Goal: Information Seeking & Learning: Learn about a topic

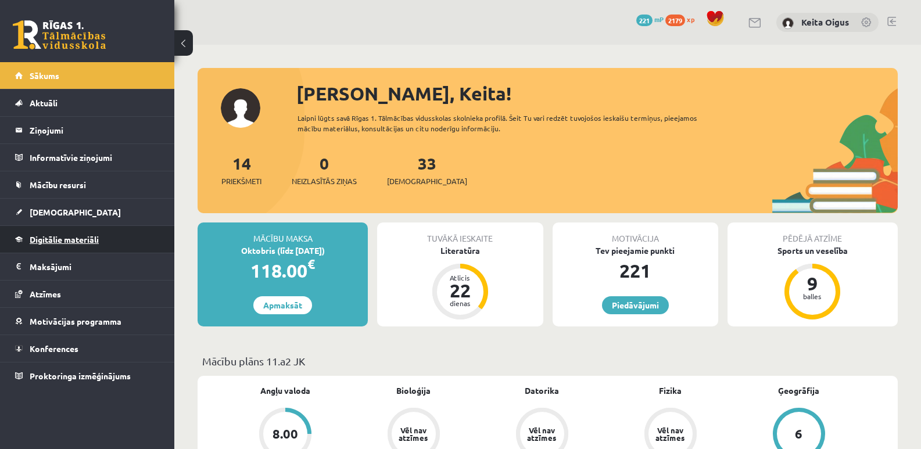
click at [51, 236] on span "Digitālie materiāli" at bounding box center [64, 239] width 69 height 10
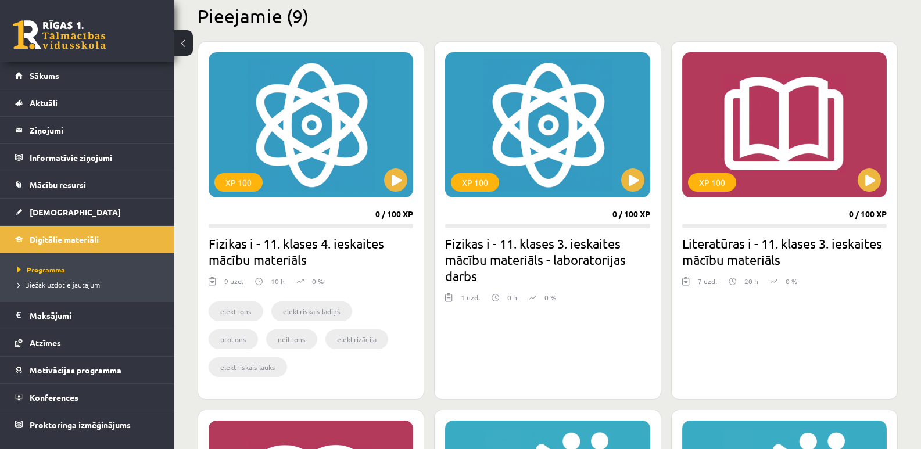
scroll to position [296, 0]
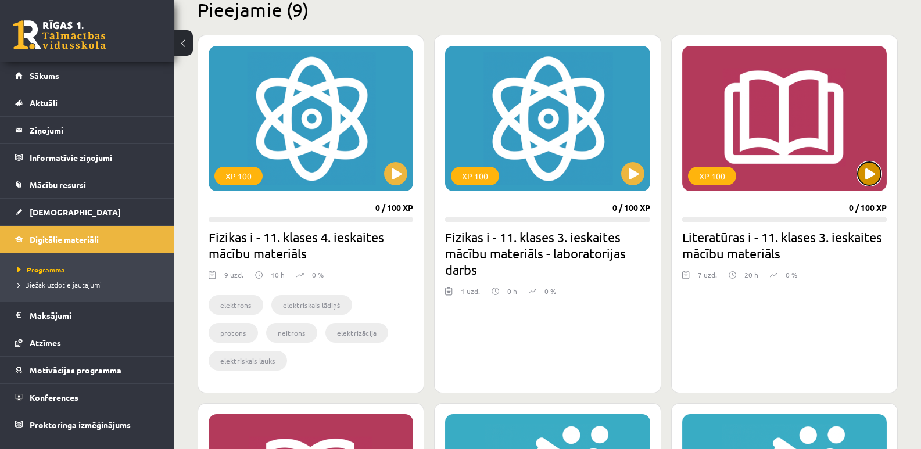
click at [870, 174] on button at bounding box center [869, 173] width 23 height 23
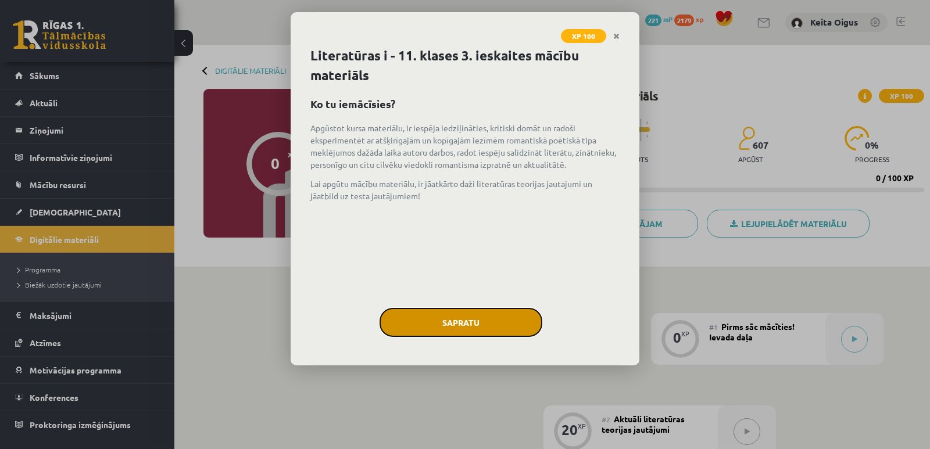
click at [510, 313] on button "Sapratu" at bounding box center [460, 322] width 163 height 29
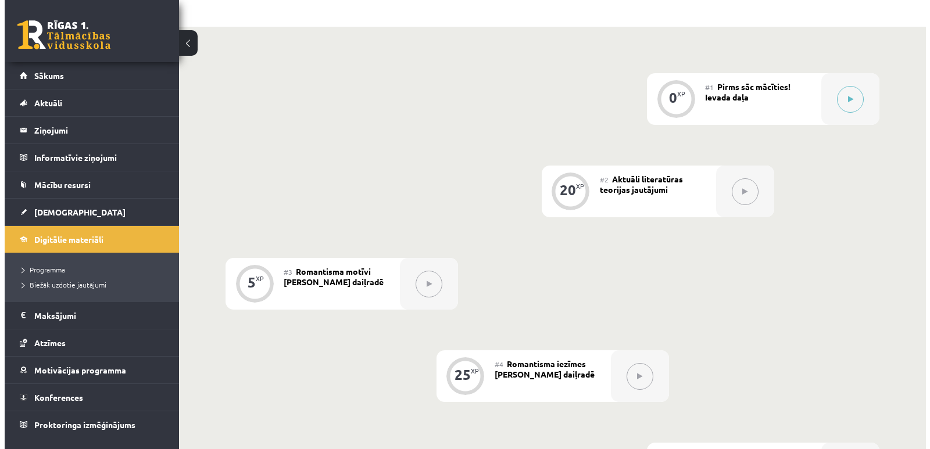
scroll to position [238, 0]
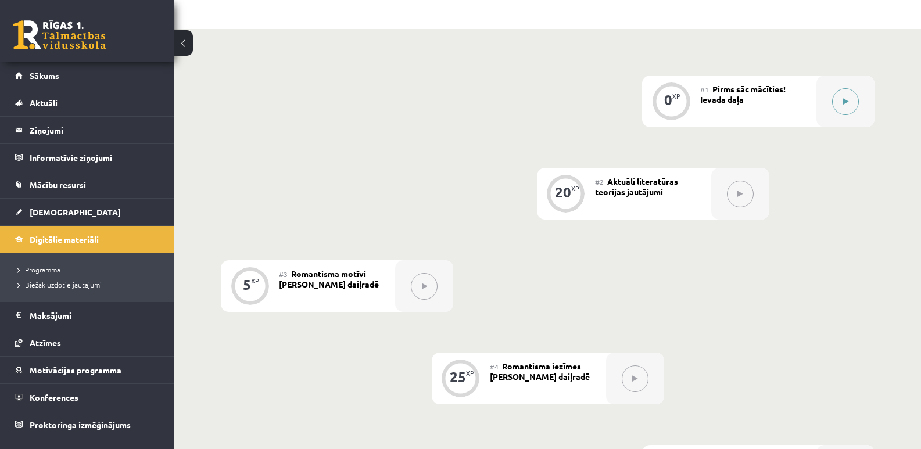
click at [841, 101] on button at bounding box center [845, 101] width 27 height 27
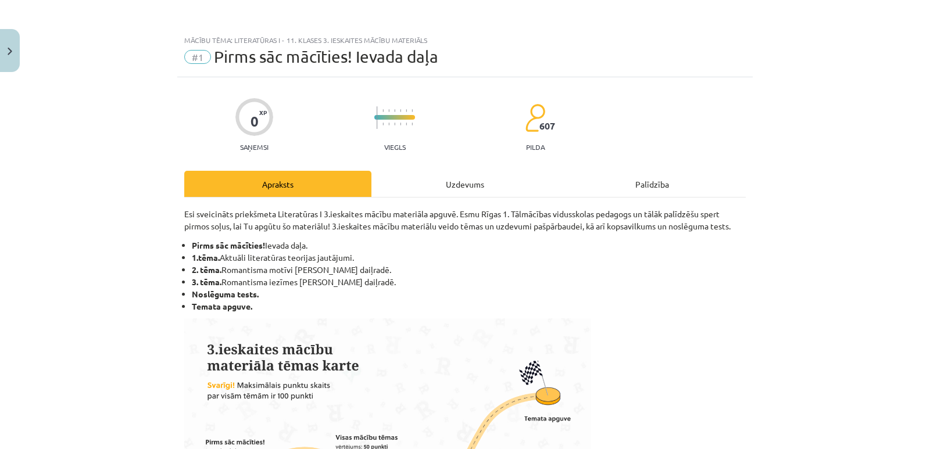
click at [471, 188] on div "Uzdevums" at bounding box center [464, 184] width 187 height 26
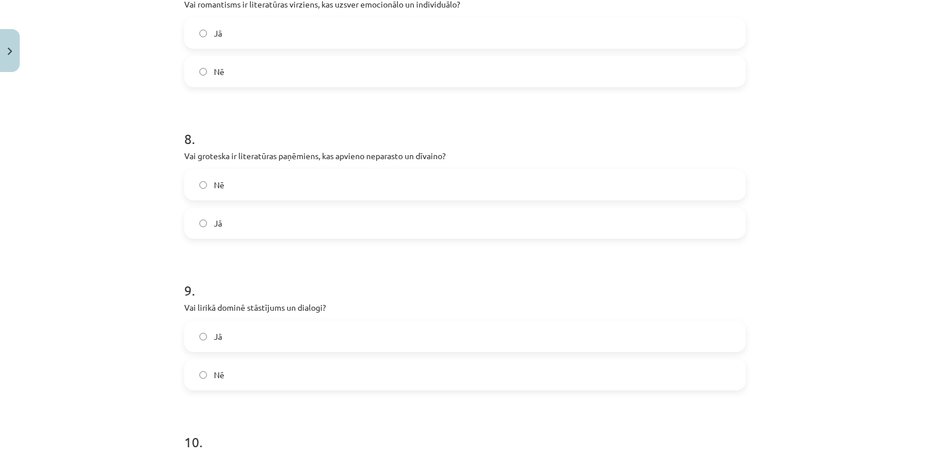
scroll to position [1410, 0]
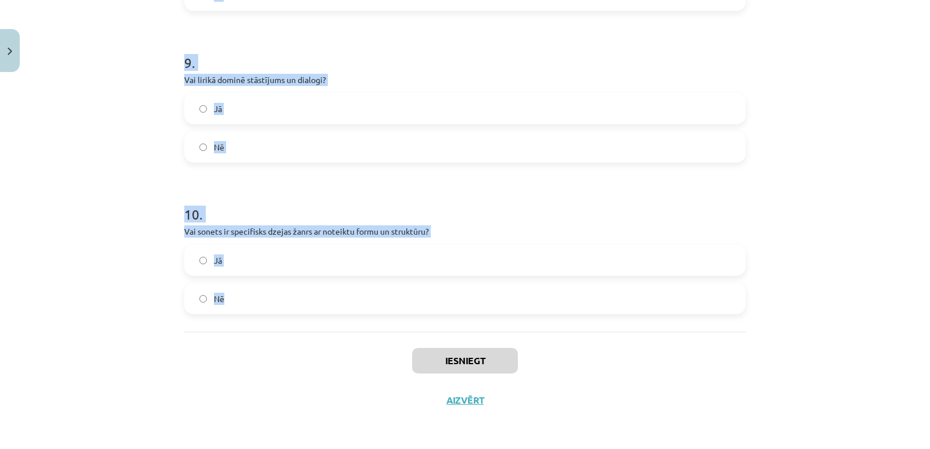
drag, startPoint x: 178, startPoint y: 227, endPoint x: 360, endPoint y: 310, distance: 200.0
copy form "1 . Vai balāde ir stāstošs dzejas žanrs ar dramatisku un bieži traģisku sižetu?…"
click at [473, 138] on label "Nē" at bounding box center [464, 146] width 559 height 29
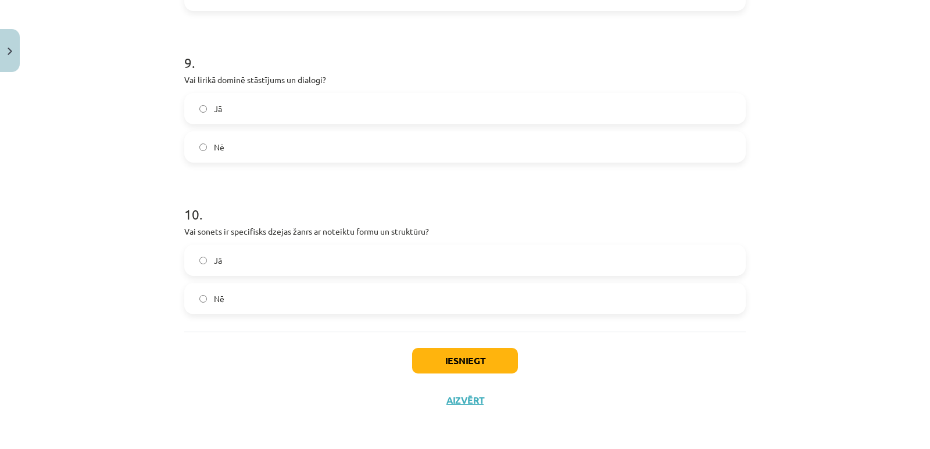
click at [363, 257] on label "Jā" at bounding box center [464, 260] width 559 height 29
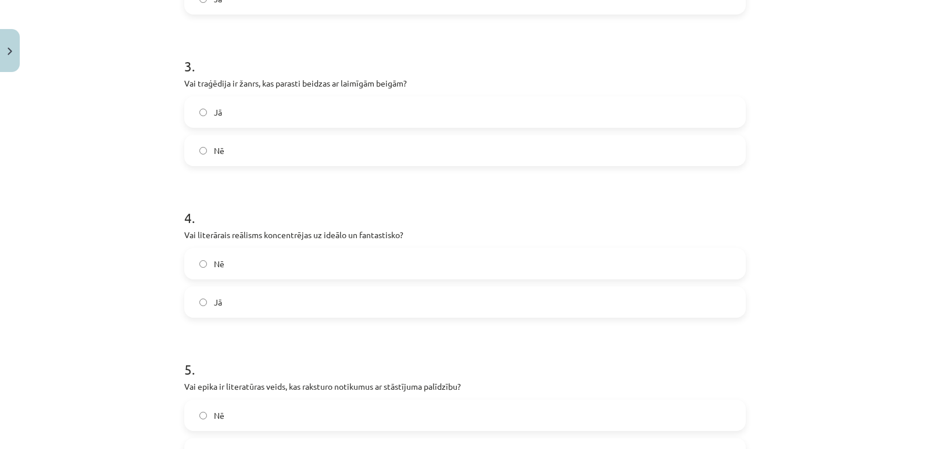
scroll to position [495, 0]
click at [477, 158] on label "Nē" at bounding box center [464, 152] width 559 height 29
click at [396, 274] on label "Nē" at bounding box center [464, 266] width 559 height 29
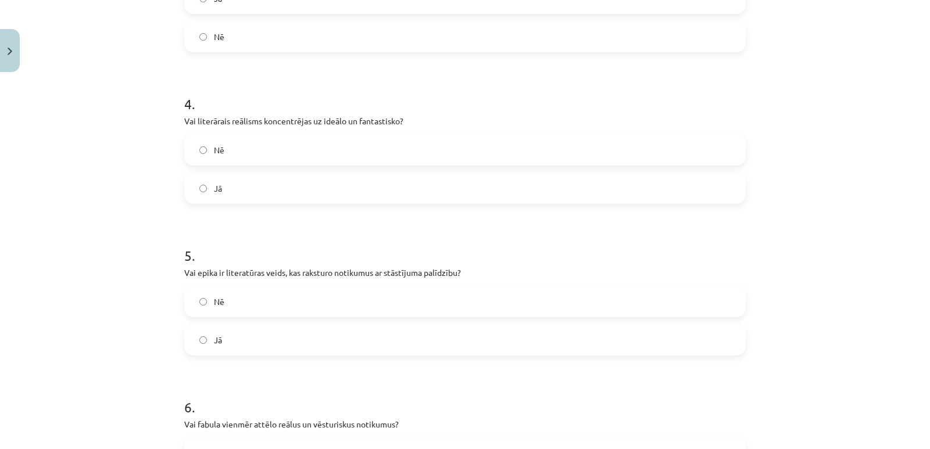
scroll to position [699, 0]
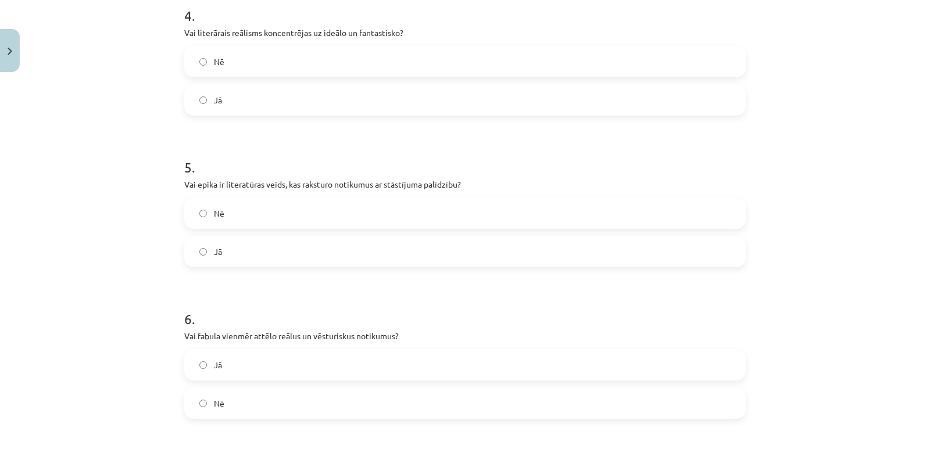
click at [467, 401] on label "Nē" at bounding box center [464, 403] width 559 height 29
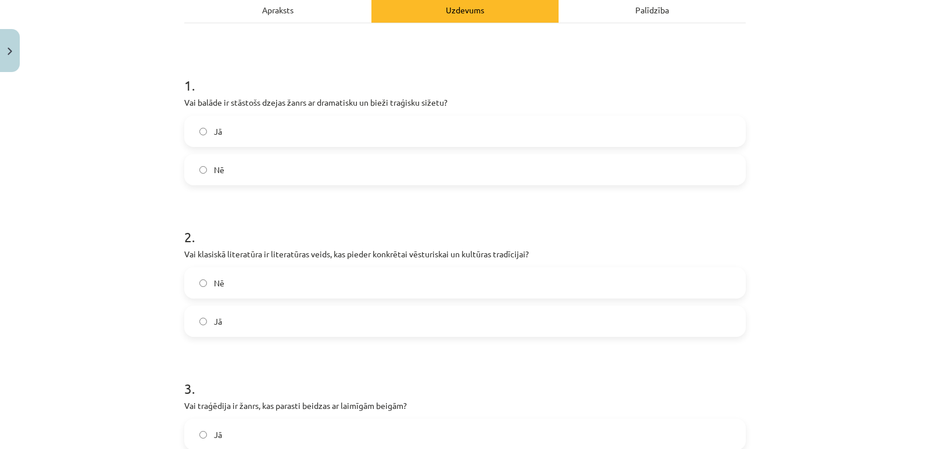
scroll to position [171, 0]
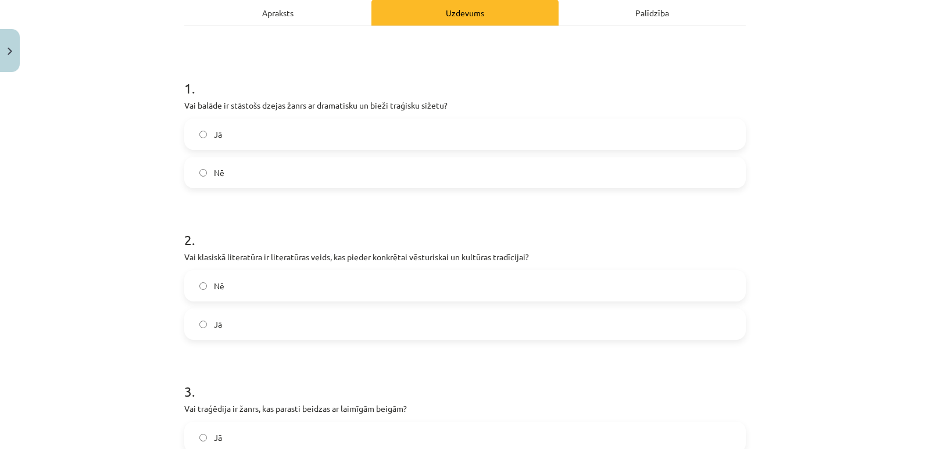
click at [533, 137] on label "Jā" at bounding box center [464, 134] width 559 height 29
click at [295, 323] on label "Jā" at bounding box center [464, 324] width 559 height 29
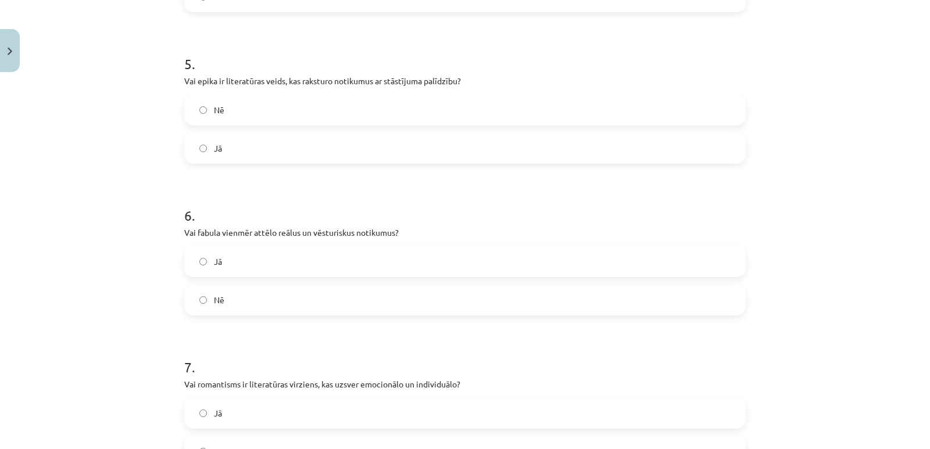
scroll to position [807, 0]
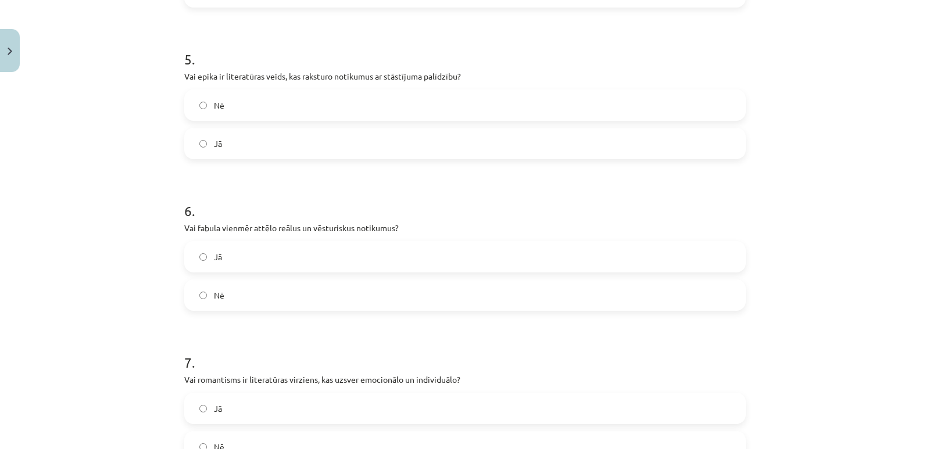
click at [728, 146] on label "Jā" at bounding box center [464, 143] width 559 height 29
click at [611, 409] on label "Jā" at bounding box center [464, 408] width 559 height 29
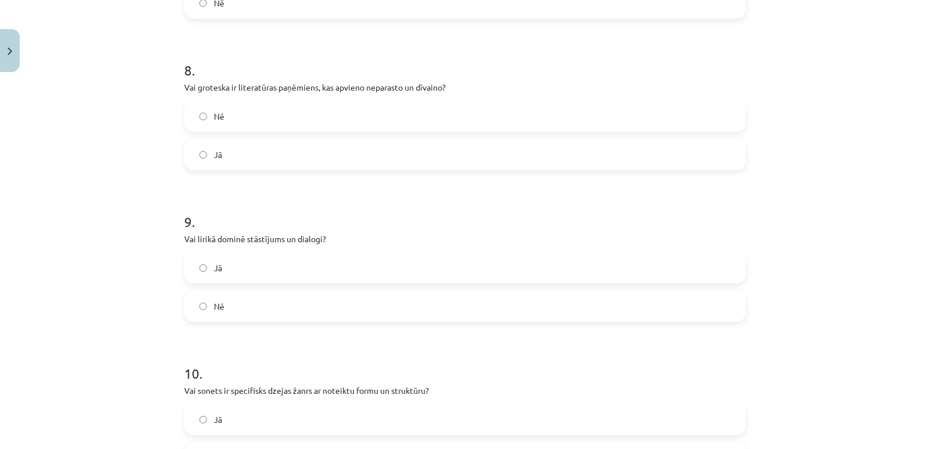
scroll to position [1264, 0]
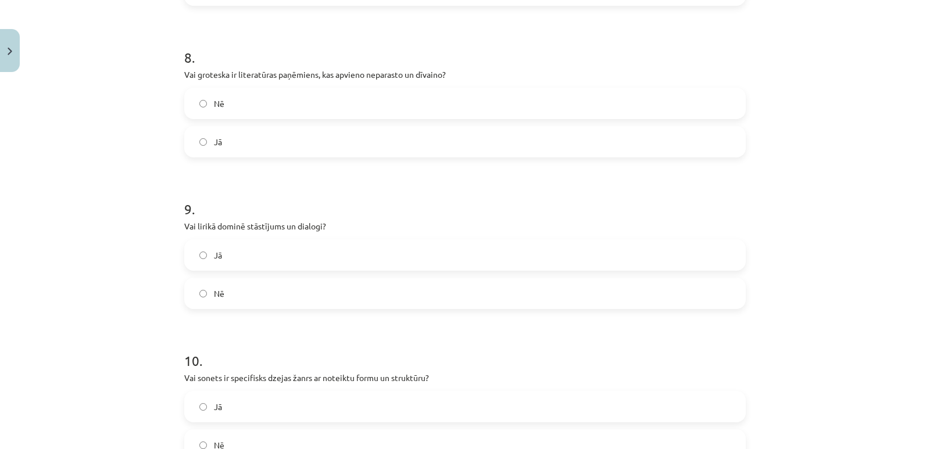
click at [531, 146] on label "Jā" at bounding box center [464, 141] width 559 height 29
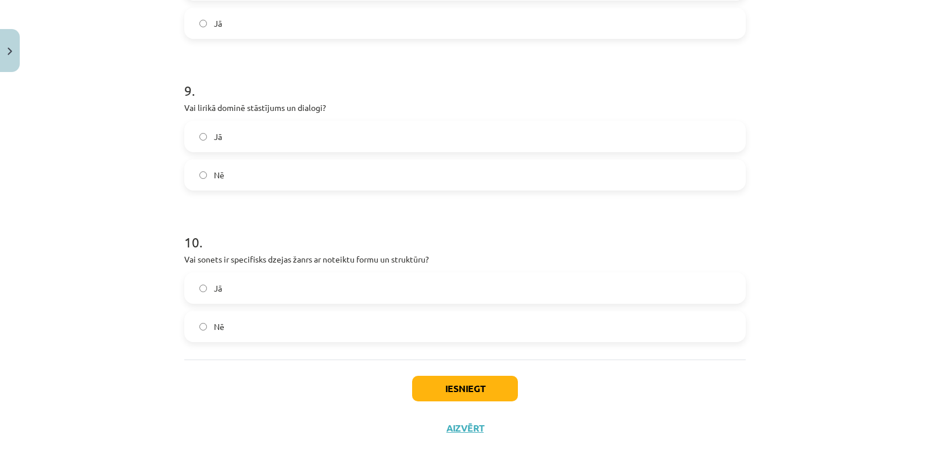
scroll to position [1395, 0]
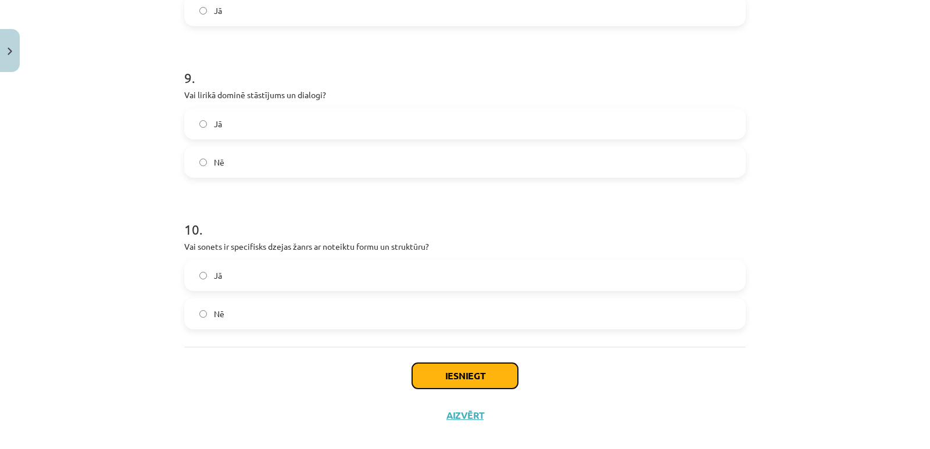
click at [460, 369] on button "Iesniegt" at bounding box center [465, 376] width 106 height 26
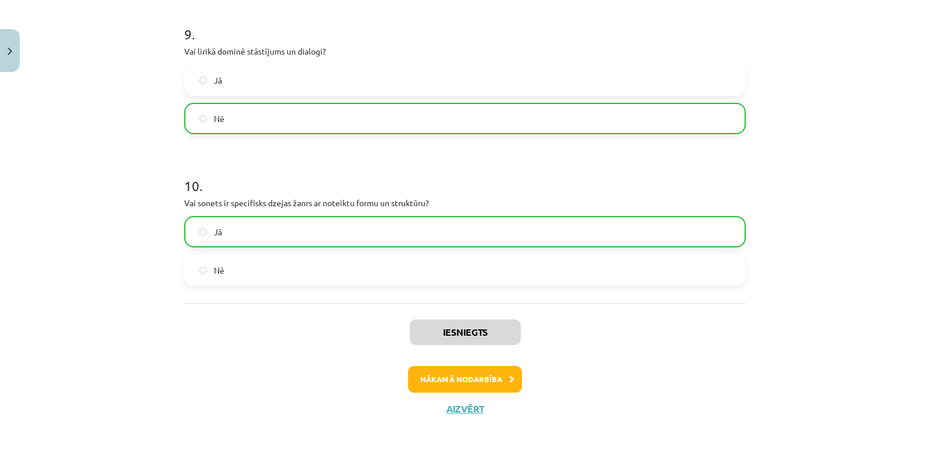
scroll to position [1447, 0]
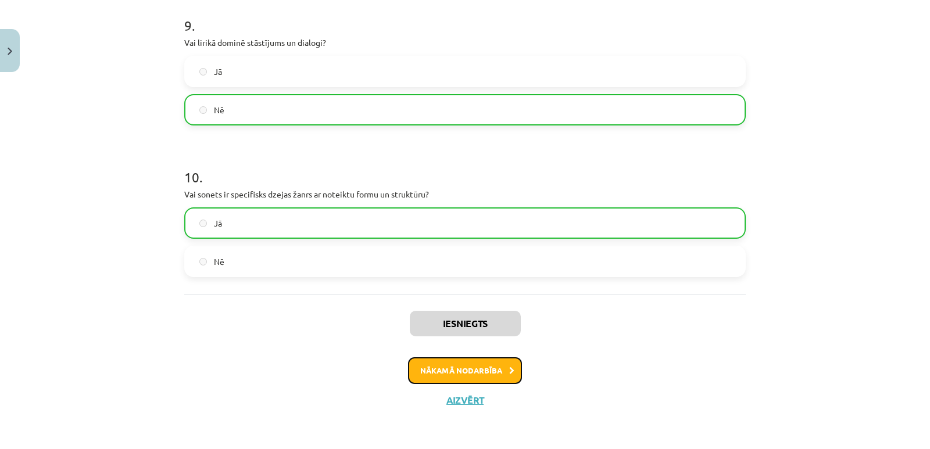
click at [481, 372] on button "Nākamā nodarbība" at bounding box center [465, 370] width 114 height 27
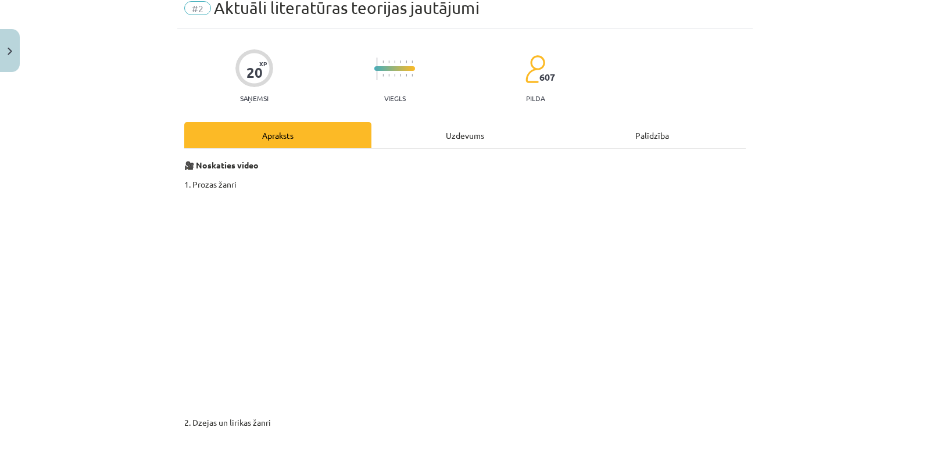
scroll to position [29, 0]
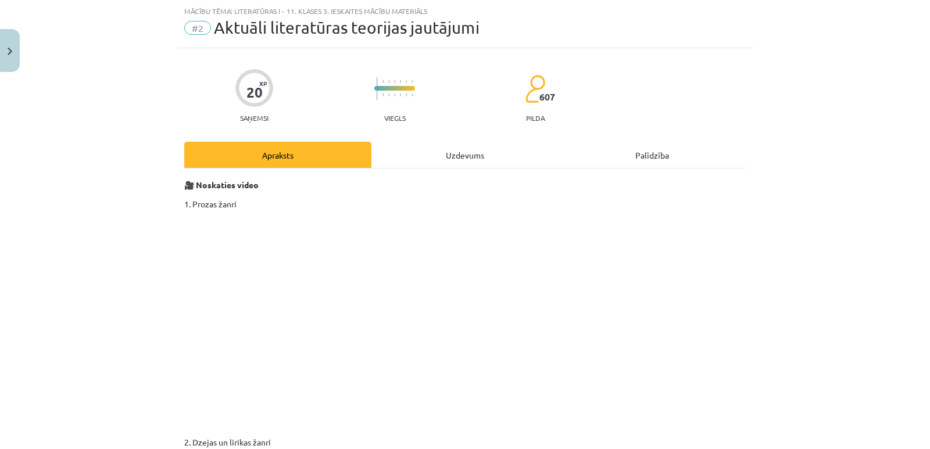
click at [461, 163] on div "Uzdevums" at bounding box center [464, 155] width 187 height 26
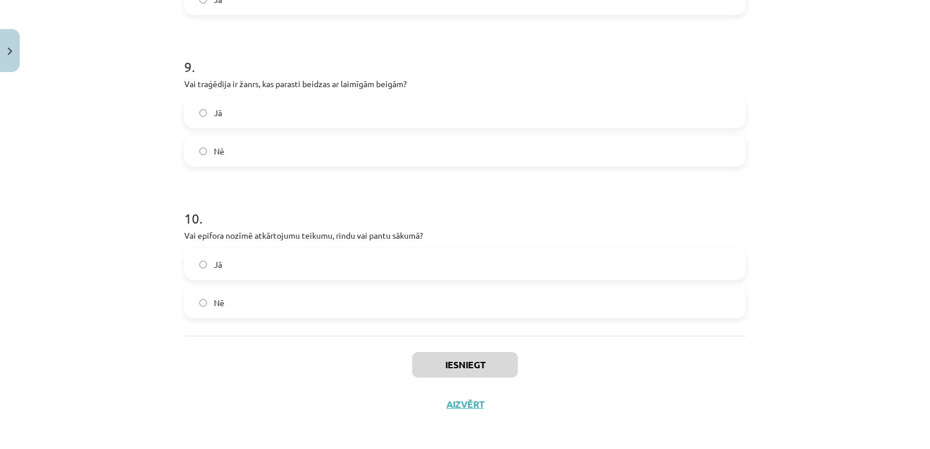
scroll to position [1410, 0]
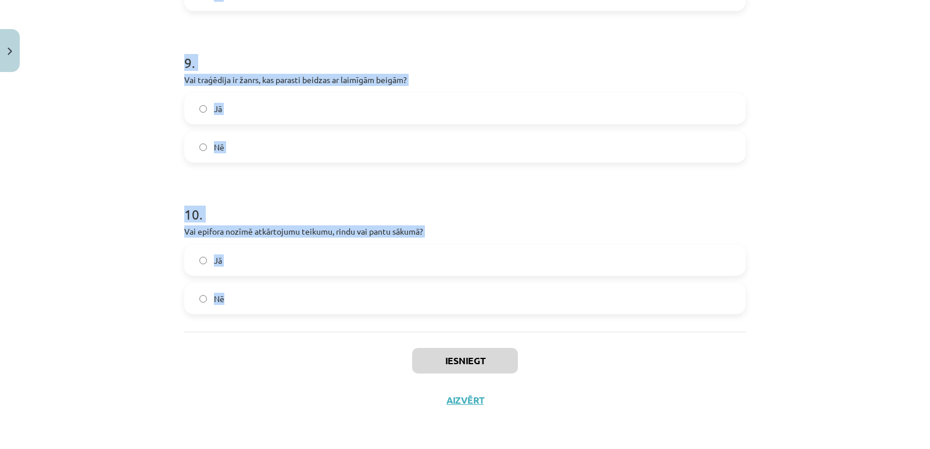
drag, startPoint x: 171, startPoint y: 220, endPoint x: 307, endPoint y: 307, distance: 161.8
click at [307, 307] on div "Mācību tēma: Literatūras i - 11. klases 3. ieskaites mācību materiāls #2 Aktuāl…" at bounding box center [465, 224] width 930 height 449
copy form "1 . Vai lirikā dominē stāstījums un dialogi? Nē Jā 2 . Vai alegorija nozīmē pār…"
click at [507, 299] on label "Nē" at bounding box center [464, 298] width 559 height 29
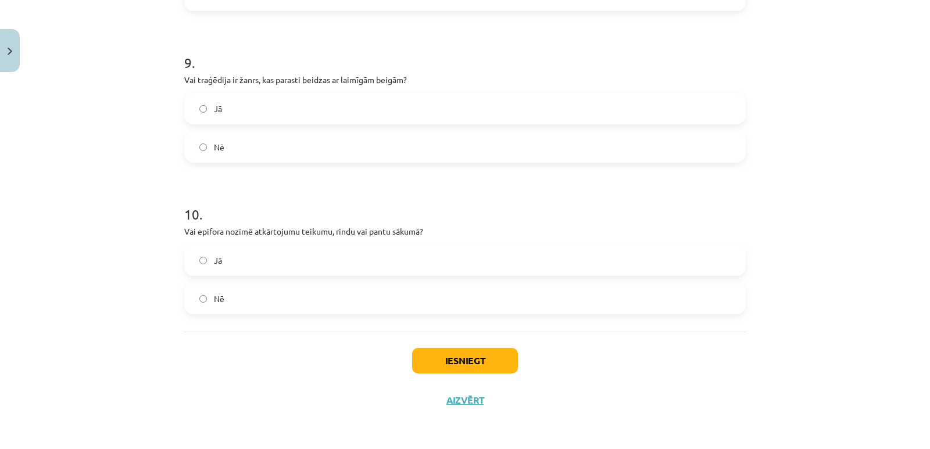
click at [450, 145] on label "Nē" at bounding box center [464, 146] width 559 height 29
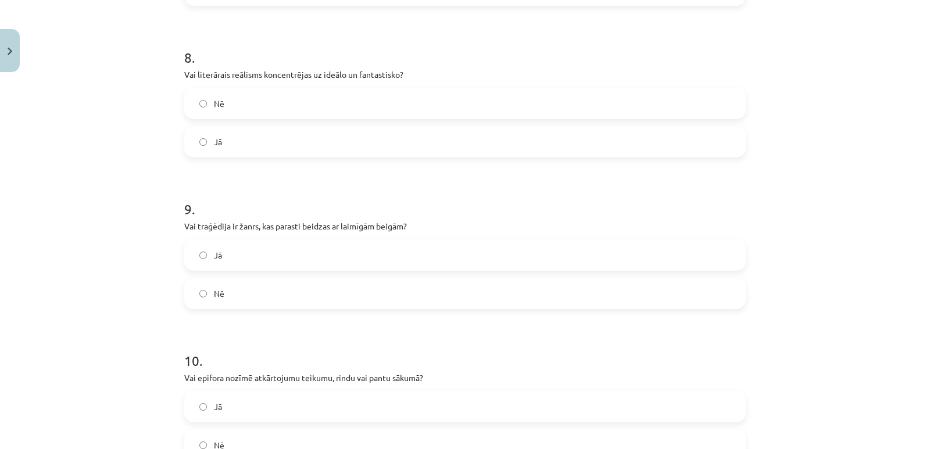
scroll to position [1231, 0]
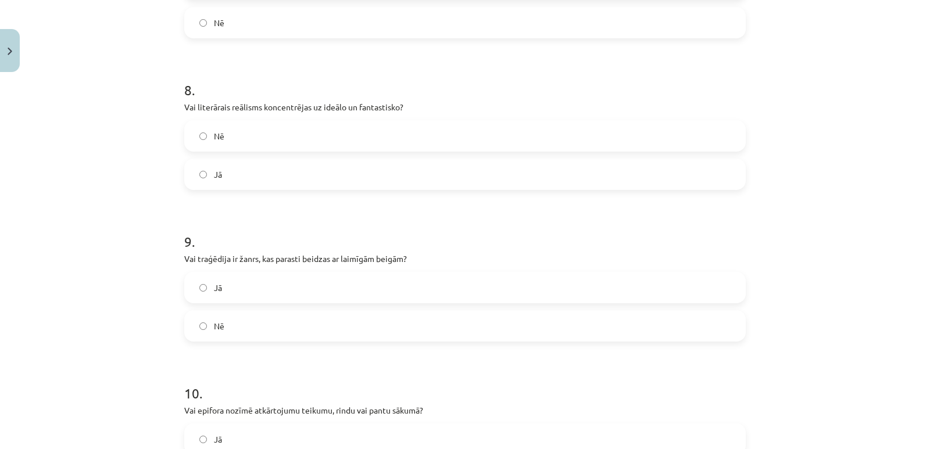
click at [624, 132] on label "Nē" at bounding box center [464, 135] width 559 height 29
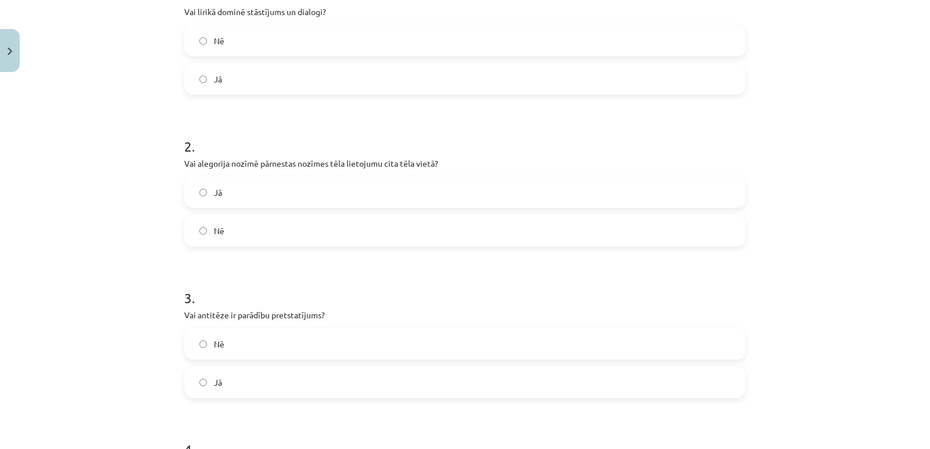
scroll to position [263, 0]
click at [542, 60] on div "Nē Jā" at bounding box center [464, 62] width 561 height 70
click at [445, 41] on label "Nē" at bounding box center [464, 42] width 559 height 29
click at [421, 243] on label "Nē" at bounding box center [464, 232] width 559 height 29
click at [409, 213] on div "Jā Nē" at bounding box center [464, 214] width 561 height 70
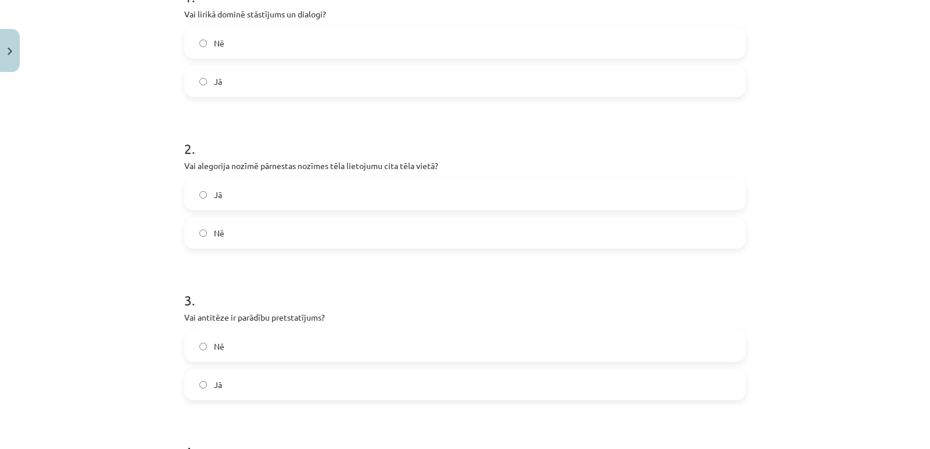
click at [405, 199] on label "Jā" at bounding box center [464, 194] width 559 height 29
drag, startPoint x: 321, startPoint y: 418, endPoint x: 294, endPoint y: 400, distance: 32.4
click at [293, 378] on label "Jā" at bounding box center [464, 384] width 559 height 29
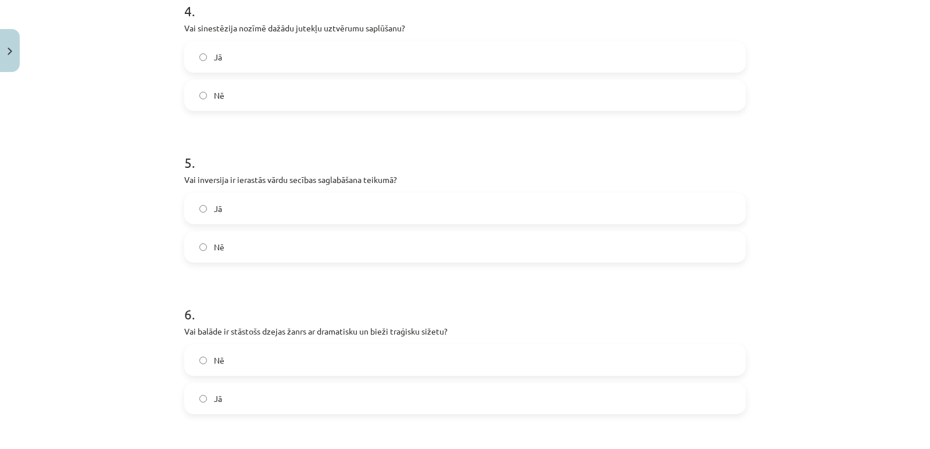
click at [390, 48] on label "Jā" at bounding box center [464, 56] width 559 height 29
click at [305, 261] on form "1 . Vai lirikā dominē stāstījums un dialogi? Nē Jā 2 . Vai alegorija nozīmē pār…" at bounding box center [464, 274] width 561 height 1493
click at [300, 241] on label "Nē" at bounding box center [464, 246] width 559 height 29
drag, startPoint x: 278, startPoint y: 389, endPoint x: 336, endPoint y: 396, distance: 58.6
drag, startPoint x: 336, startPoint y: 396, endPoint x: 428, endPoint y: 396, distance: 91.8
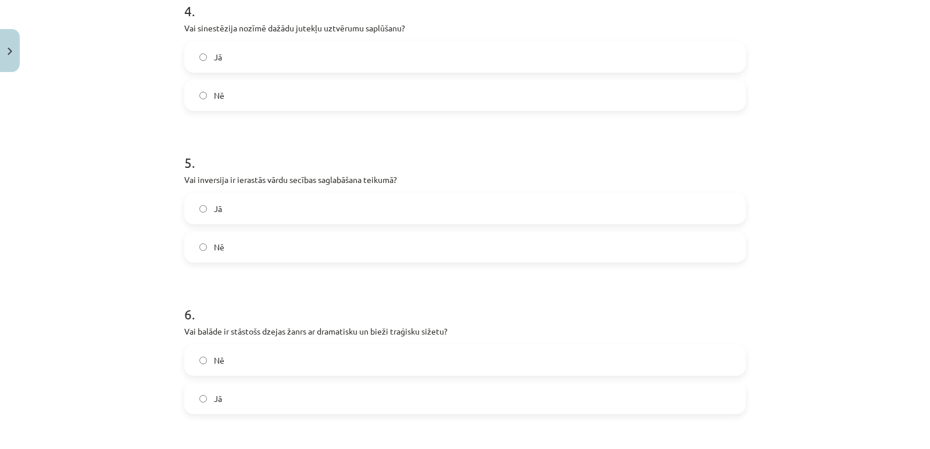
click at [428, 396] on label "Jā" at bounding box center [464, 398] width 559 height 29
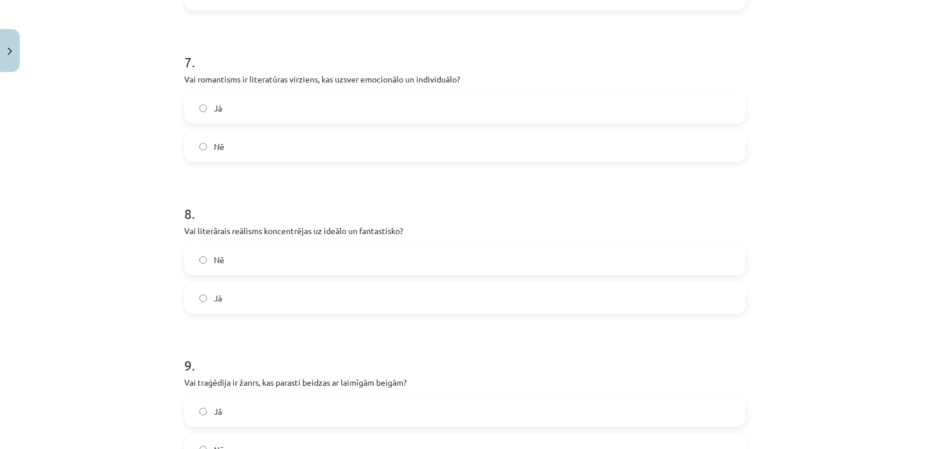
scroll to position [1183, 0]
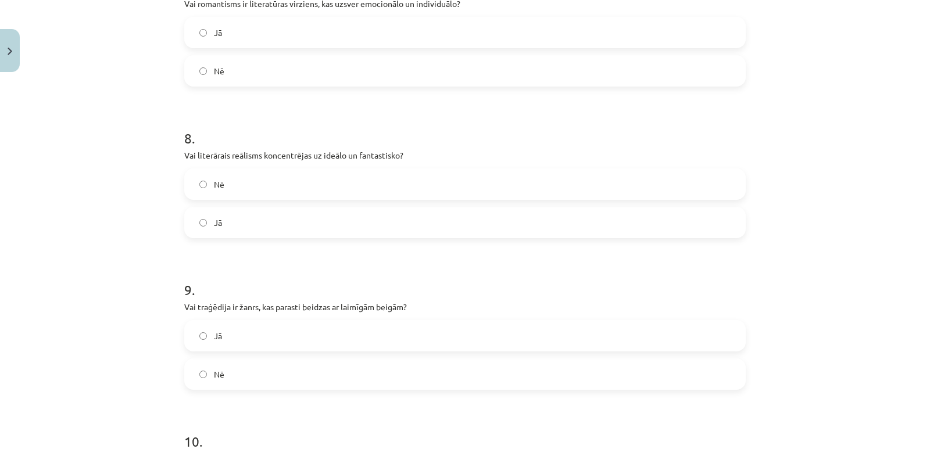
click at [478, 30] on label "Jā" at bounding box center [464, 32] width 559 height 29
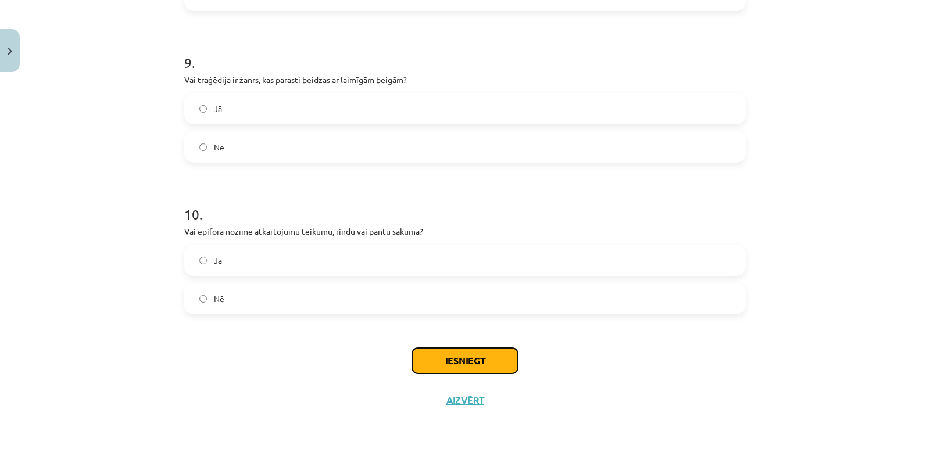
click at [450, 360] on button "Iesniegt" at bounding box center [465, 361] width 106 height 26
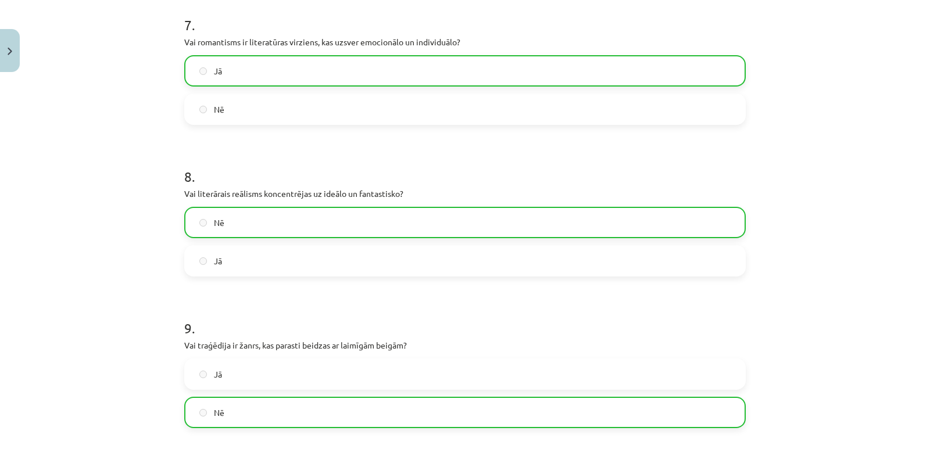
scroll to position [1447, 0]
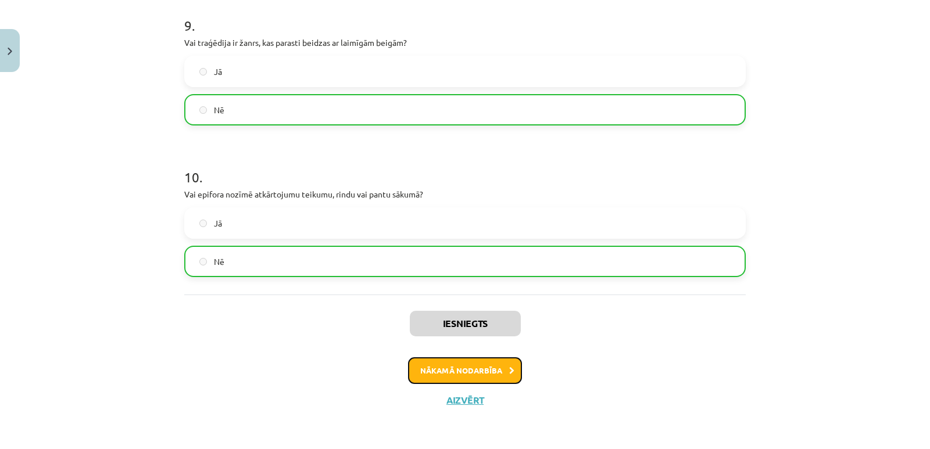
click at [489, 360] on button "Nākamā nodarbība" at bounding box center [465, 370] width 114 height 27
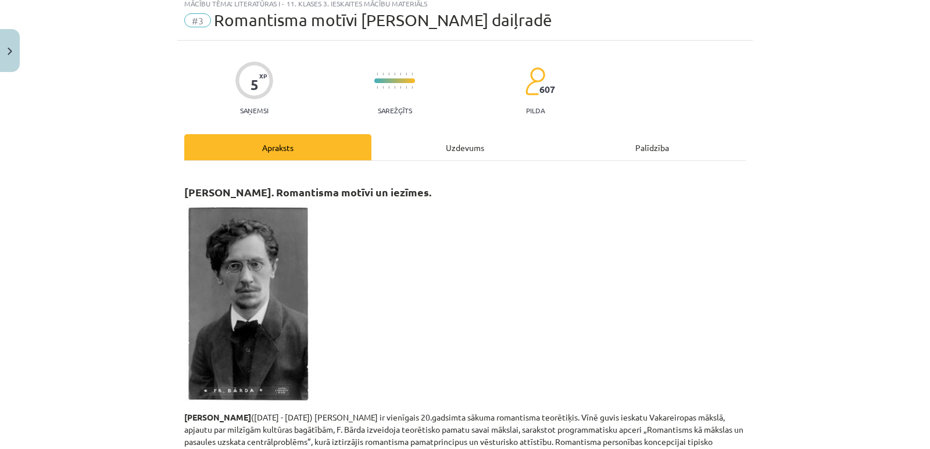
scroll to position [29, 0]
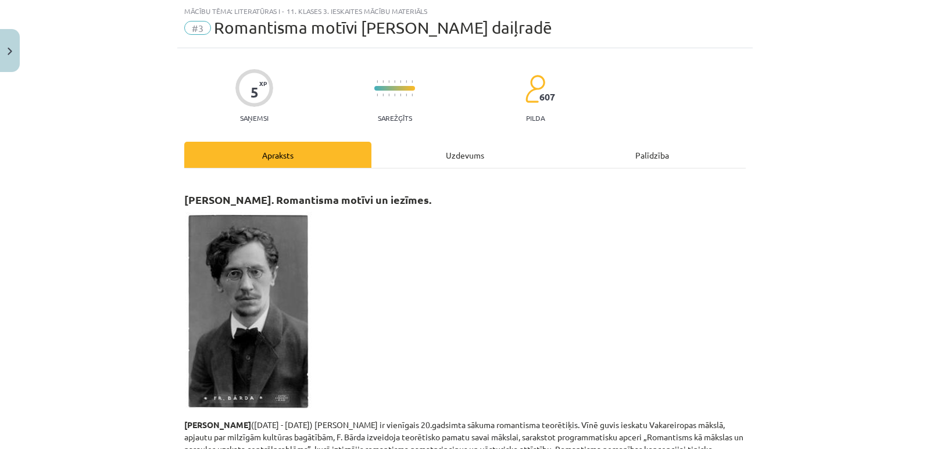
click at [455, 155] on div "Uzdevums" at bounding box center [464, 155] width 187 height 26
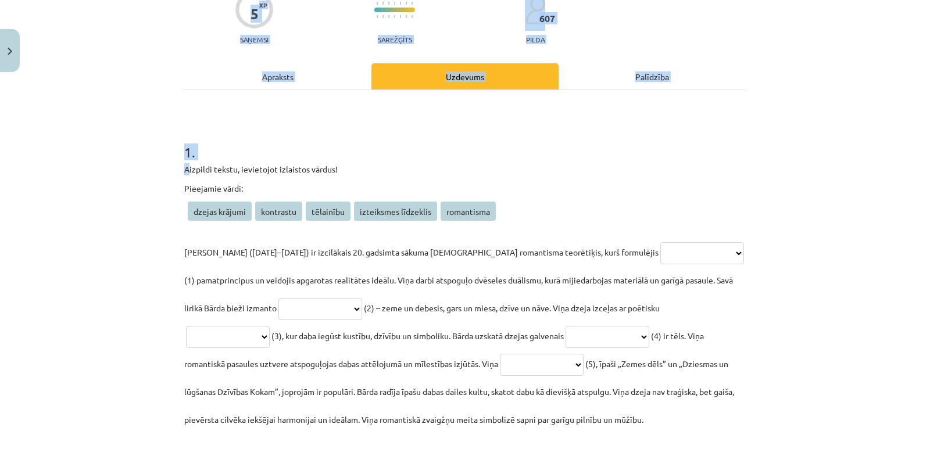
scroll to position [227, 0]
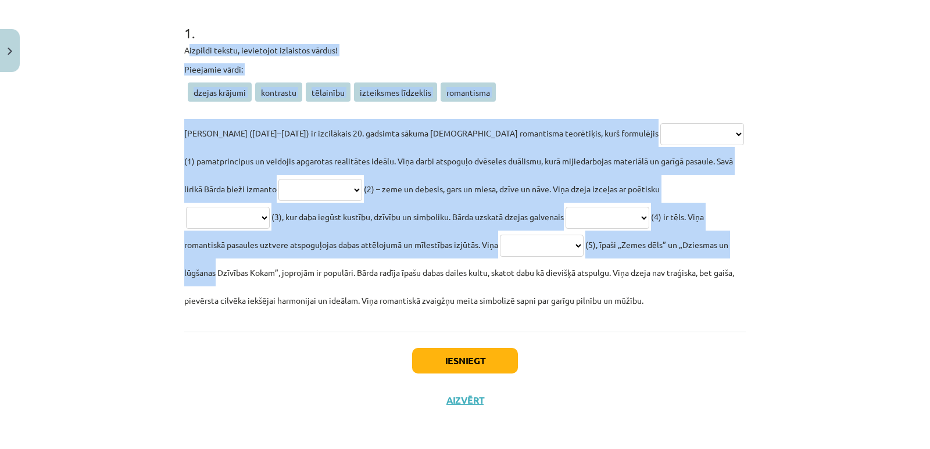
drag, startPoint x: 186, startPoint y: 205, endPoint x: 661, endPoint y: 278, distance: 480.8
click at [661, 278] on div "**********" at bounding box center [464, 160] width 561 height 310
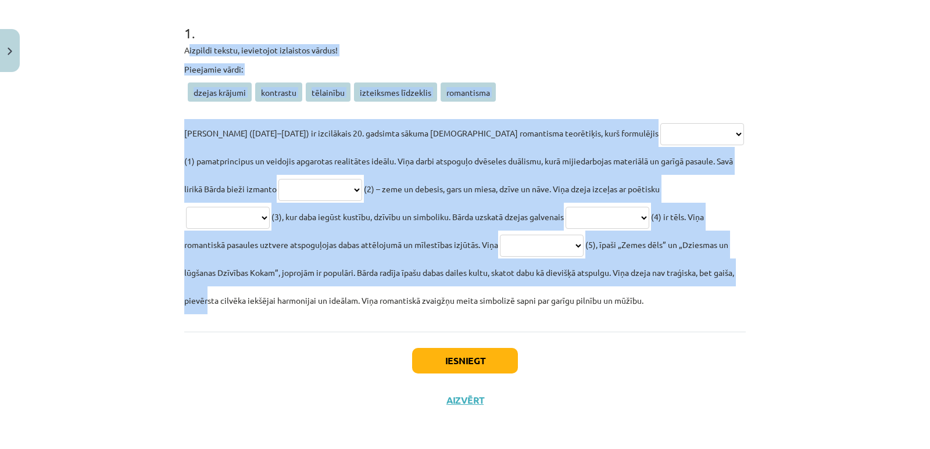
copy div "**********"
click at [660, 138] on select "**********" at bounding box center [702, 134] width 84 height 22
select select "**********"
click at [660, 123] on select "**********" at bounding box center [702, 134] width 84 height 22
click at [286, 181] on select "**********" at bounding box center [320, 190] width 84 height 22
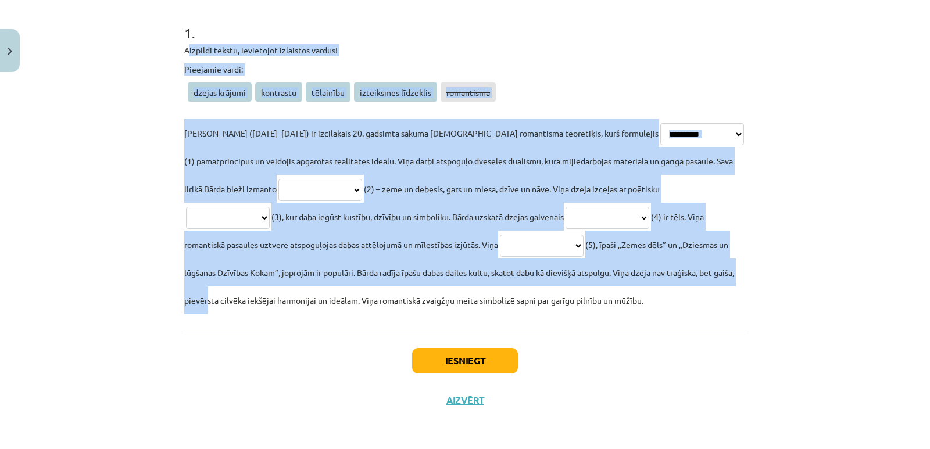
select select "*********"
click at [278, 179] on select "**********" at bounding box center [320, 190] width 84 height 22
click at [270, 207] on select "**********" at bounding box center [228, 218] width 84 height 22
select select "*********"
click at [270, 207] on select "**********" at bounding box center [228, 218] width 84 height 22
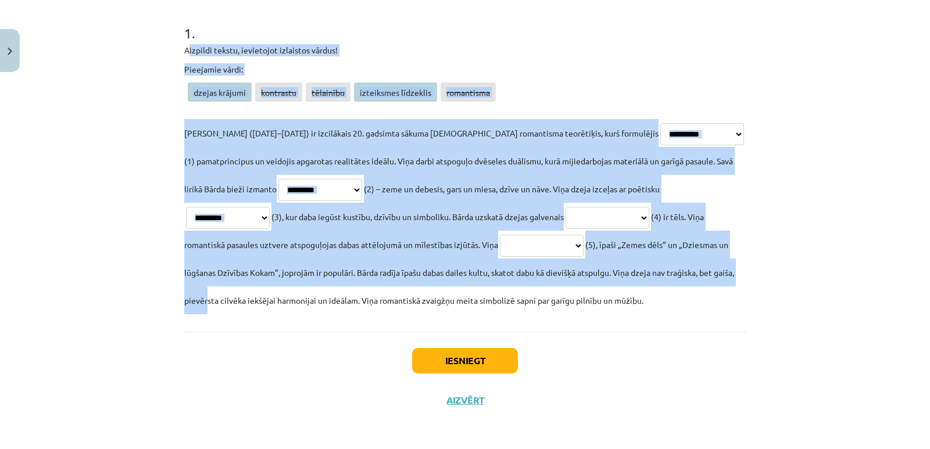
click at [565, 220] on select "**********" at bounding box center [607, 218] width 84 height 22
select select "**********"
click at [565, 207] on select "**********" at bounding box center [607, 218] width 84 height 22
click at [500, 252] on select "**********" at bounding box center [542, 246] width 84 height 22
select select "**********"
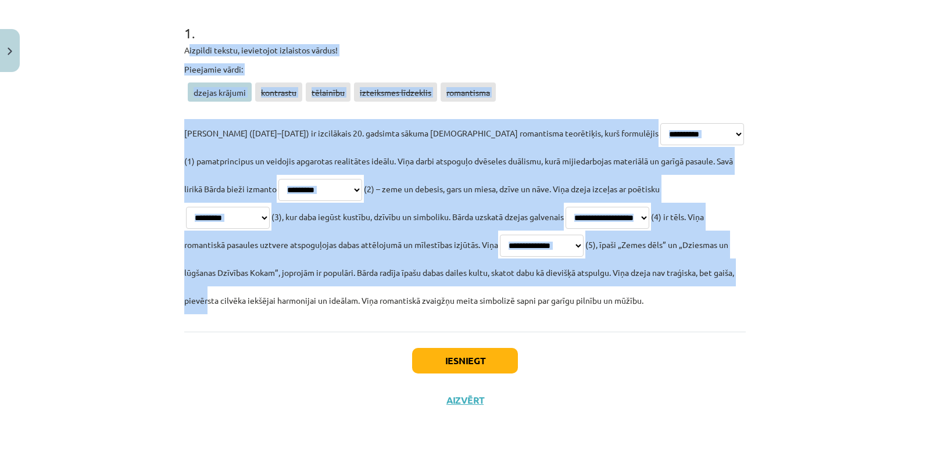
click at [500, 235] on select "**********" at bounding box center [542, 246] width 84 height 22
click at [497, 354] on button "Iesniegt" at bounding box center [465, 361] width 106 height 26
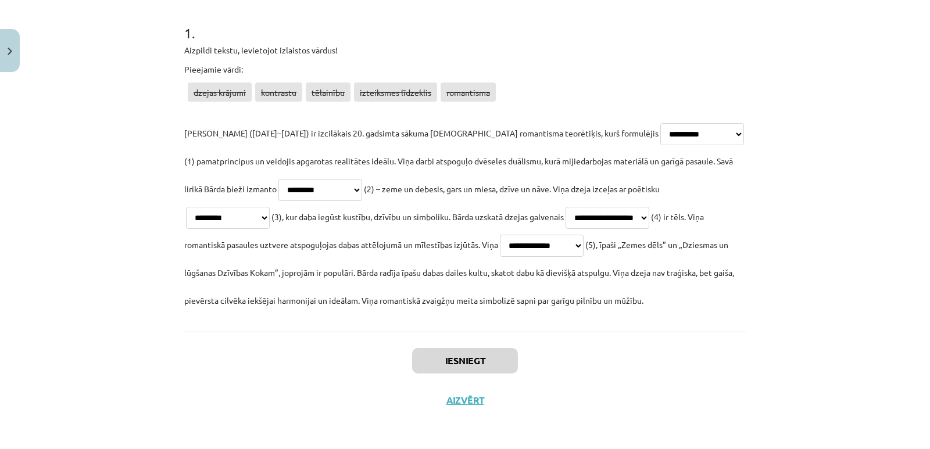
click at [611, 331] on div "**********" at bounding box center [464, 151] width 561 height 361
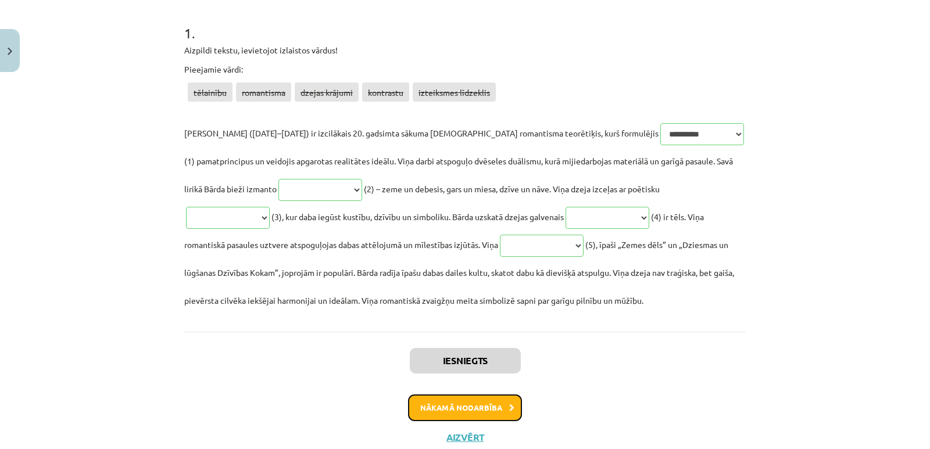
click at [484, 402] on button "Nākamā nodarbība" at bounding box center [465, 408] width 114 height 27
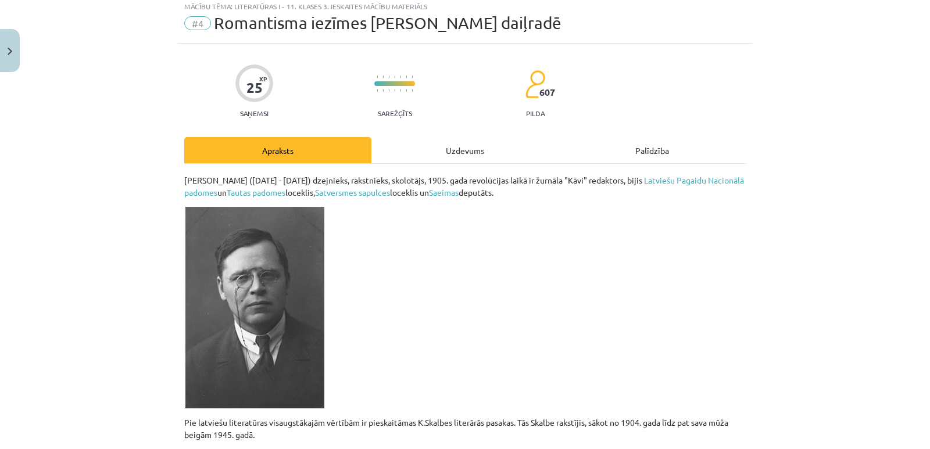
scroll to position [29, 0]
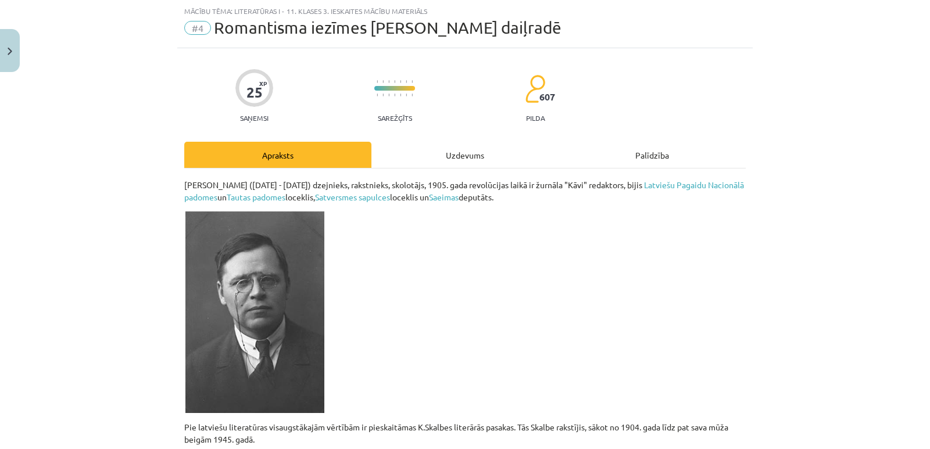
click at [462, 159] on div "Uzdevums" at bounding box center [464, 155] width 187 height 26
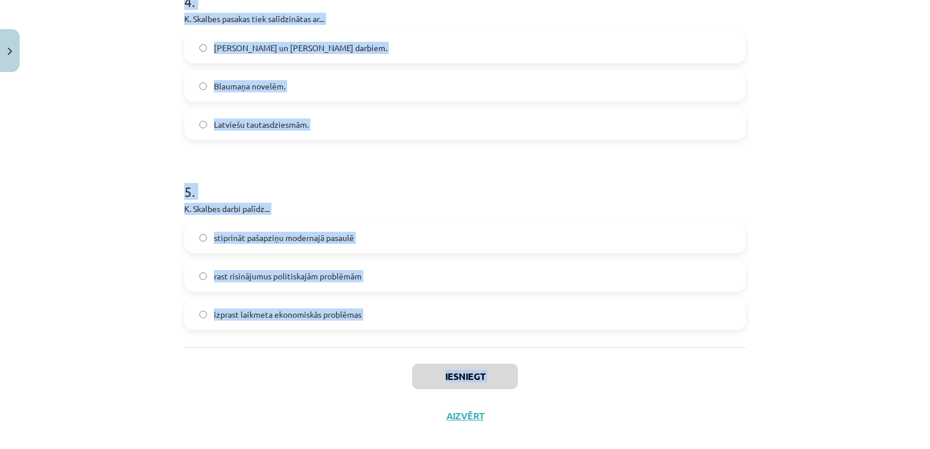
scroll to position [844, 0]
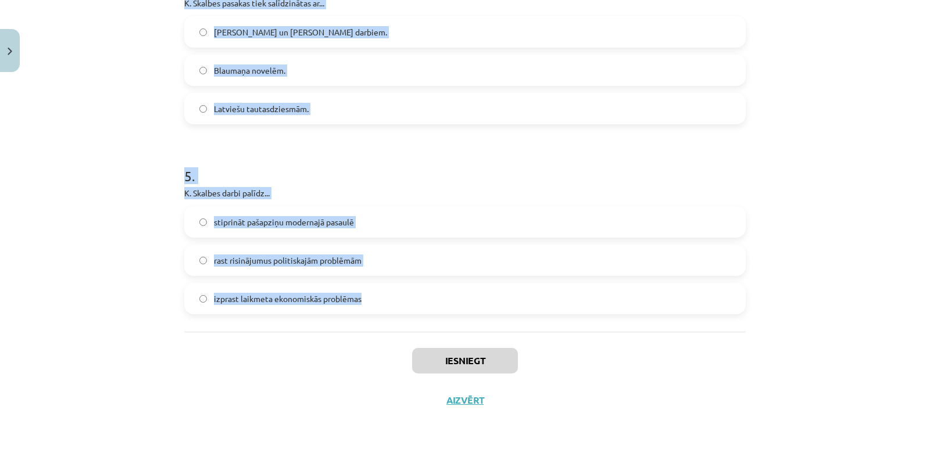
drag, startPoint x: 186, startPoint y: 243, endPoint x: 390, endPoint y: 299, distance: 211.5
copy form "asakas „Sarkanā puķe”, „Bendes meitiņa” un „Gulbju jaunava” centrālais tēls ir.…"
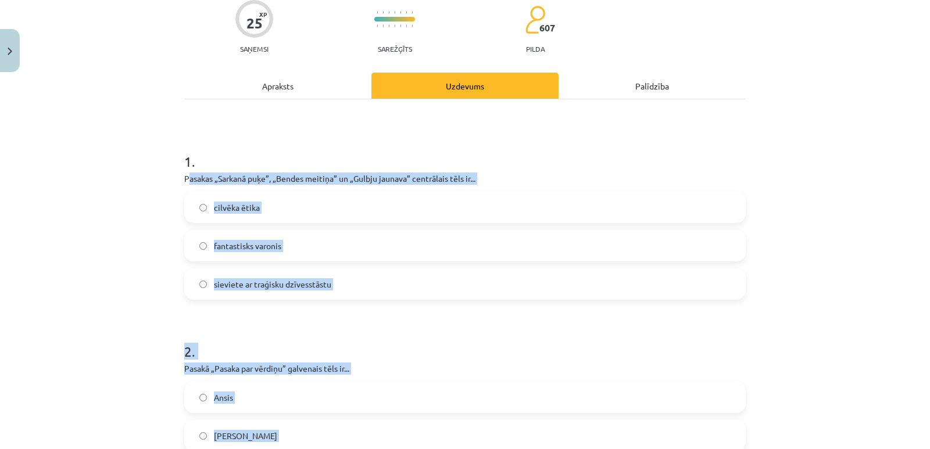
scroll to position [74, 0]
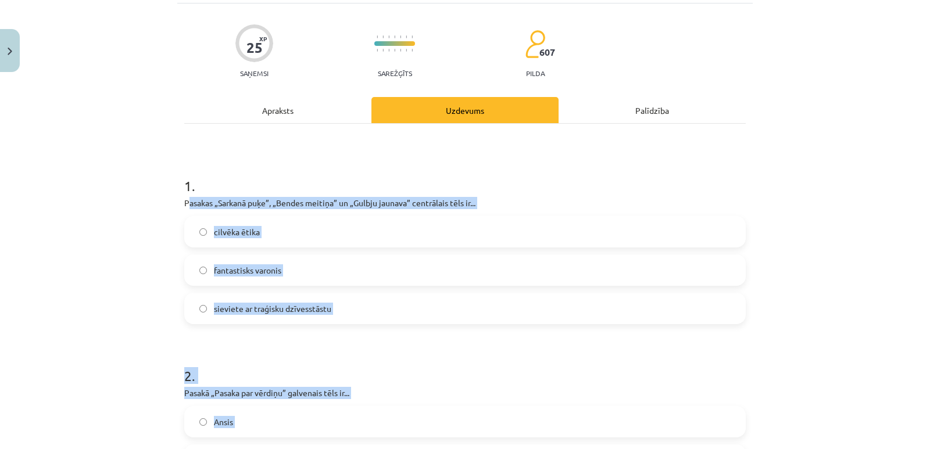
click at [436, 293] on div "sieviete ar traģisku dzīvesstāstu" at bounding box center [464, 308] width 561 height 31
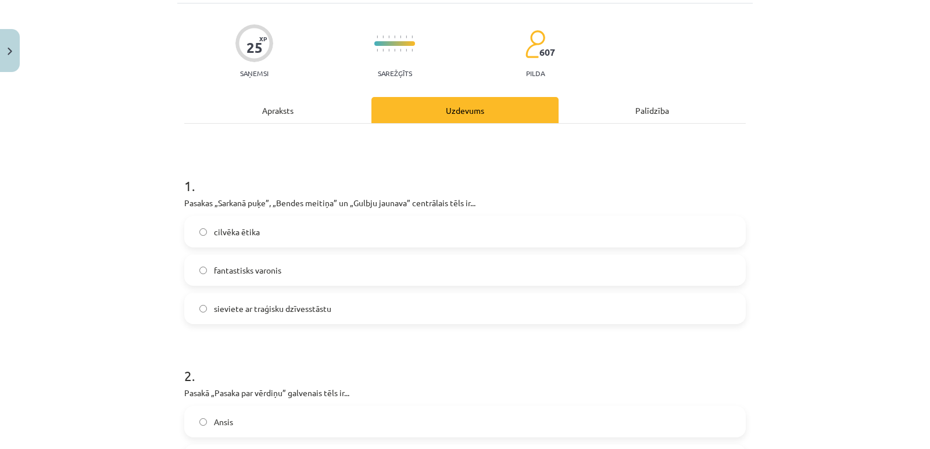
click at [439, 303] on label "sieviete ar traģisku dzīvesstāstu" at bounding box center [464, 308] width 559 height 29
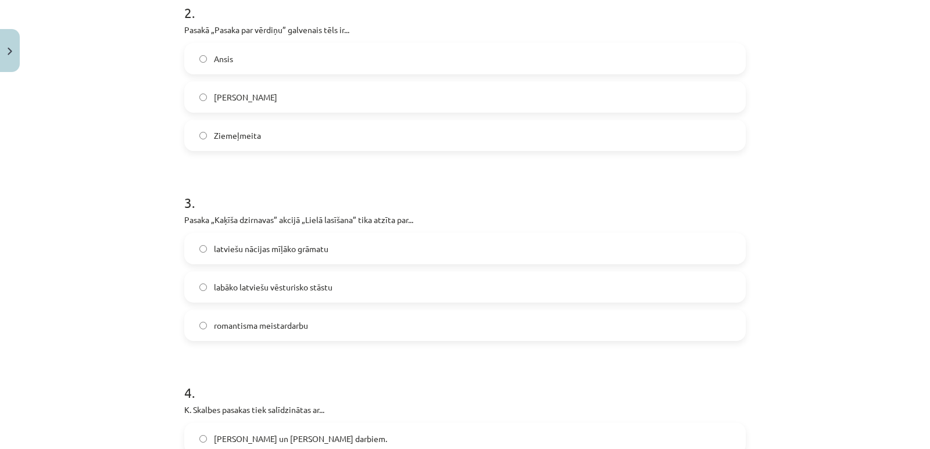
scroll to position [435, 0]
click at [267, 55] on label "Ansis" at bounding box center [464, 60] width 559 height 29
click at [303, 261] on label "latviešu nācijas mīļāko grāmatu" at bounding box center [464, 250] width 559 height 29
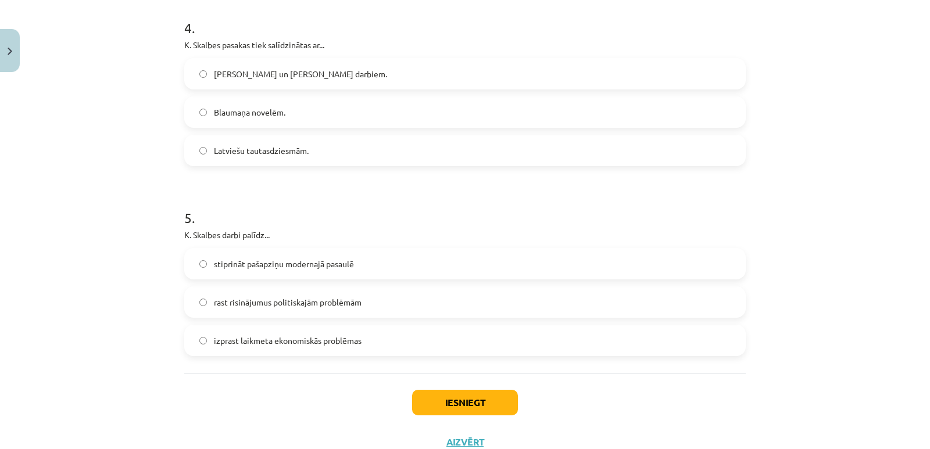
scroll to position [802, 0]
click at [306, 76] on span "Hansa Kristiana Andersena un Oskara Vailda darbiem." at bounding box center [300, 74] width 173 height 12
click at [288, 268] on span "stiprināt pašapziņu modernajā pasaulē" at bounding box center [284, 264] width 140 height 12
click at [443, 407] on button "Iesniegt" at bounding box center [465, 403] width 106 height 26
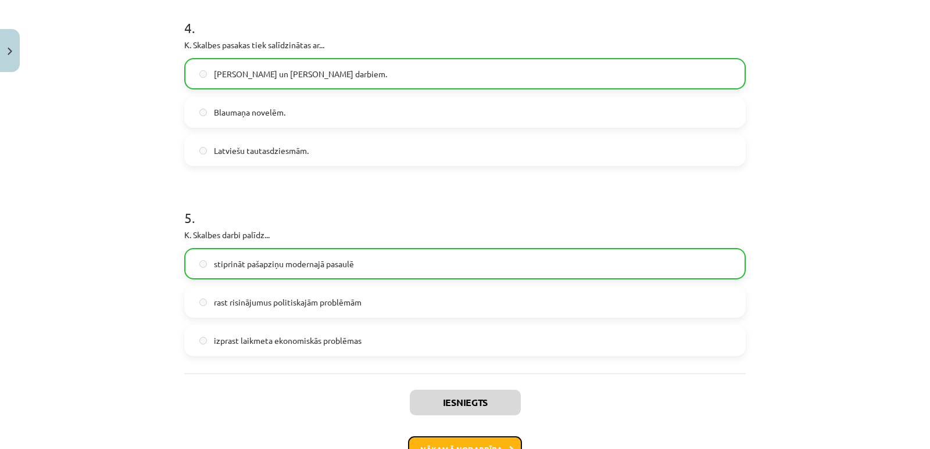
click at [473, 438] on button "Nākamā nodarbība" at bounding box center [465, 449] width 114 height 27
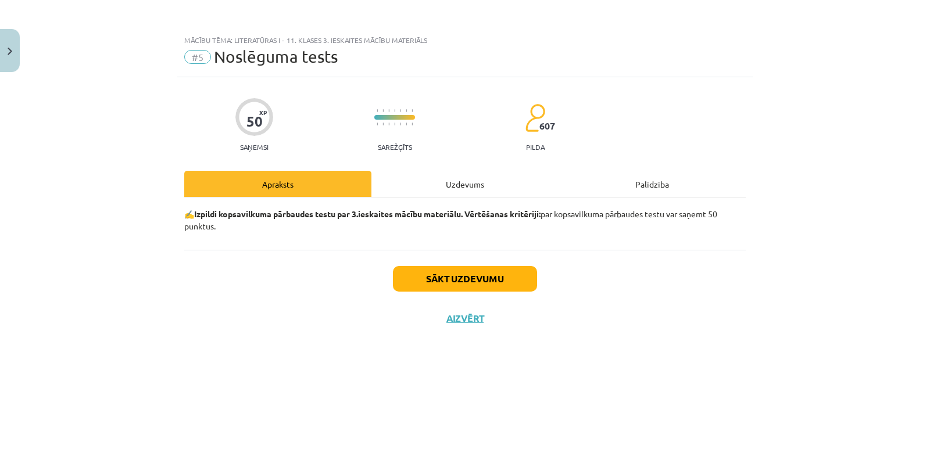
click at [473, 181] on div "Uzdevums" at bounding box center [464, 184] width 187 height 26
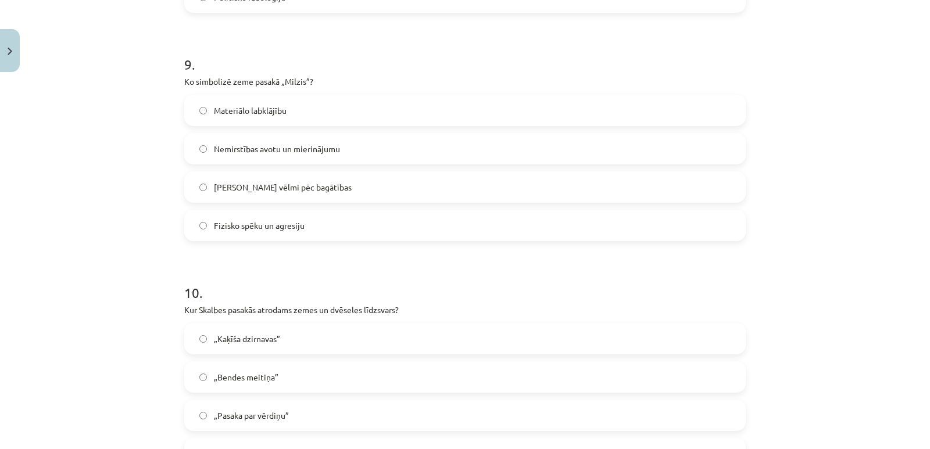
scroll to position [2177, 0]
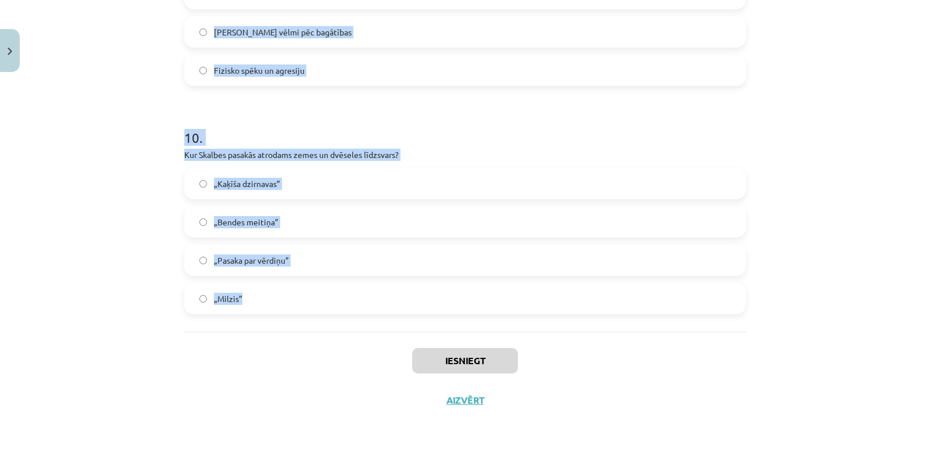
drag, startPoint x: 170, startPoint y: 271, endPoint x: 375, endPoint y: 287, distance: 205.1
click at [375, 287] on div "Mācību tēma: Literatūras i - 11. klases 3. ieskaites mācību materiāls #5 Noslēg…" at bounding box center [465, 224] width 930 height 449
copy form "Ko simbolizē Laime „Pasakā par vērdiņu”? Sociālo hierarhiju Alkatību un godkāri…"
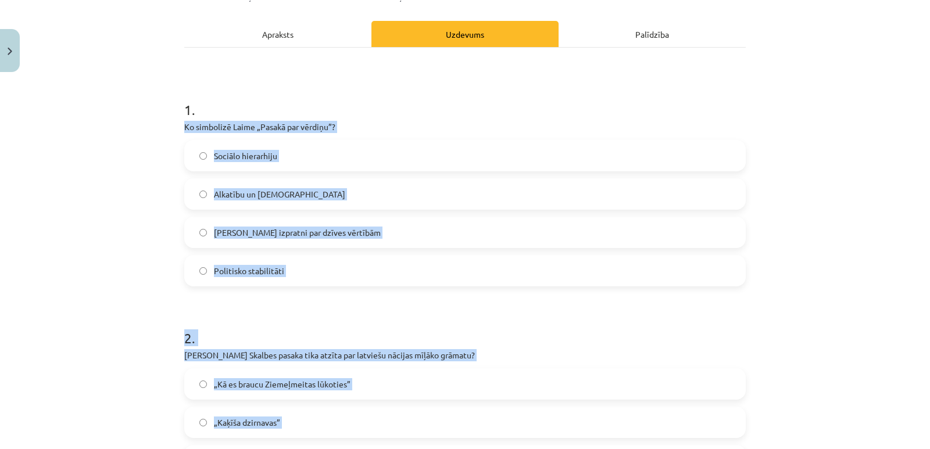
scroll to position [0, 0]
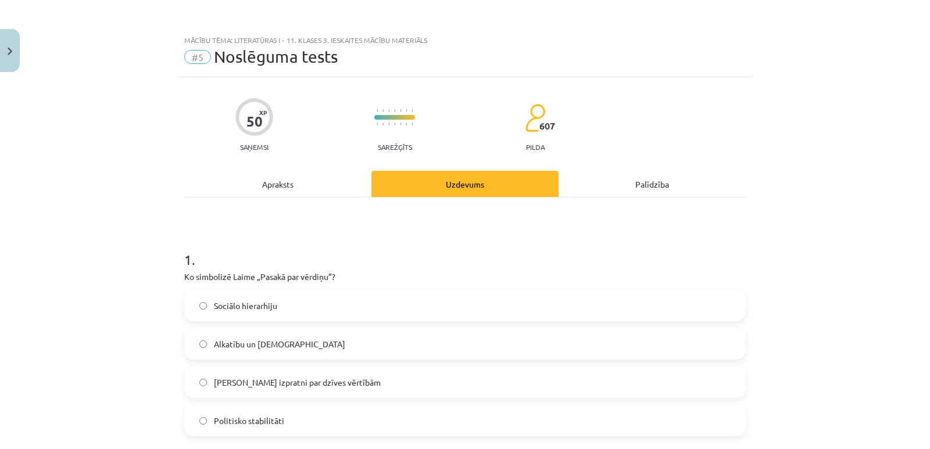
click at [755, 176] on div "Mācību tēma: Literatūras i - 11. klases 3. ieskaites mācību materiāls #5 Noslēg…" at bounding box center [465, 224] width 930 height 449
click at [335, 377] on span "Cilvēka izpratni par dzīves vērtībām" at bounding box center [297, 383] width 167 height 12
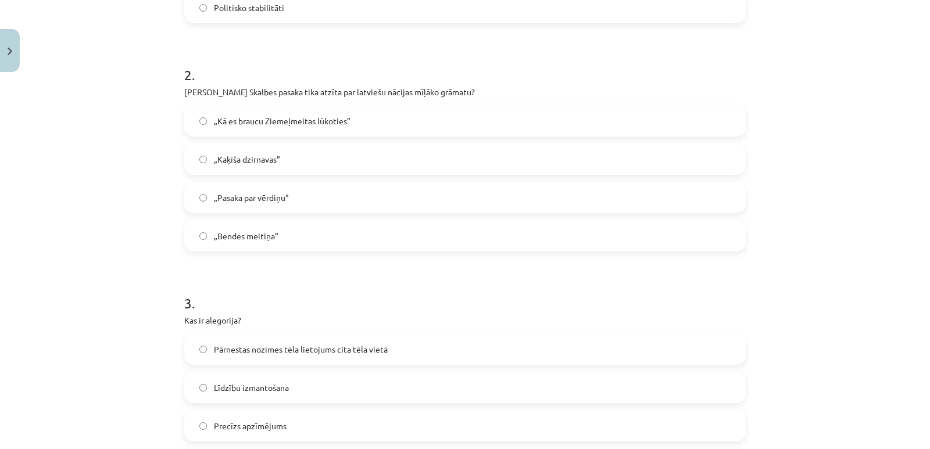
scroll to position [410, 0]
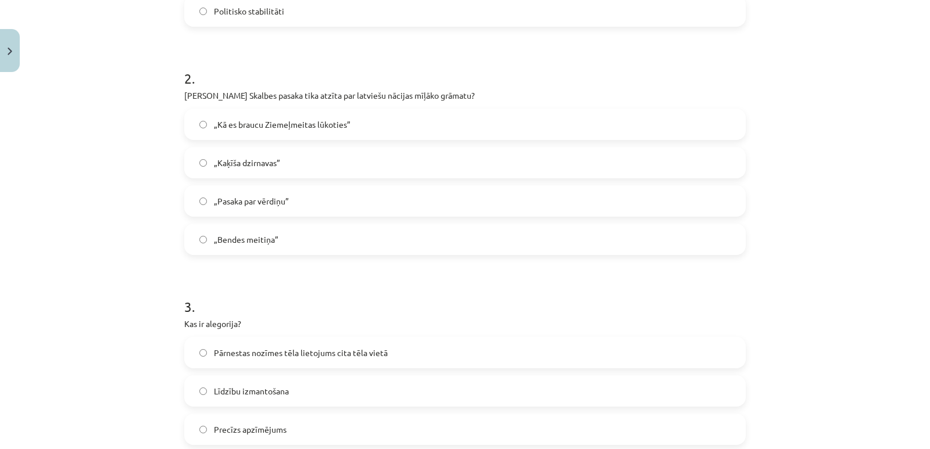
click at [661, 154] on label "„Kaķīša dzirnavas”" at bounding box center [464, 162] width 559 height 29
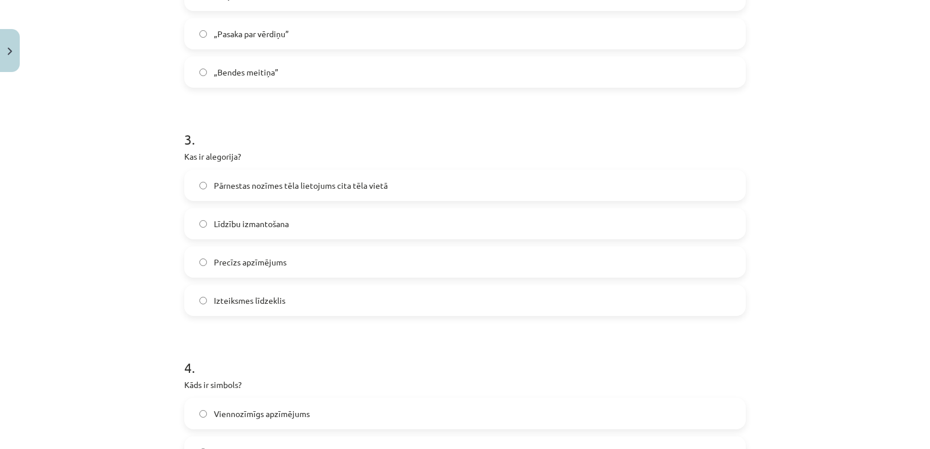
scroll to position [570, 0]
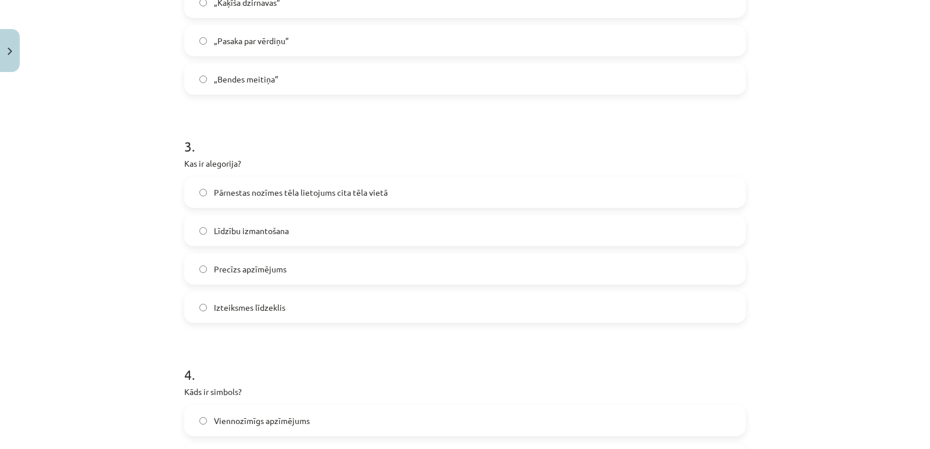
click at [307, 194] on span "Pārnestas nozīmes tēla lietojums cita tēla vietā" at bounding box center [301, 193] width 174 height 12
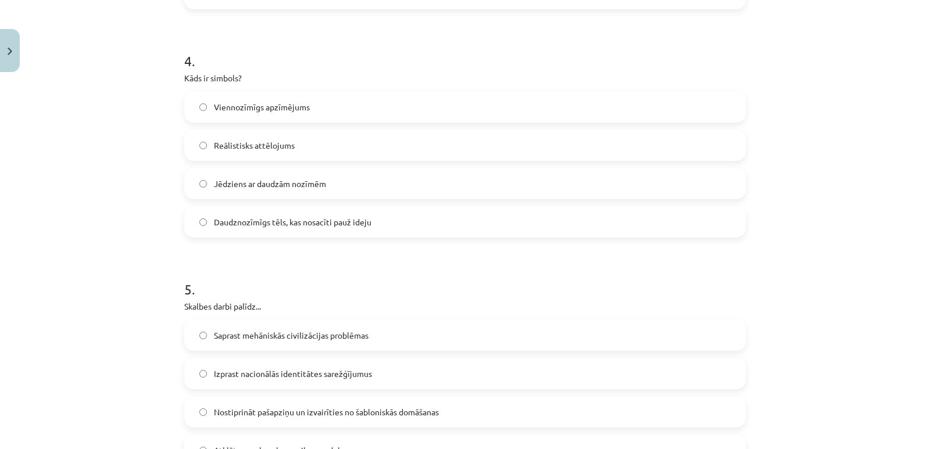
scroll to position [869, 0]
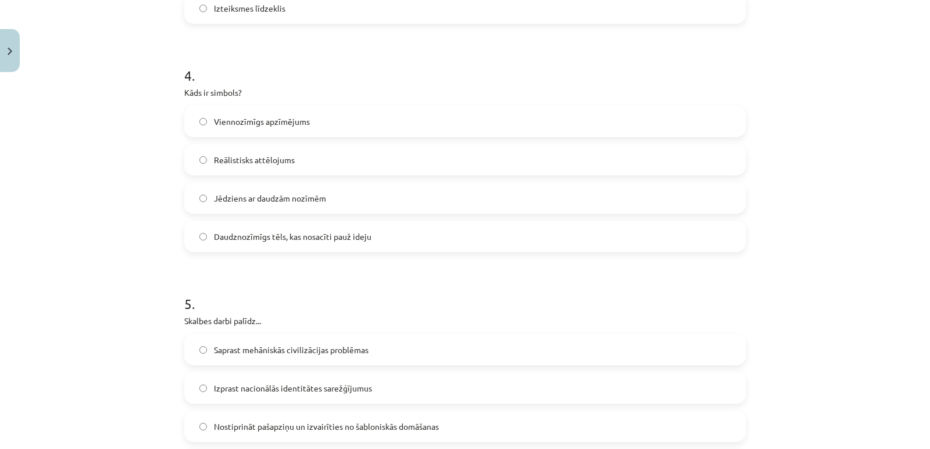
click at [236, 246] on label "Daudznozīmīgs tēls, kas nosacīti pauž ideju" at bounding box center [464, 236] width 559 height 29
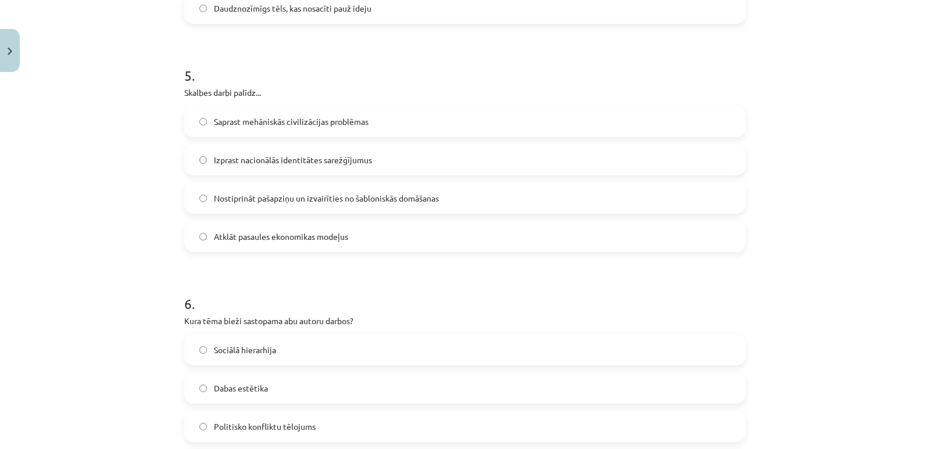
scroll to position [1105, 0]
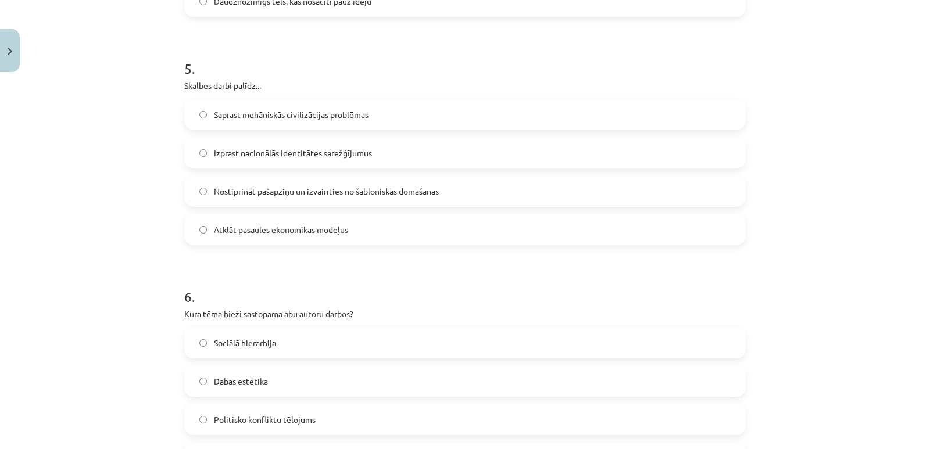
click at [624, 188] on label "Nostiprināt pašapziņu un izvairīties no šabloniskās domāšanas" at bounding box center [464, 191] width 559 height 29
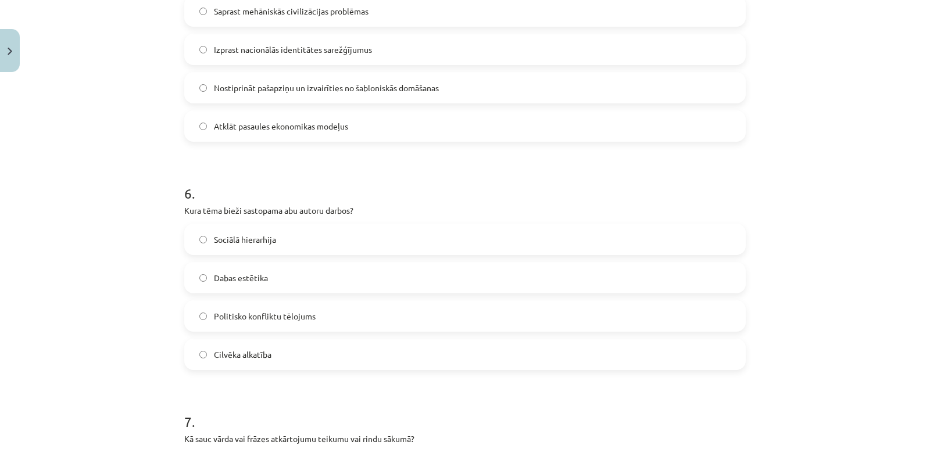
scroll to position [1212, 0]
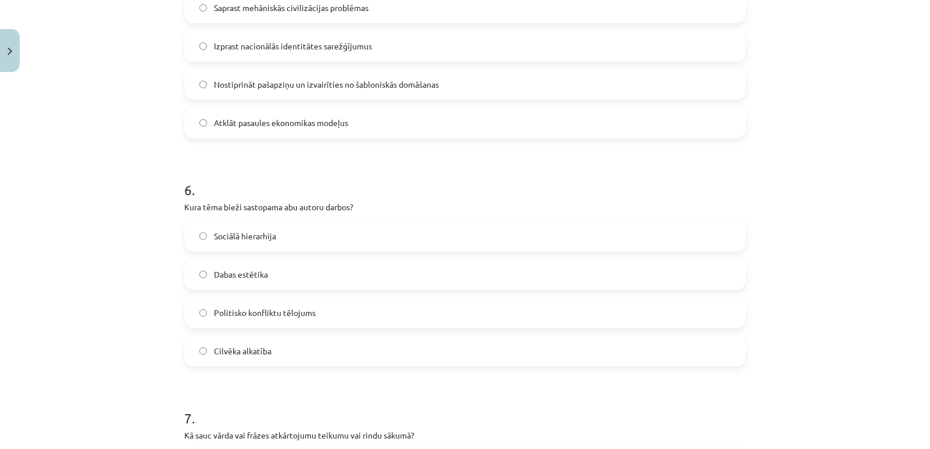
click at [320, 359] on label "Cilvēka alkatība" at bounding box center [464, 350] width 559 height 29
click at [379, 273] on label "Dabas estētika" at bounding box center [464, 274] width 559 height 29
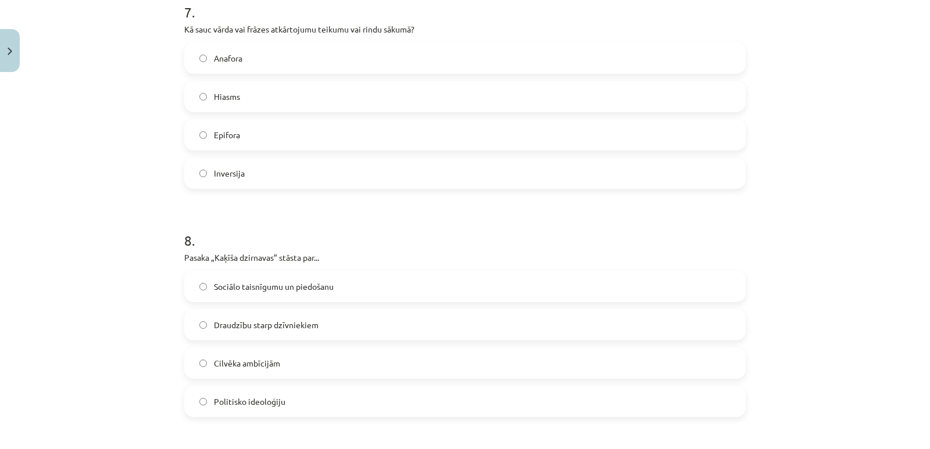
scroll to position [1629, 0]
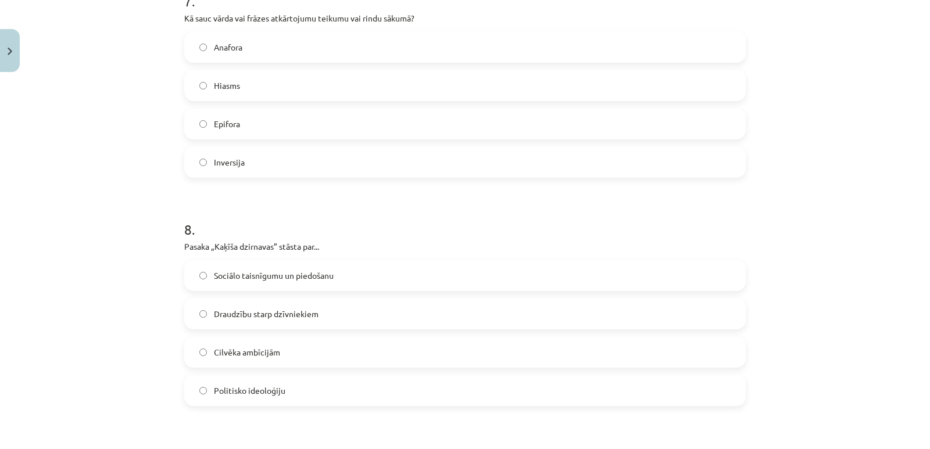
click at [353, 37] on label "Anafora" at bounding box center [464, 47] width 559 height 29
click at [302, 273] on span "Sociālo taisnīgumu un piedošanu" at bounding box center [274, 276] width 120 height 12
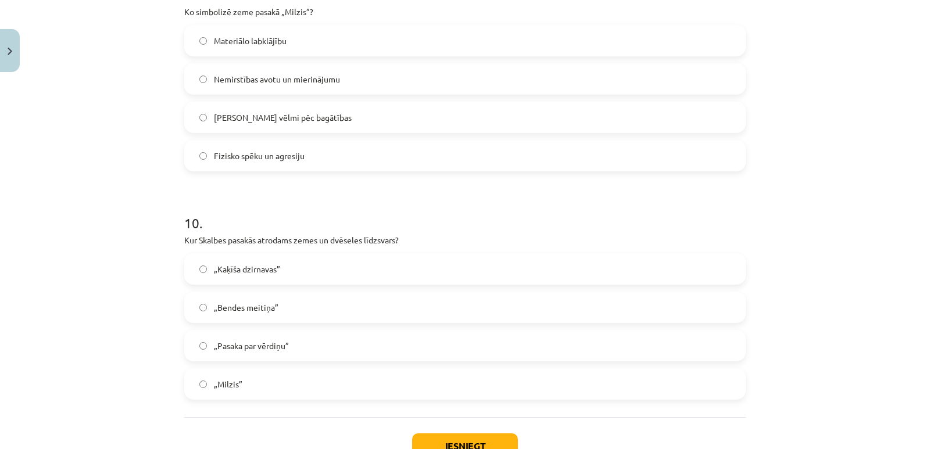
scroll to position [2102, 0]
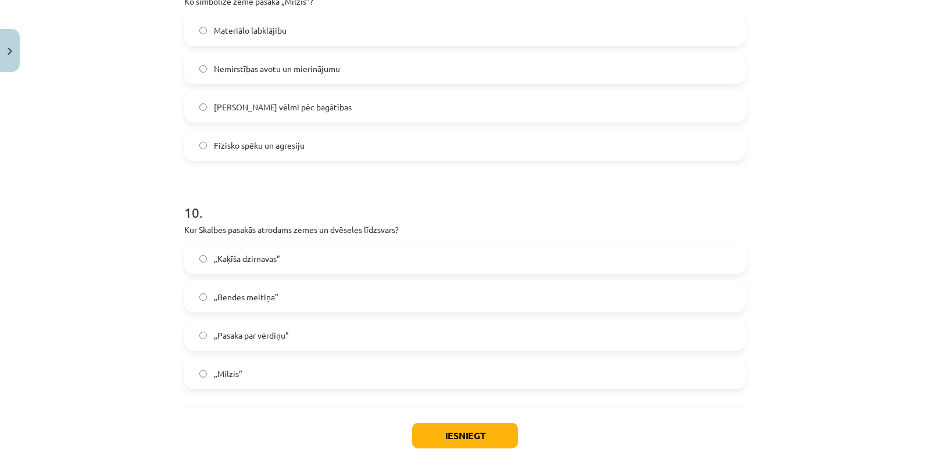
click at [259, 59] on label "Nemirstības avotu un mierinājumu" at bounding box center [464, 68] width 559 height 29
click at [267, 364] on label "„Milzis”" at bounding box center [464, 373] width 559 height 29
click at [449, 438] on button "Iesniegt" at bounding box center [465, 436] width 106 height 26
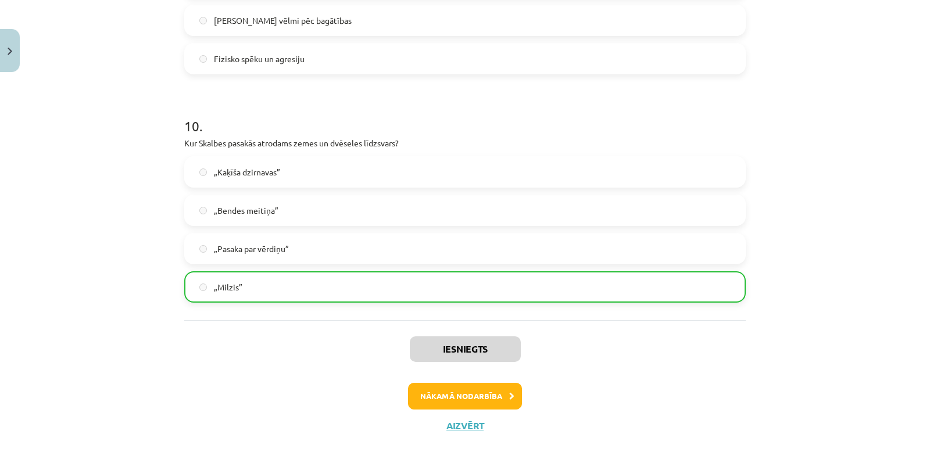
scroll to position [2215, 0]
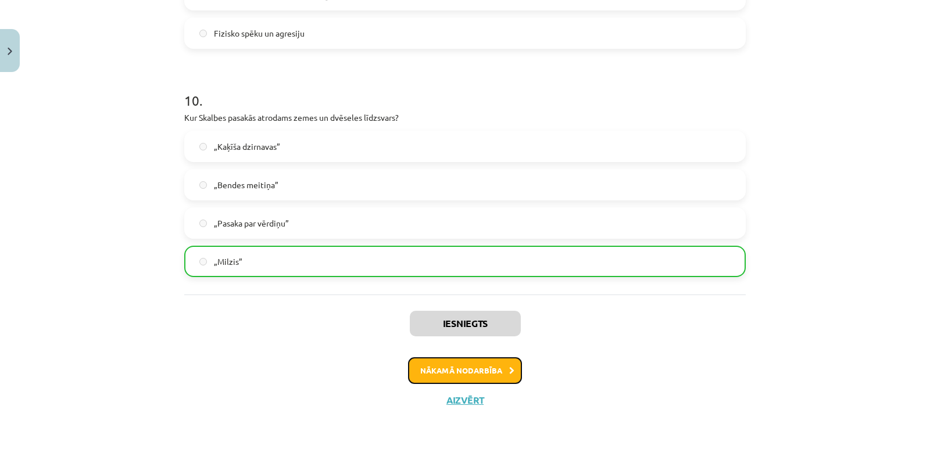
click at [467, 363] on button "Nākamā nodarbība" at bounding box center [465, 370] width 114 height 27
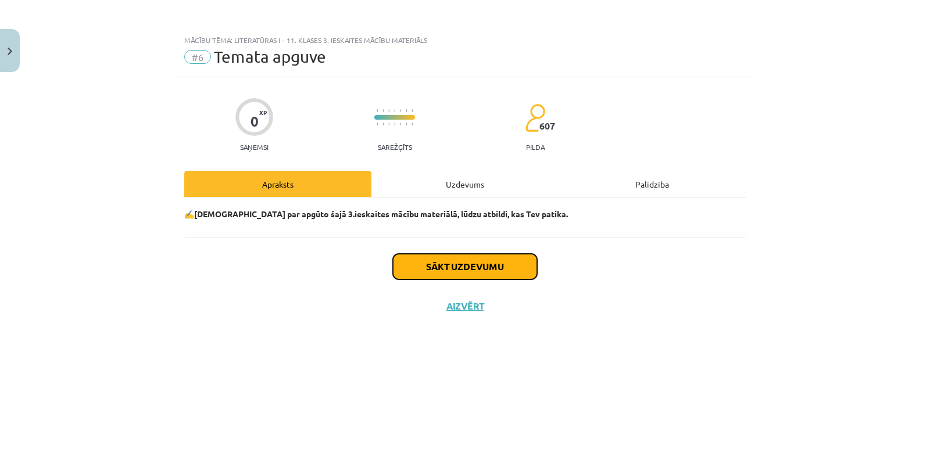
click at [475, 268] on button "Sākt uzdevumu" at bounding box center [465, 267] width 144 height 26
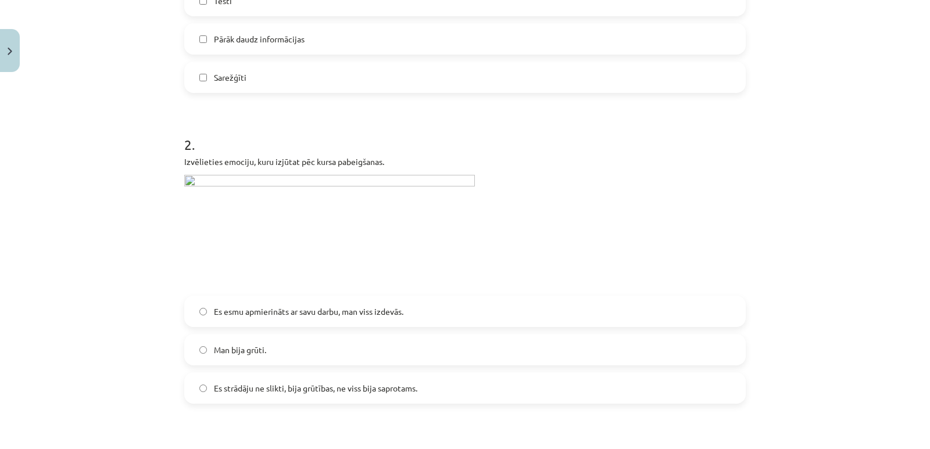
scroll to position [422, 0]
click at [184, 179] on img at bounding box center [329, 230] width 291 height 114
click at [206, 173] on div "Izvēlieties emociju, kuru izjūtat pēc kursa pabeigšanas." at bounding box center [464, 220] width 561 height 133
click at [224, 193] on img at bounding box center [329, 230] width 291 height 114
click at [310, 311] on span "Es esmu apmierināts ar savu darbu, man viss izdevās." at bounding box center [308, 310] width 189 height 12
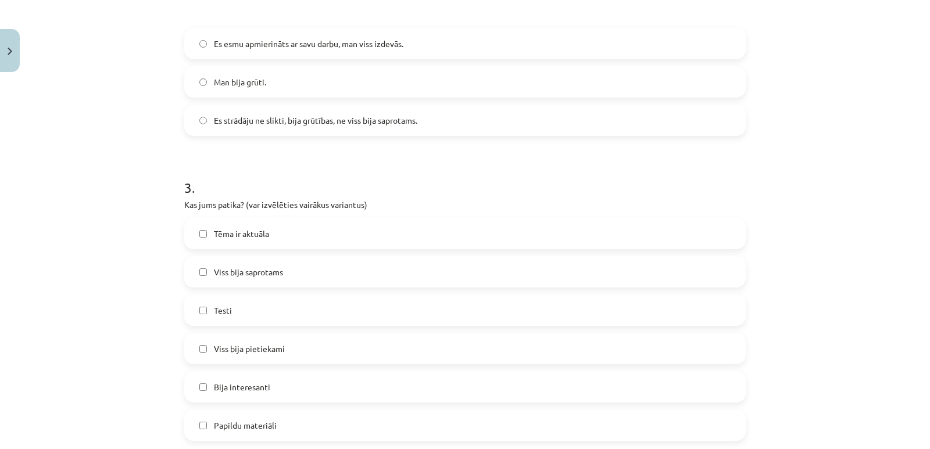
scroll to position [715, 0]
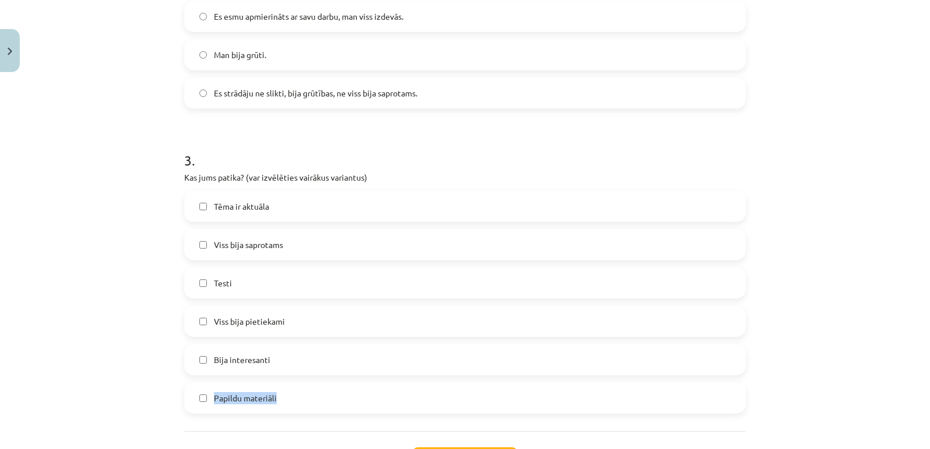
drag, startPoint x: 916, startPoint y: 366, endPoint x: 914, endPoint y: 396, distance: 30.3
click at [914, 396] on div "Mācību tēma: Literatūras i - 11. klases 3. ieskaites mācību materiāls #6 Temata…" at bounding box center [465, 224] width 930 height 449
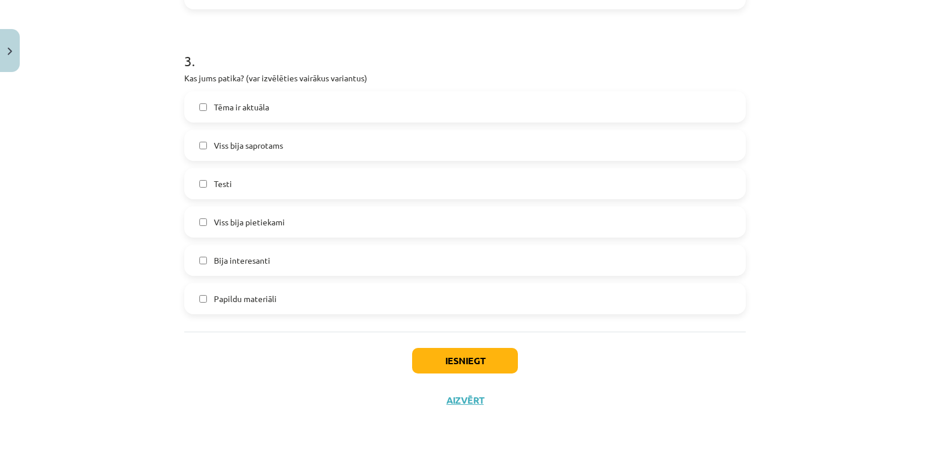
click at [451, 376] on div "Iesniegt Aizvērt" at bounding box center [464, 372] width 561 height 81
click at [452, 372] on button "Iesniegt" at bounding box center [465, 361] width 106 height 26
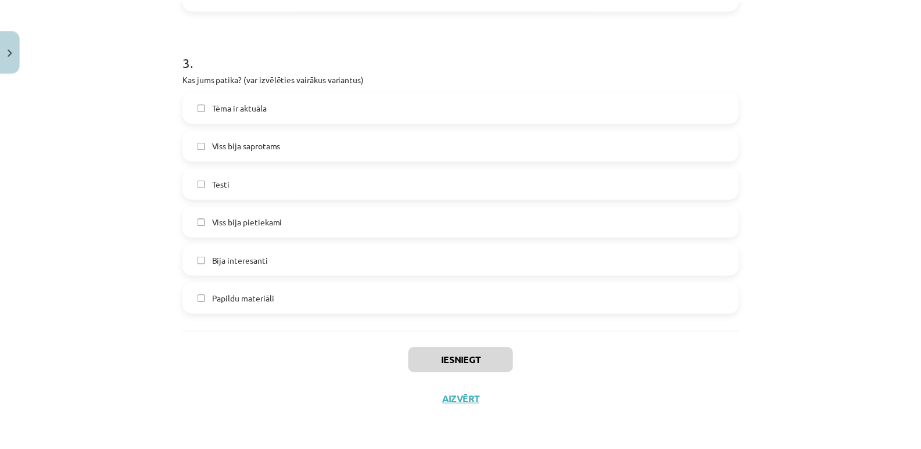
scroll to position [237, 0]
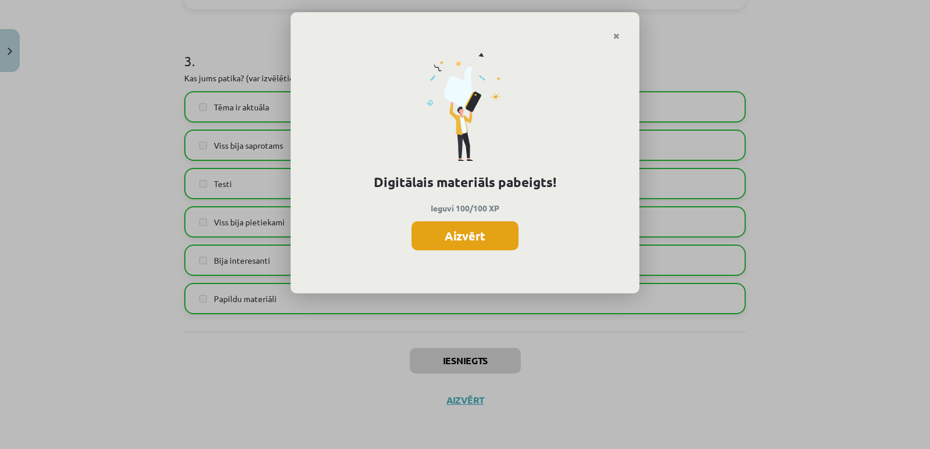
click at [480, 234] on button "Aizvērt" at bounding box center [464, 235] width 107 height 29
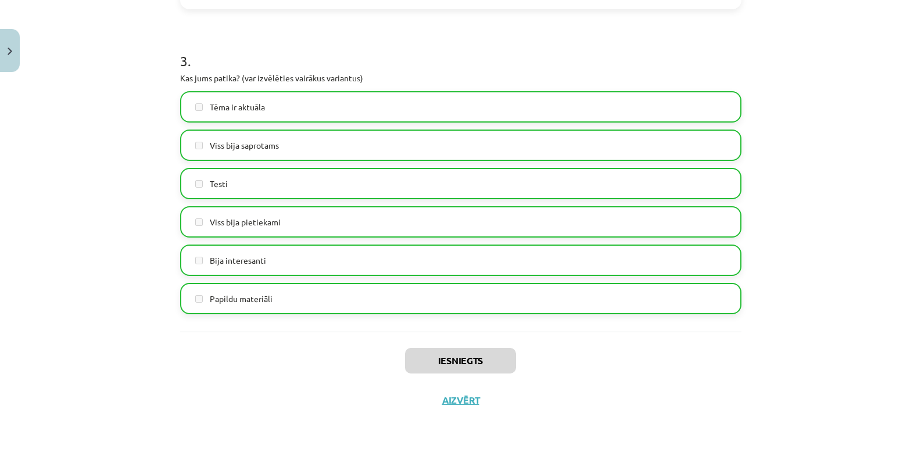
click at [450, 392] on div "Iesniegts Aizvērt" at bounding box center [460, 372] width 561 height 81
click at [452, 397] on button "Aizvērt" at bounding box center [461, 401] width 44 height 12
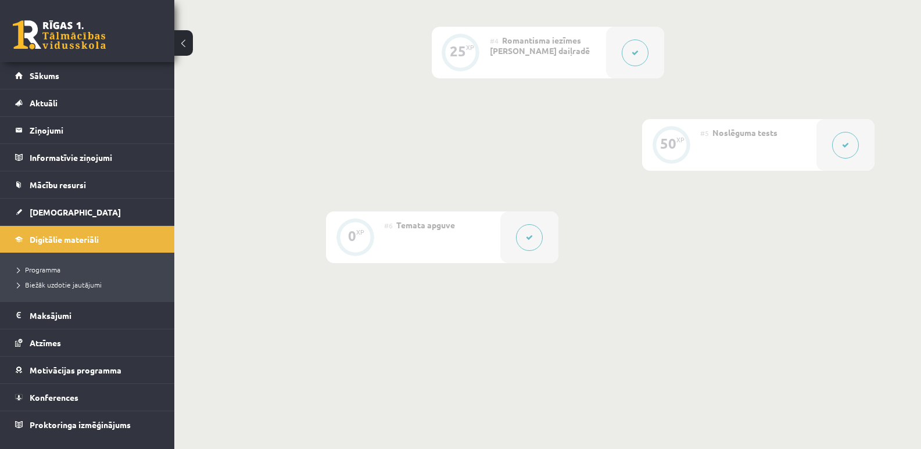
scroll to position [581, 0]
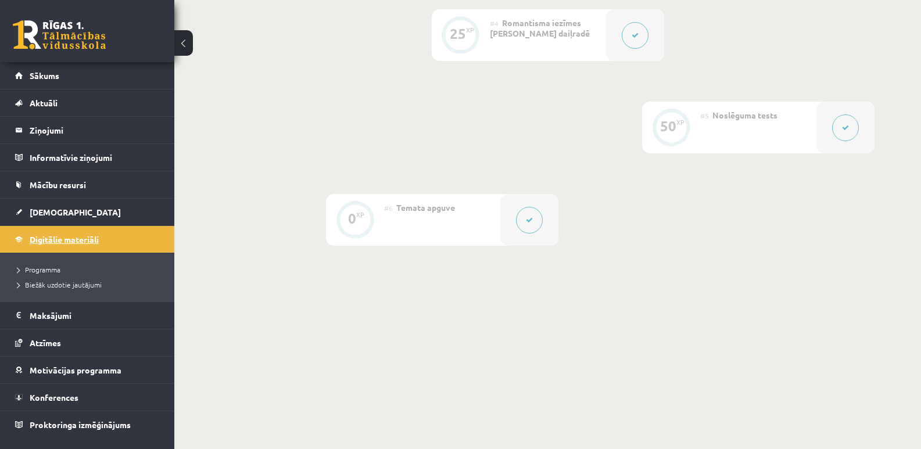
click at [86, 237] on span "Digitālie materiāli" at bounding box center [64, 239] width 69 height 10
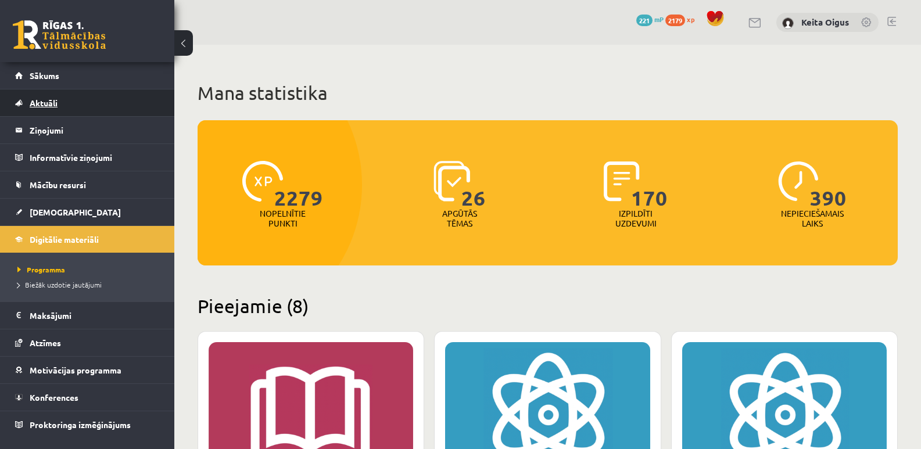
click at [36, 101] on span "Aktuāli" at bounding box center [44, 103] width 28 height 10
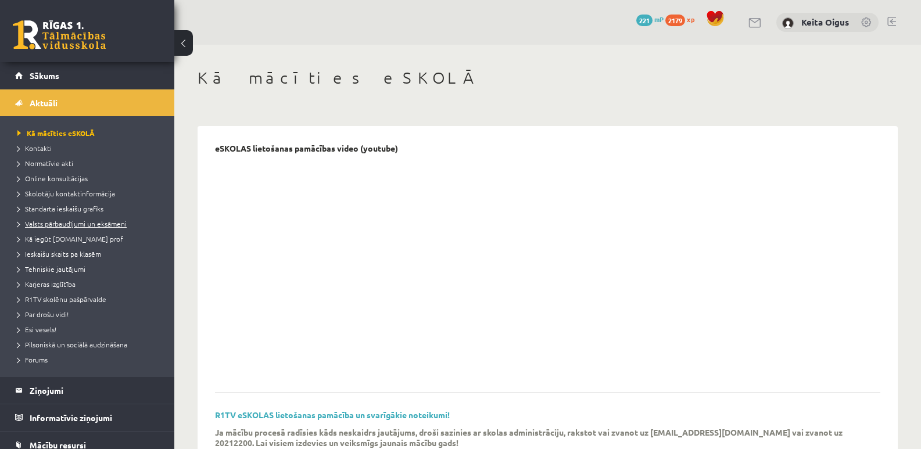
click at [65, 228] on link "Valsts pārbaudījumi un eksāmeni" at bounding box center [89, 223] width 145 height 10
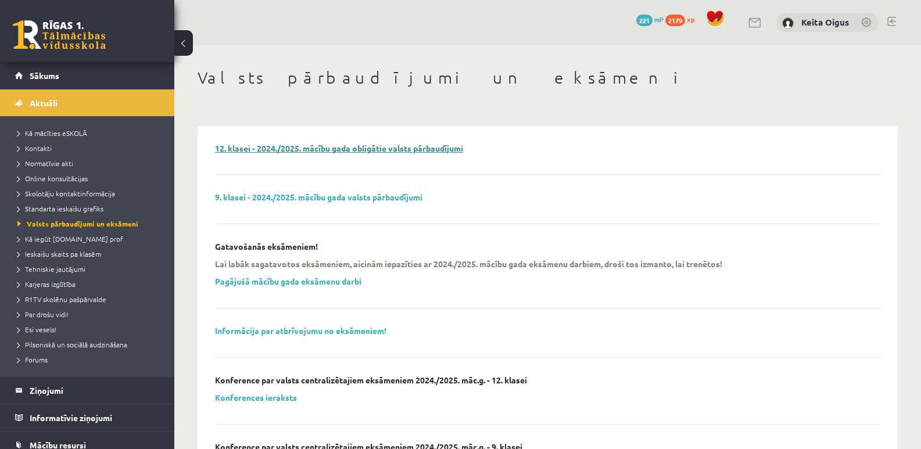
click at [323, 149] on link "12. klasei - 2024./2025. mācību gada obligātie valsts pārbaudījumi" at bounding box center [339, 148] width 248 height 10
drag, startPoint x: 341, startPoint y: 281, endPoint x: 329, endPoint y: 278, distance: 12.0
click at [329, 278] on link "Pagājušā mācību gada eksāmenu darbi" at bounding box center [288, 281] width 146 height 10
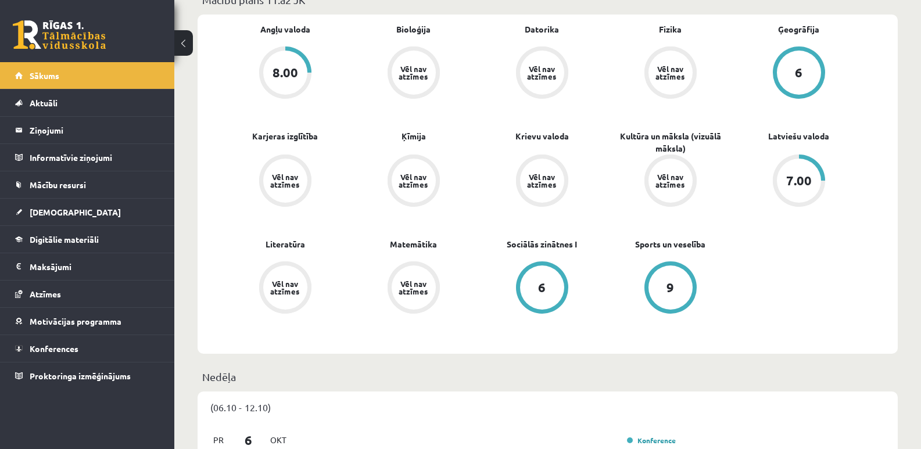
scroll to position [349, 0]
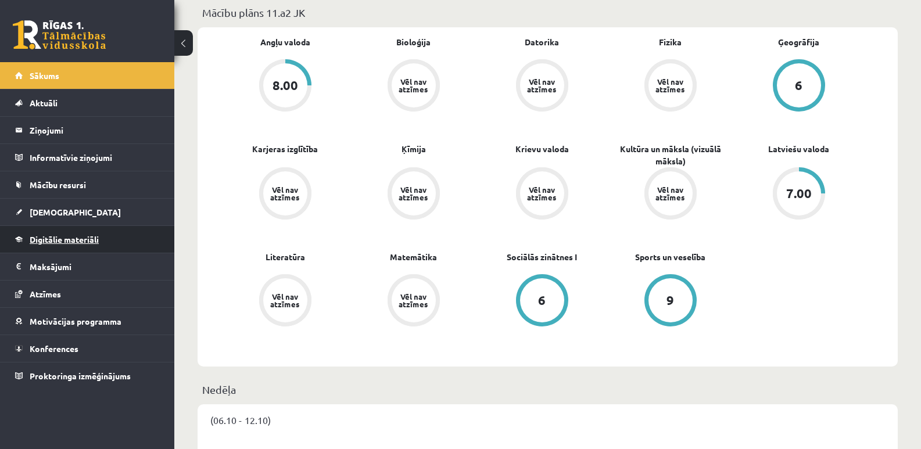
drag, startPoint x: 62, startPoint y: 245, endPoint x: 57, endPoint y: 235, distance: 10.7
click at [57, 235] on span "Digitālie materiāli" at bounding box center [64, 239] width 69 height 10
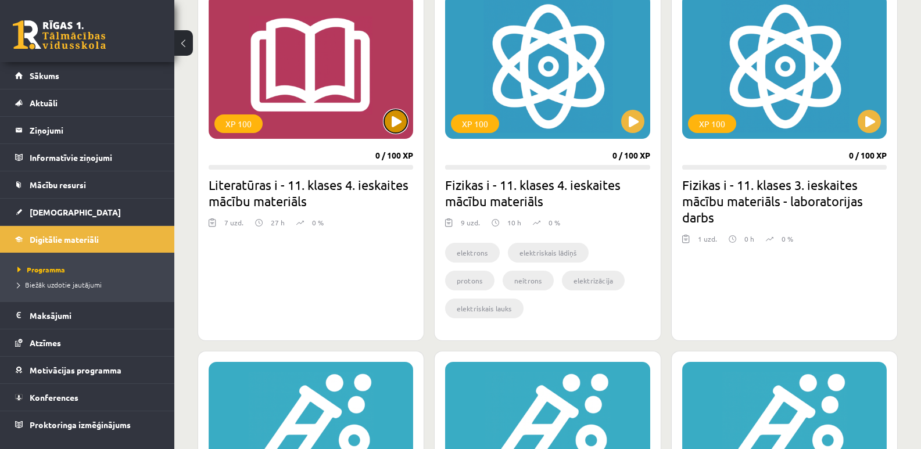
click at [391, 117] on button at bounding box center [395, 121] width 23 height 23
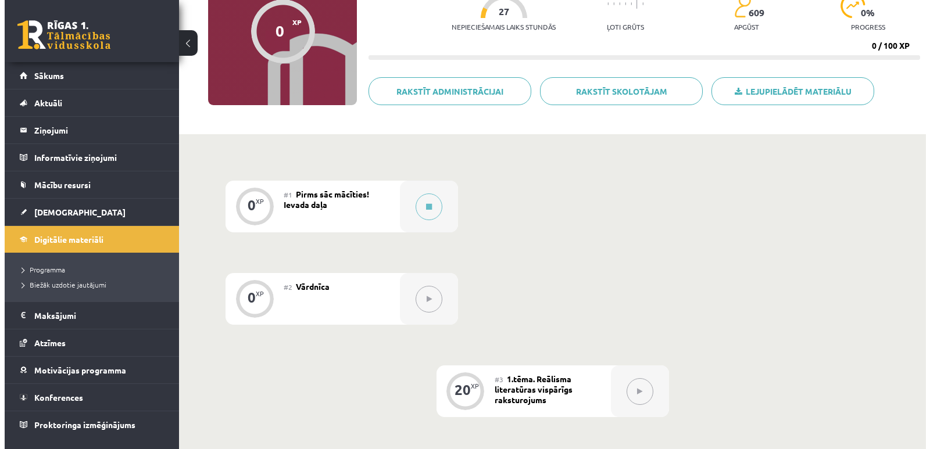
scroll to position [145, 0]
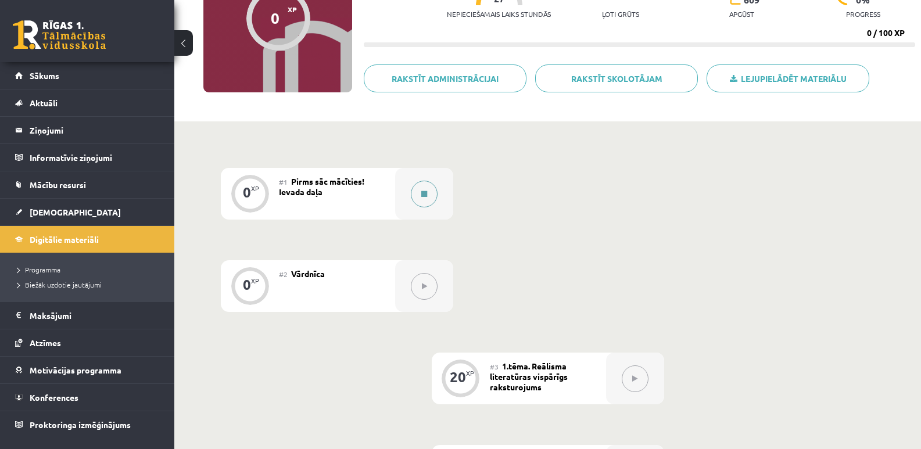
click at [422, 196] on icon at bounding box center [424, 194] width 6 height 7
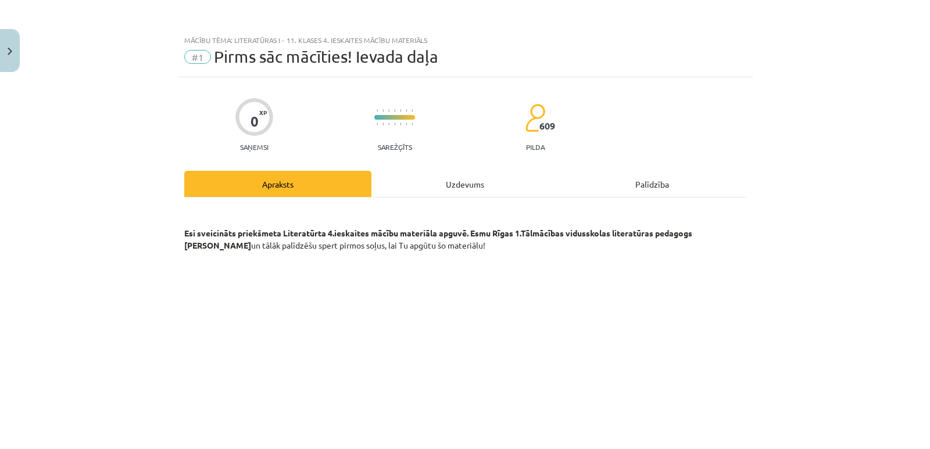
click at [435, 183] on div "Uzdevums" at bounding box center [464, 184] width 187 height 26
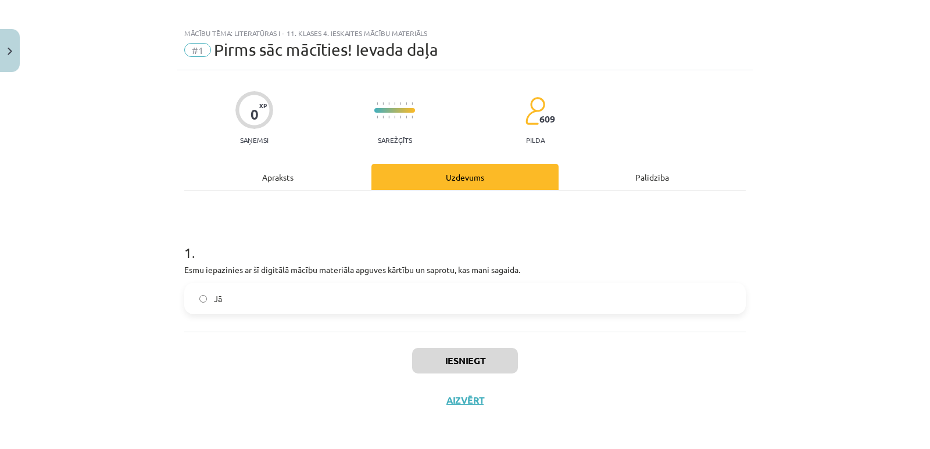
click at [198, 290] on label "Jā" at bounding box center [464, 298] width 559 height 29
click at [462, 357] on button "Iesniegt" at bounding box center [465, 361] width 106 height 26
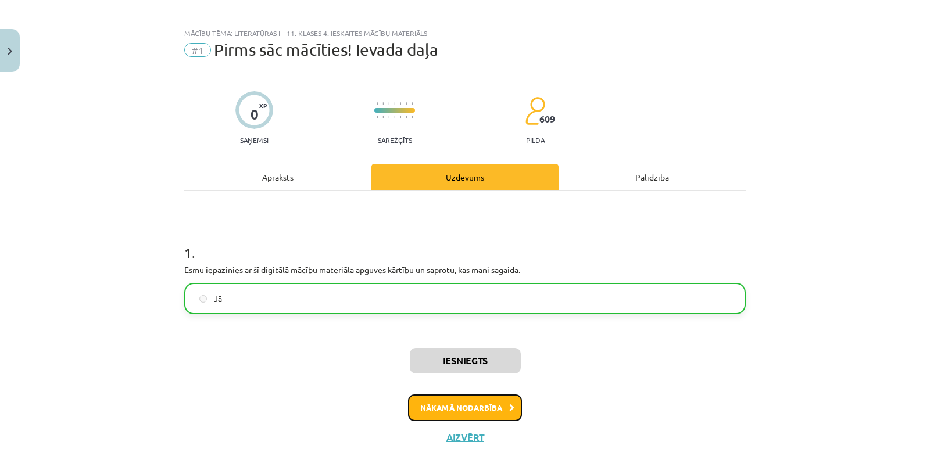
click at [474, 402] on button "Nākamā nodarbība" at bounding box center [465, 408] width 114 height 27
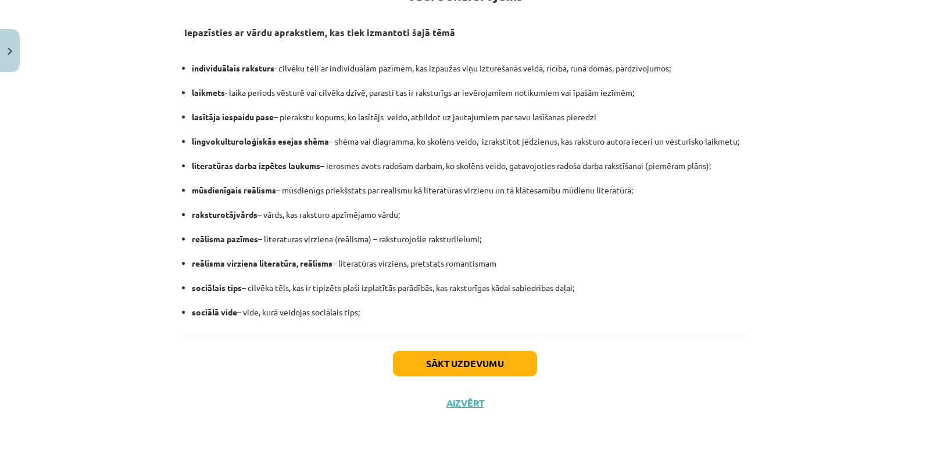
scroll to position [243, 0]
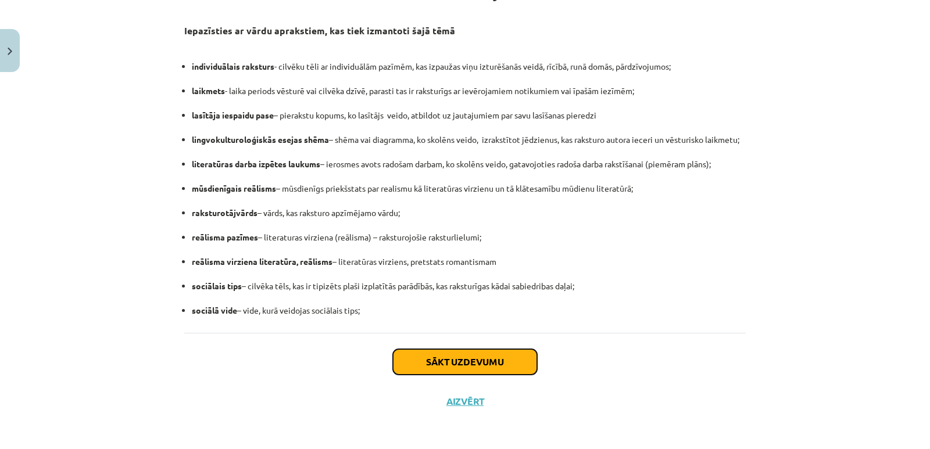
click at [457, 356] on button "Sākt uzdevumu" at bounding box center [465, 362] width 144 height 26
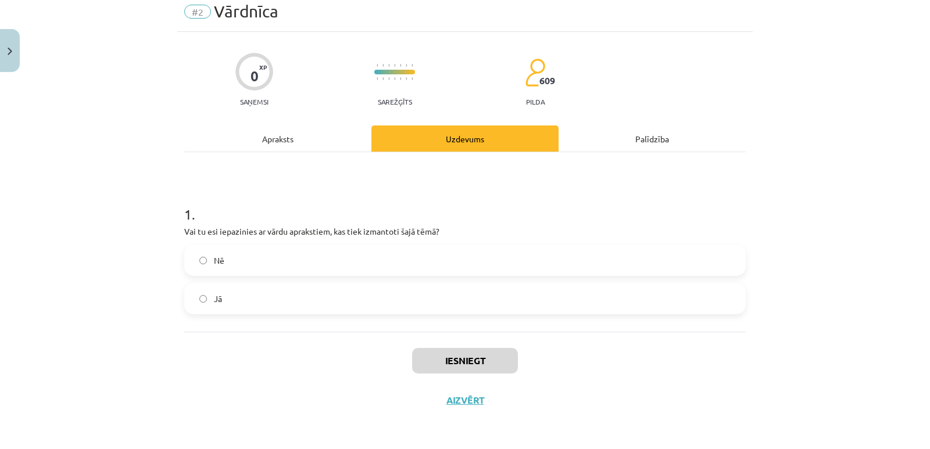
scroll to position [29, 0]
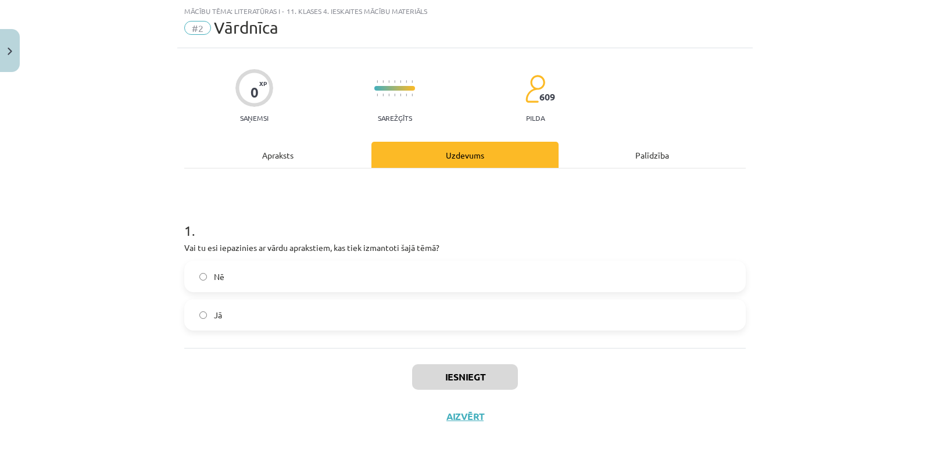
click at [329, 314] on label "Jā" at bounding box center [464, 314] width 559 height 29
click at [492, 373] on button "Iesniegt" at bounding box center [465, 377] width 106 height 26
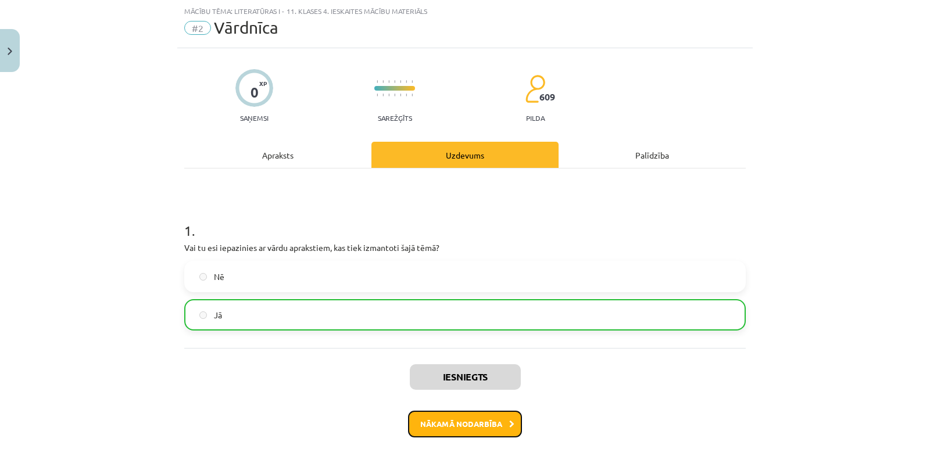
click at [454, 416] on button "Nākamā nodarbība" at bounding box center [465, 424] width 114 height 27
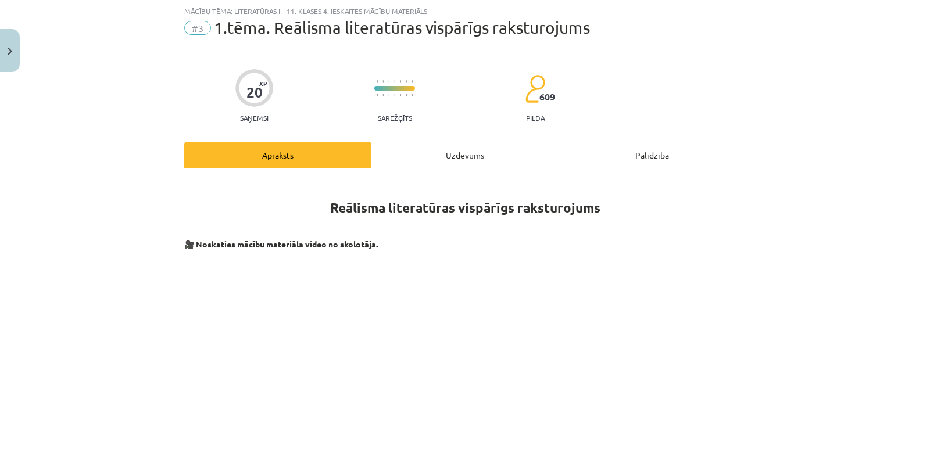
click at [417, 157] on div "Uzdevums" at bounding box center [464, 155] width 187 height 26
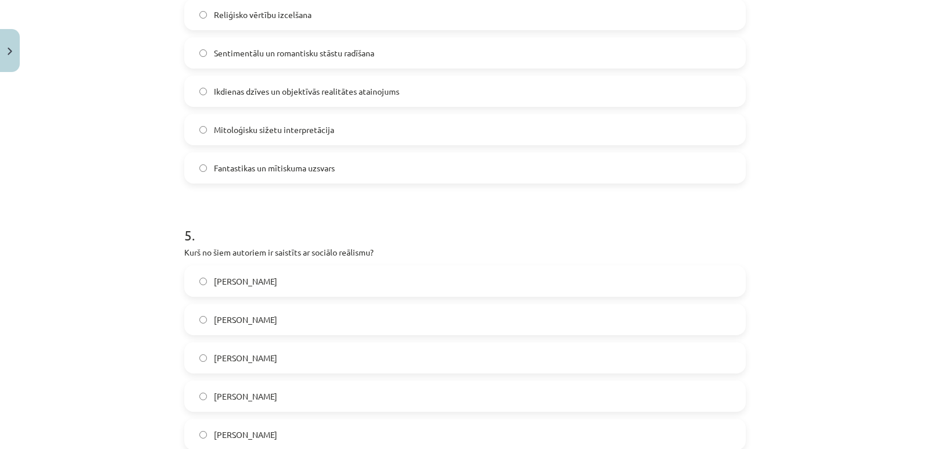
scroll to position [1227, 0]
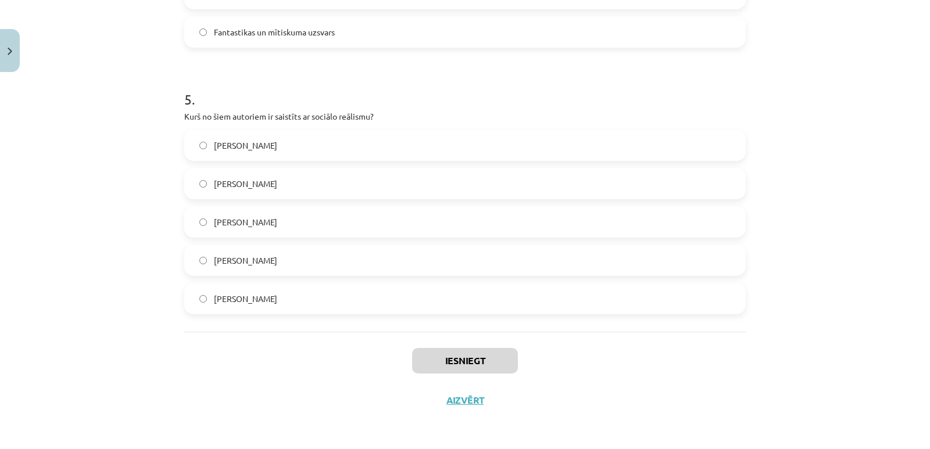
drag, startPoint x: 177, startPoint y: 224, endPoint x: 347, endPoint y: 300, distance: 186.7
copy form "1 . Kad un kur radās reālisma literatūra? 18. gadsimta beigās Anglijā 19. gadsi…"
click at [261, 298] on span "Čārlzs Dikenss" at bounding box center [245, 299] width 63 height 12
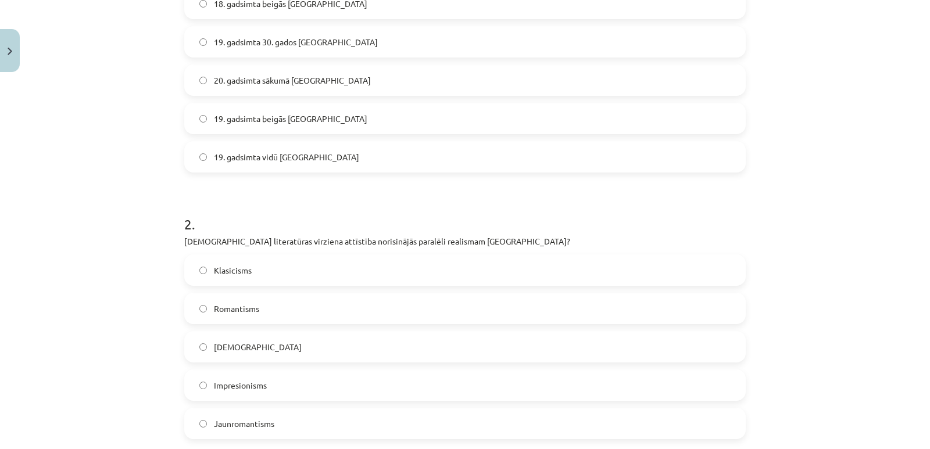
scroll to position [268, 0]
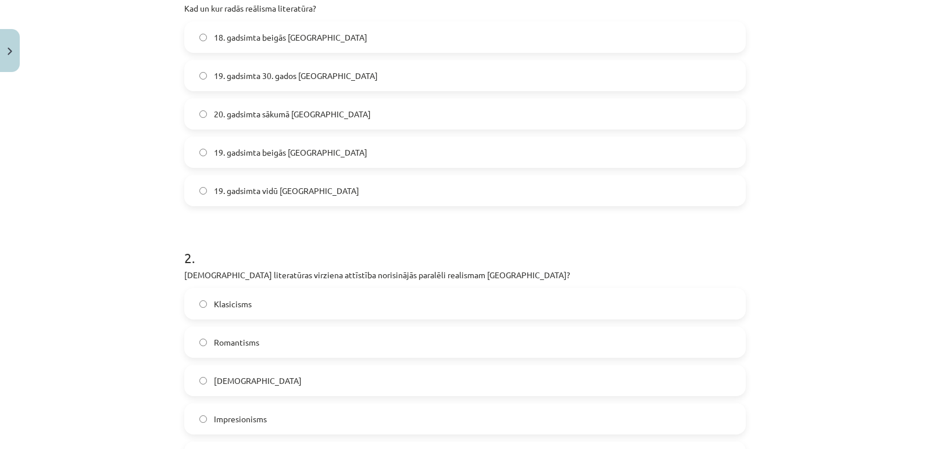
click at [354, 77] on label "19. gadsimta 30. gados Francijā" at bounding box center [464, 75] width 559 height 29
click at [284, 344] on label "Romantisms" at bounding box center [464, 342] width 559 height 29
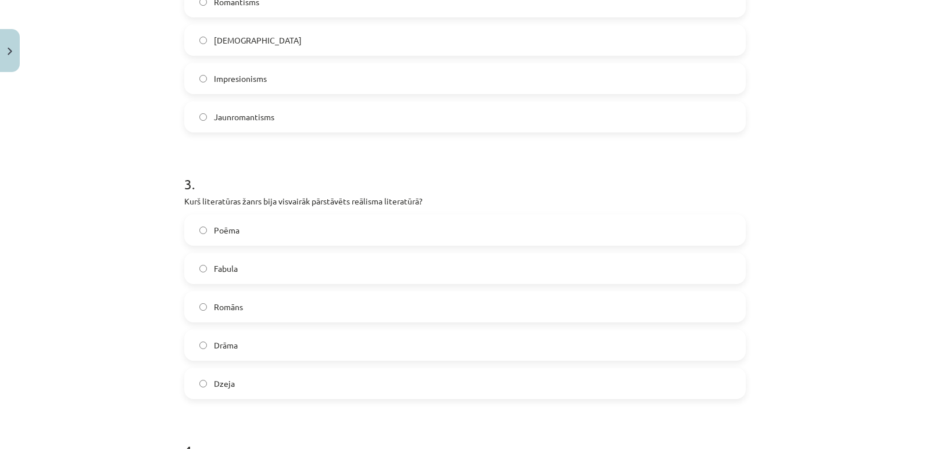
scroll to position [621, 0]
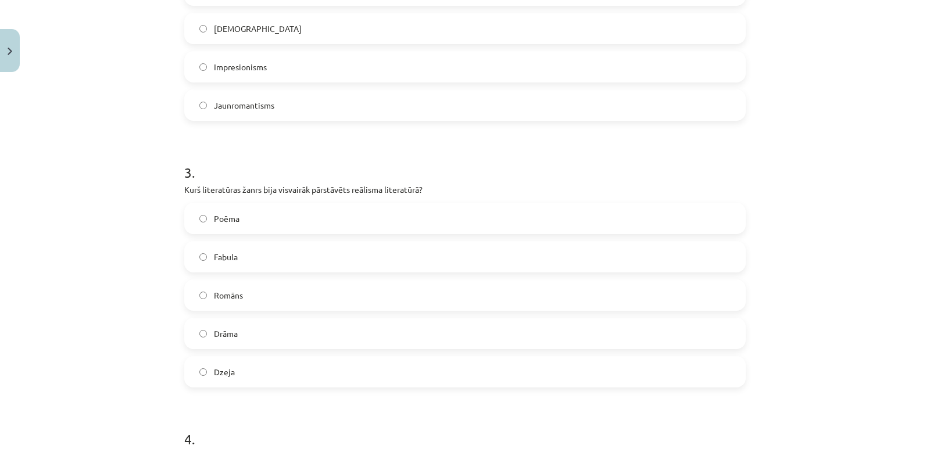
click at [372, 304] on label "Romāns" at bounding box center [464, 295] width 559 height 29
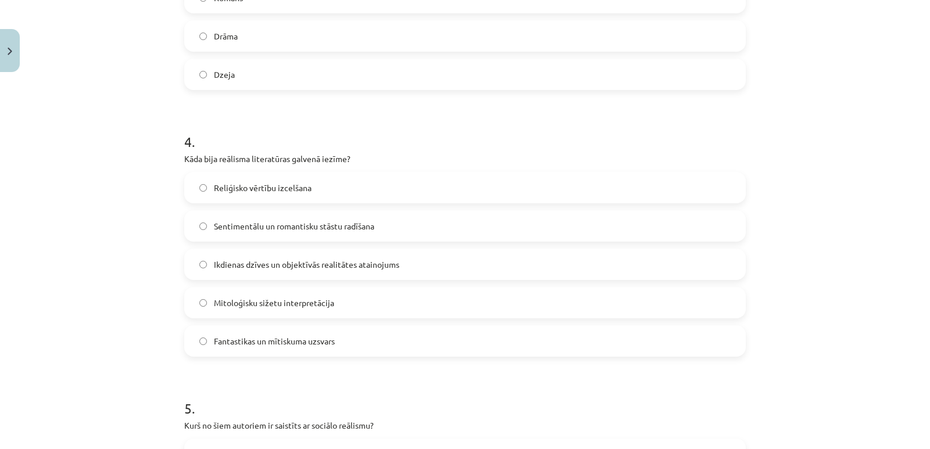
scroll to position [909, 0]
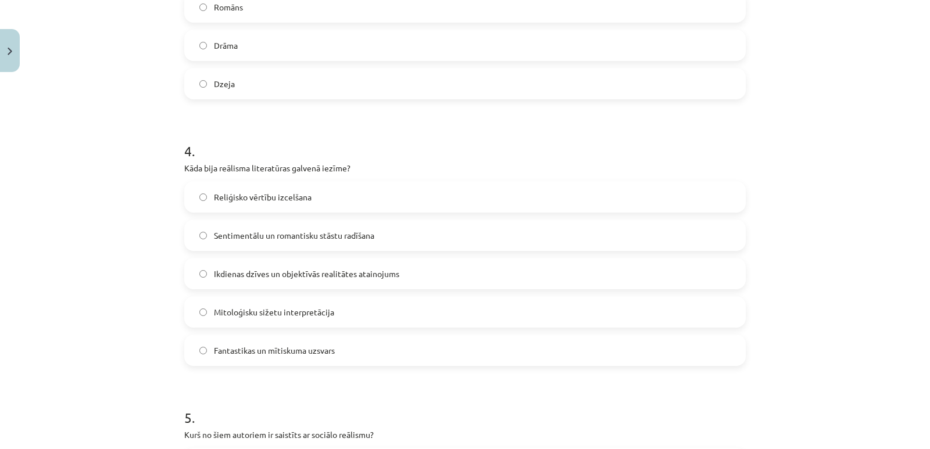
click at [543, 257] on div "Reliģisko vērtību izcelšana Sentimentālu un romantisku stāstu radīšana Ikdienas…" at bounding box center [464, 273] width 561 height 185
click at [526, 267] on label "Ikdienas dzīves un objektīvās realitātes atainojums" at bounding box center [464, 273] width 559 height 29
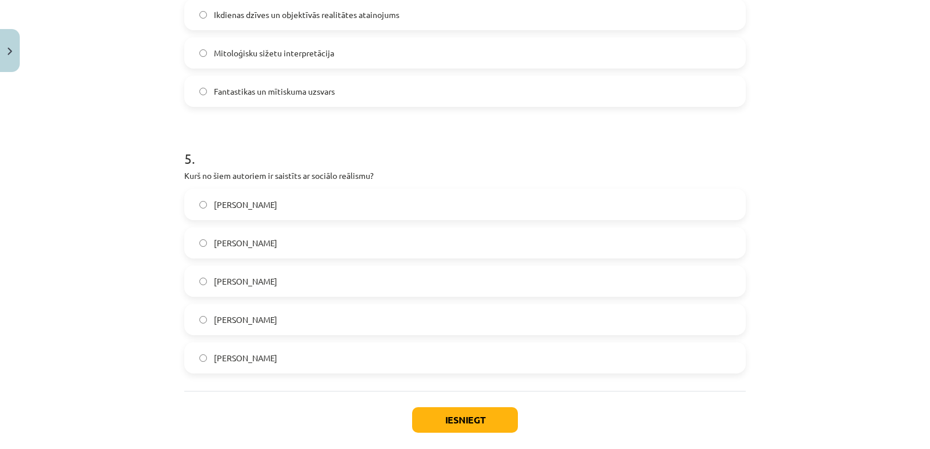
scroll to position [1170, 0]
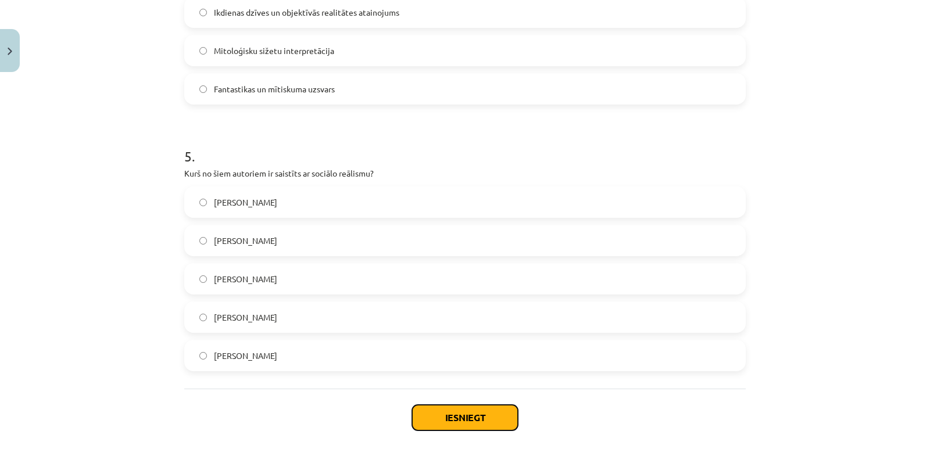
click at [495, 417] on button "Iesniegt" at bounding box center [465, 418] width 106 height 26
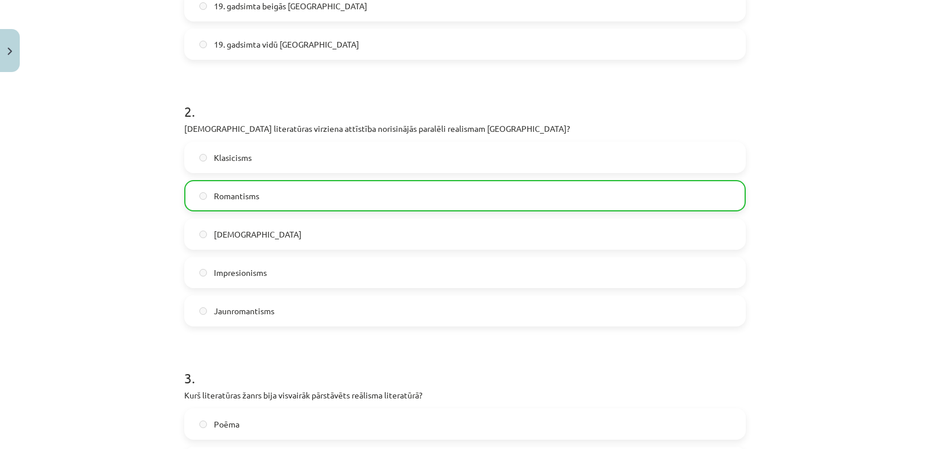
scroll to position [401, 0]
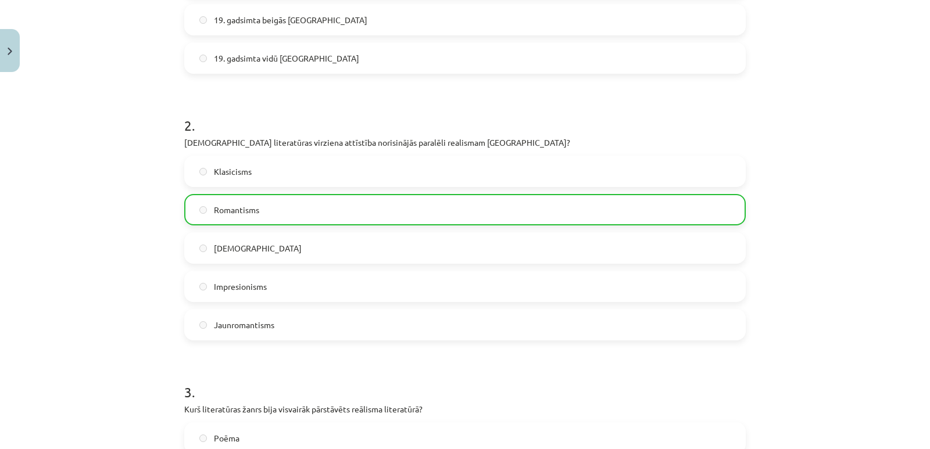
drag, startPoint x: 900, startPoint y: 190, endPoint x: 899, endPoint y: 181, distance: 9.4
click at [899, 181] on div "Mācību tēma: Literatūras i - 11. klases 4. ieskaites mācību materiāls #3 1.tēma…" at bounding box center [465, 224] width 930 height 449
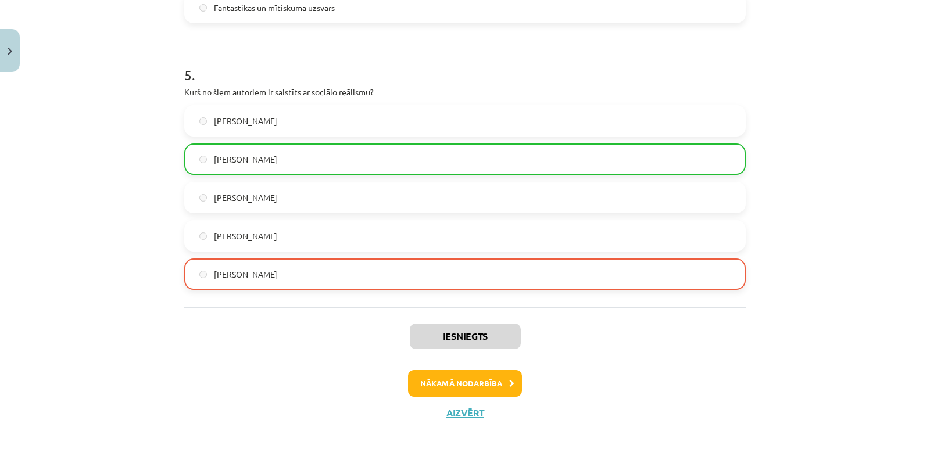
scroll to position [1264, 0]
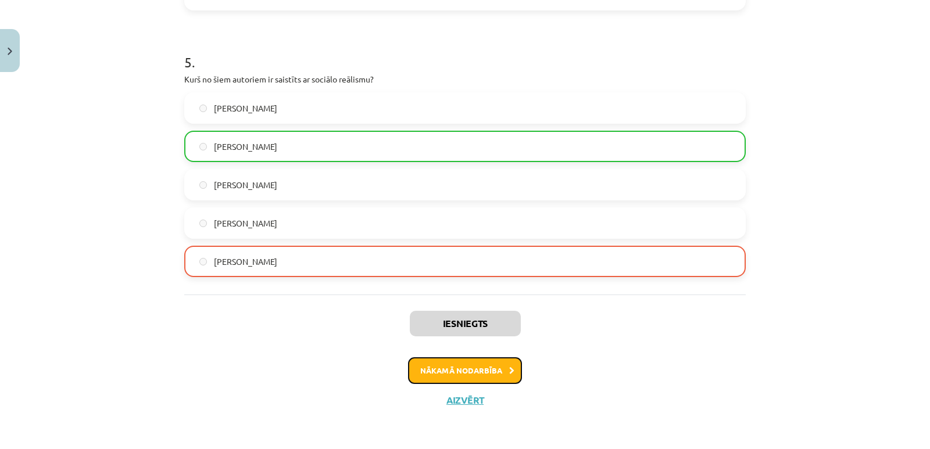
click at [488, 371] on button "Nākamā nodarbība" at bounding box center [465, 370] width 114 height 27
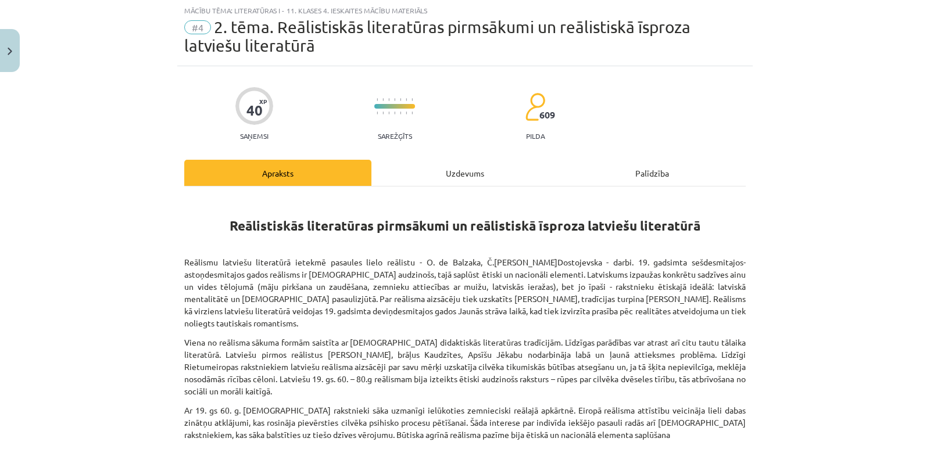
scroll to position [29, 0]
click at [438, 174] on div "Uzdevums" at bounding box center [464, 173] width 187 height 26
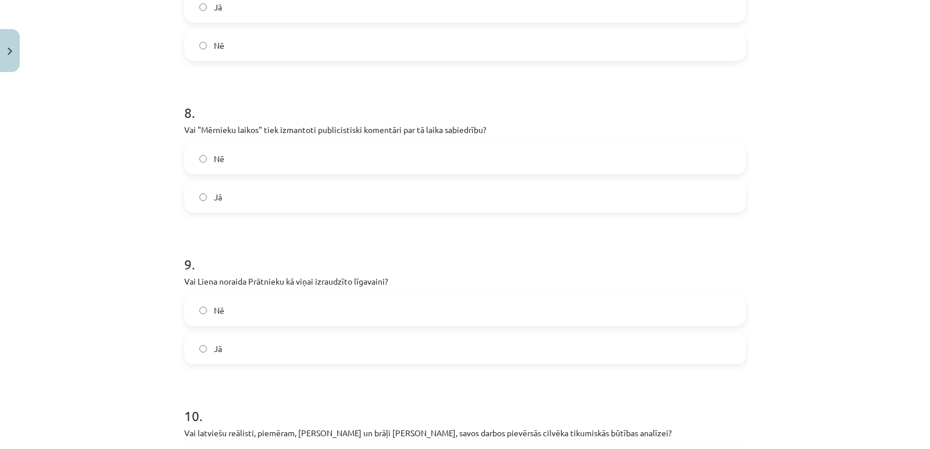
scroll to position [1429, 0]
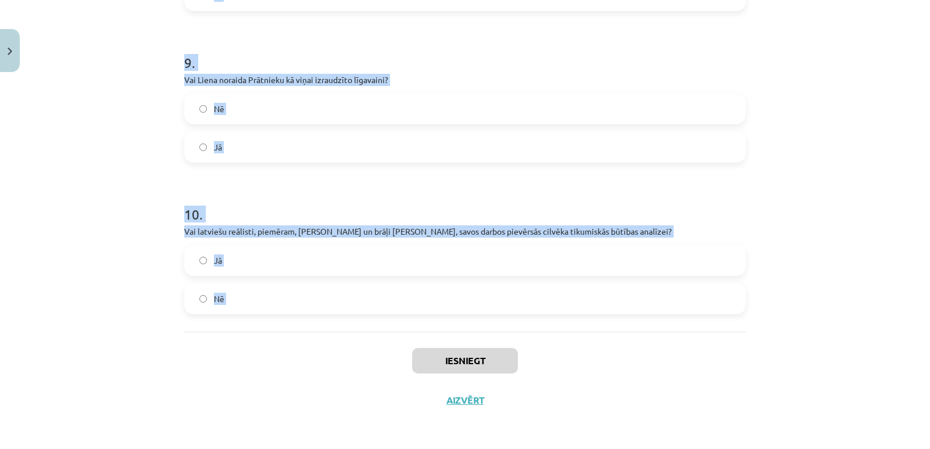
drag, startPoint x: 184, startPoint y: 245, endPoint x: 360, endPoint y: 332, distance: 195.9
copy form ". Vai Kaudzītes izceļ Kasparu kā cilvēku, kurš lepojas ar ticību vairāk nekā ar…"
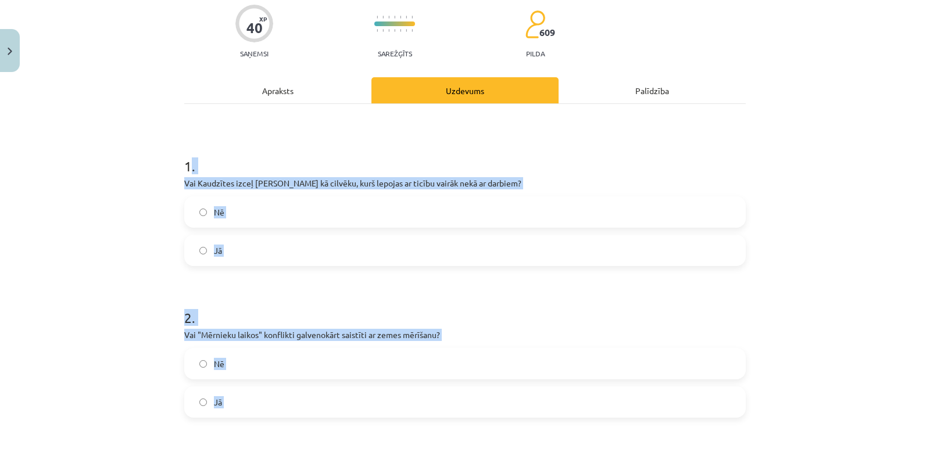
scroll to position [107, 0]
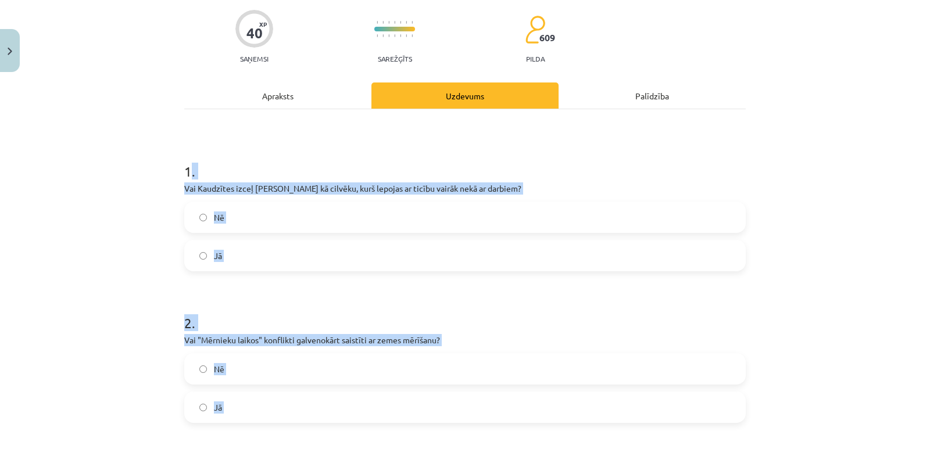
click at [898, 113] on div "Mācību tēma: Literatūras i - 11. klases 4. ieskaites mācību materiāls #4 2. tēm…" at bounding box center [465, 224] width 930 height 449
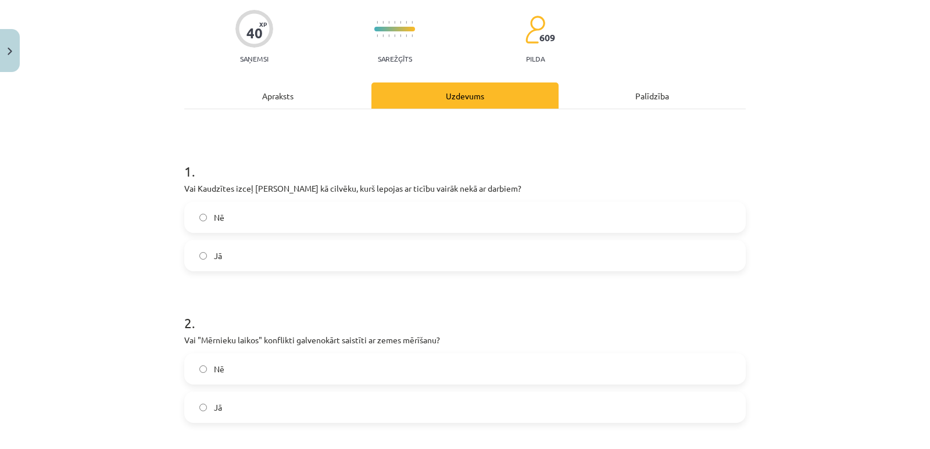
click at [579, 255] on label "Jā" at bounding box center [464, 255] width 559 height 29
click at [482, 368] on label "Nē" at bounding box center [464, 368] width 559 height 29
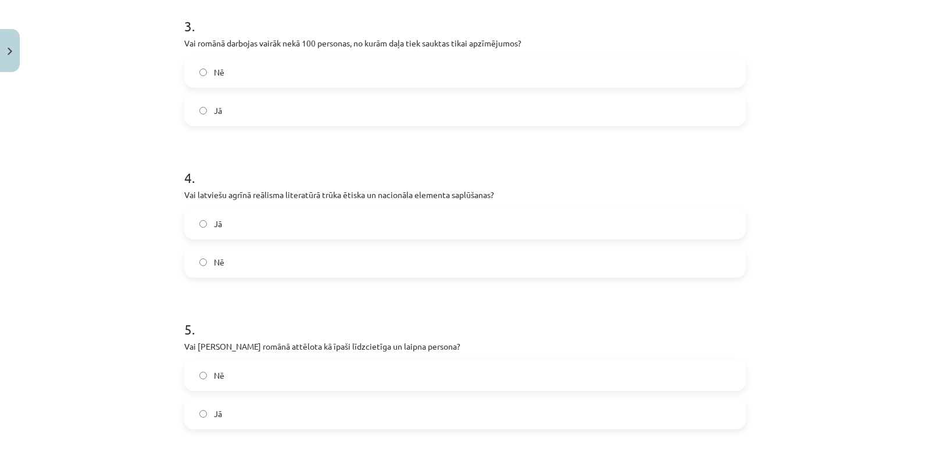
scroll to position [563, 0]
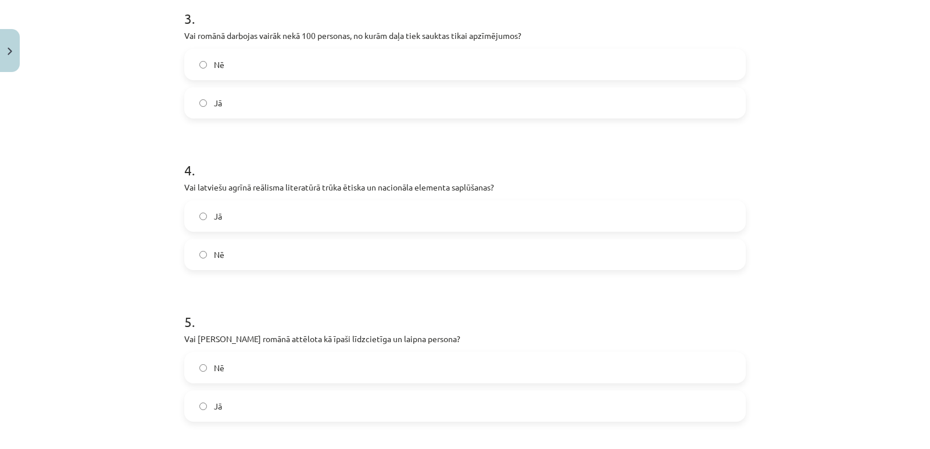
click at [618, 116] on label "Jā" at bounding box center [464, 102] width 559 height 29
drag, startPoint x: 525, startPoint y: 267, endPoint x: 461, endPoint y: 243, distance: 68.2
click at [461, 243] on label "Nē" at bounding box center [464, 254] width 559 height 29
drag, startPoint x: 920, startPoint y: 153, endPoint x: 919, endPoint y: 178, distance: 25.0
click at [919, 178] on div "Mācību tēma: Literatūras i - 11. klases 4. ieskaites mācību materiāls #4 2. tēm…" at bounding box center [465, 224] width 930 height 449
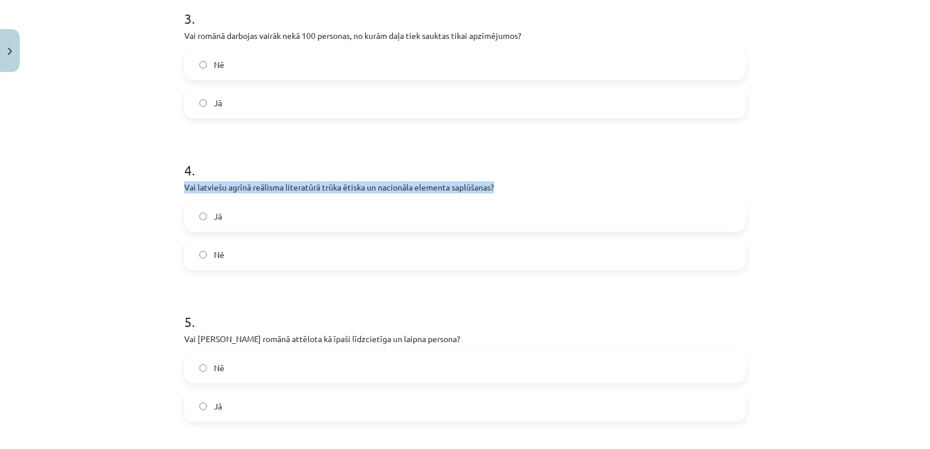
click at [919, 175] on div "Mācību tēma: Literatūras i - 11. klases 4. ieskaites mācību materiāls #4 2. tēm…" at bounding box center [465, 224] width 930 height 449
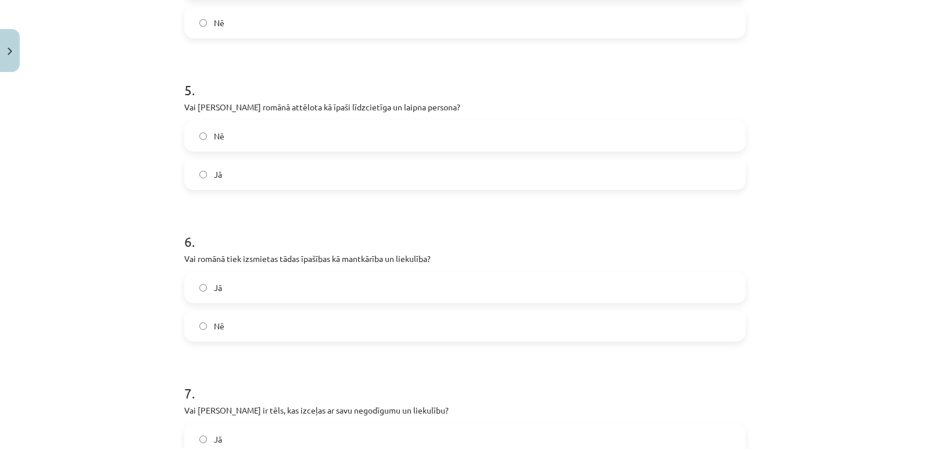
scroll to position [797, 0]
click at [708, 167] on label "Jā" at bounding box center [464, 171] width 559 height 29
click at [672, 277] on label "Jā" at bounding box center [464, 285] width 559 height 29
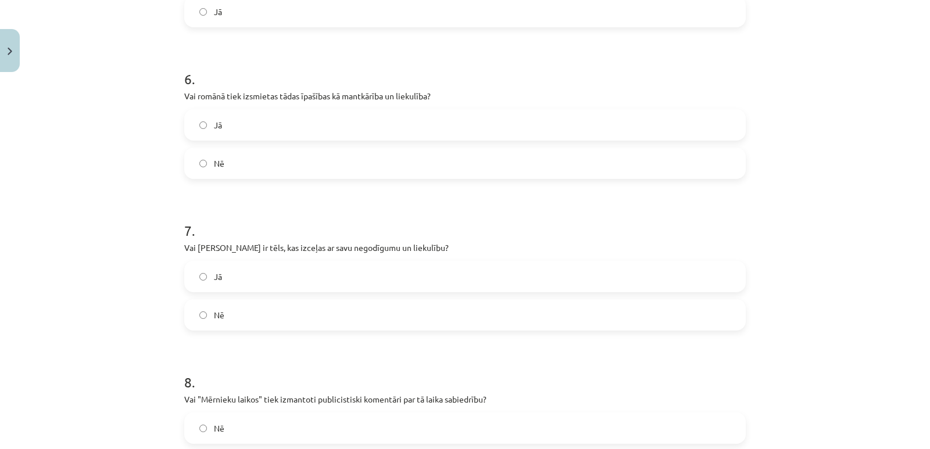
scroll to position [965, 0]
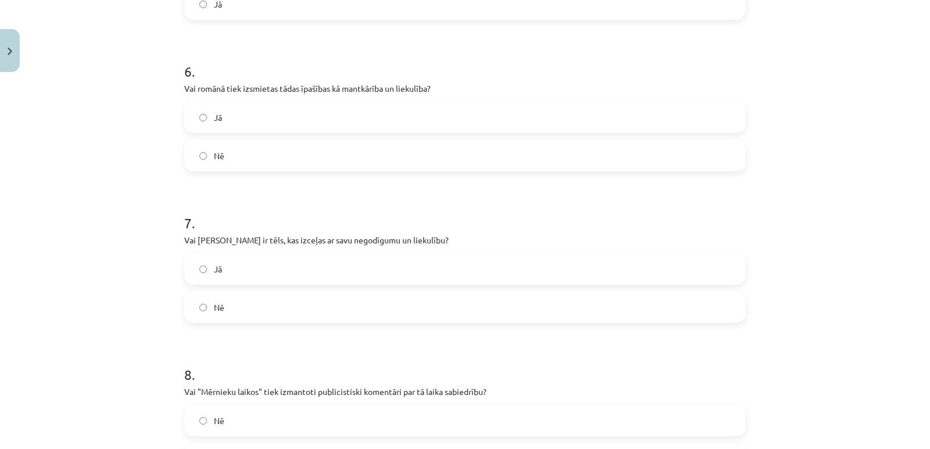
click at [272, 267] on label "Jā" at bounding box center [464, 269] width 559 height 29
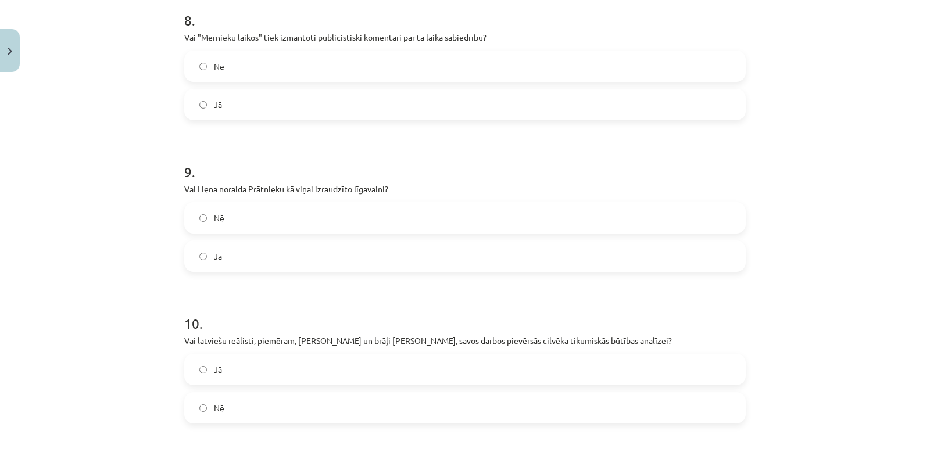
scroll to position [1327, 0]
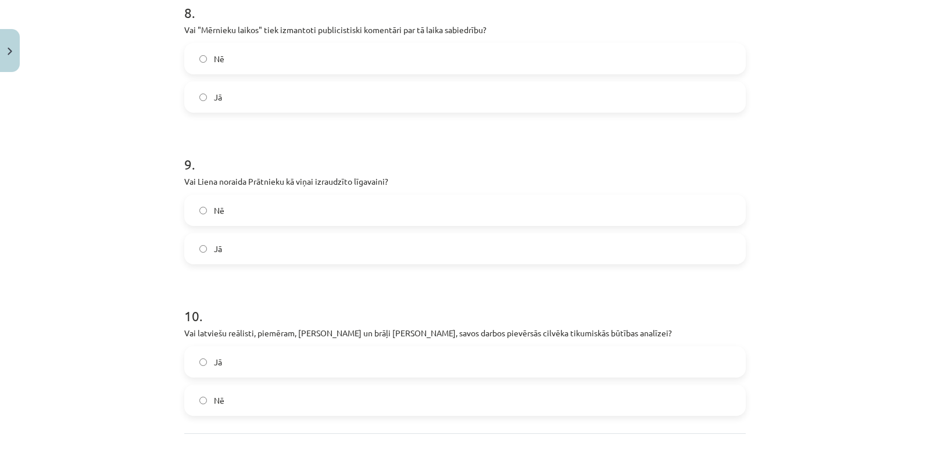
click at [508, 92] on label "Jā" at bounding box center [464, 97] width 559 height 29
click at [474, 202] on label "Nē" at bounding box center [464, 210] width 559 height 29
click at [467, 239] on label "Jā" at bounding box center [464, 248] width 559 height 29
click at [437, 348] on label "Jā" at bounding box center [464, 361] width 559 height 29
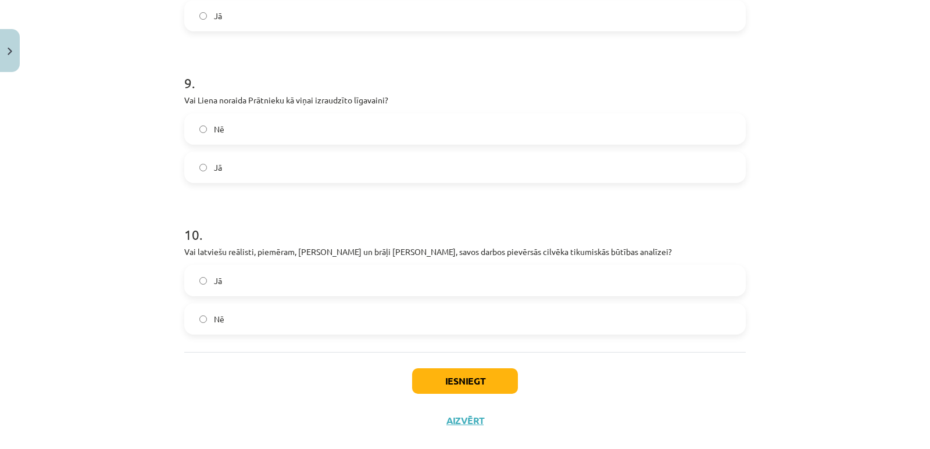
scroll to position [1416, 0]
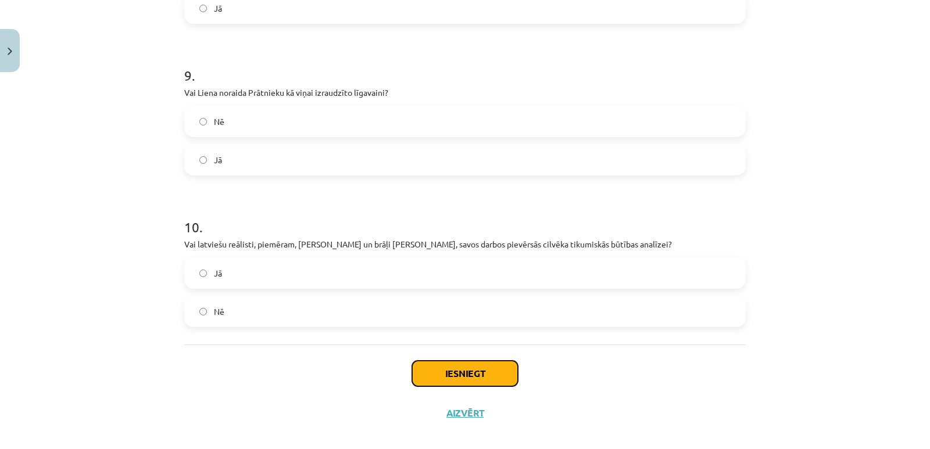
click at [435, 371] on button "Iesniegt" at bounding box center [465, 374] width 106 height 26
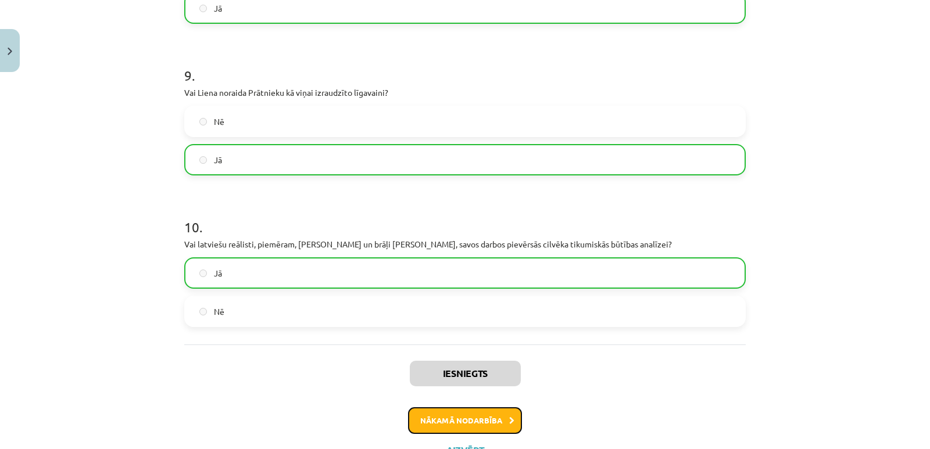
click at [450, 424] on button "Nākamā nodarbība" at bounding box center [465, 420] width 114 height 27
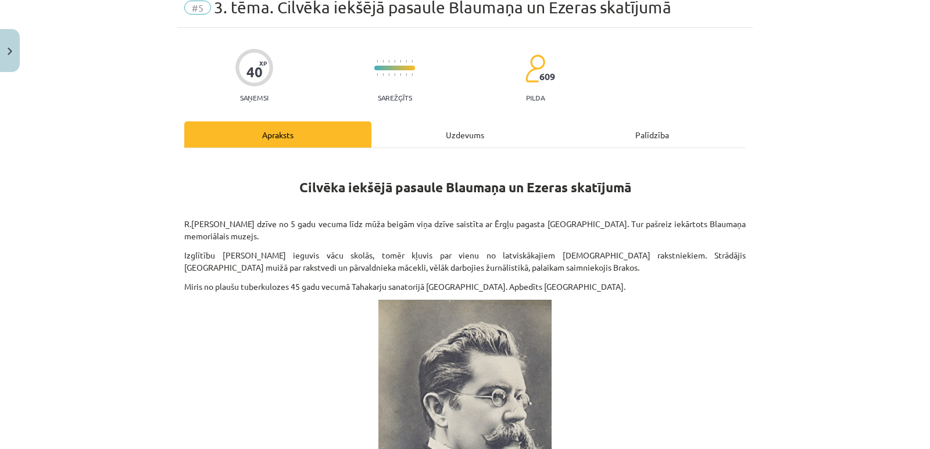
scroll to position [29, 0]
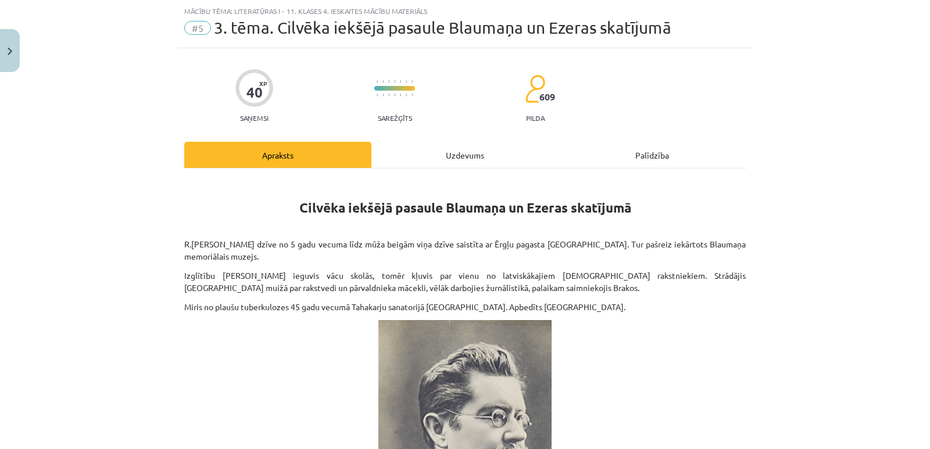
click at [480, 145] on div "Uzdevums" at bounding box center [464, 155] width 187 height 26
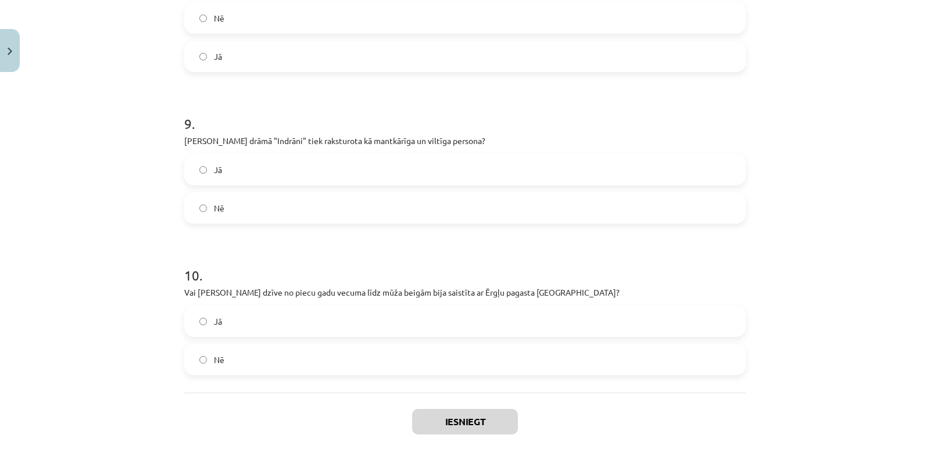
scroll to position [1410, 0]
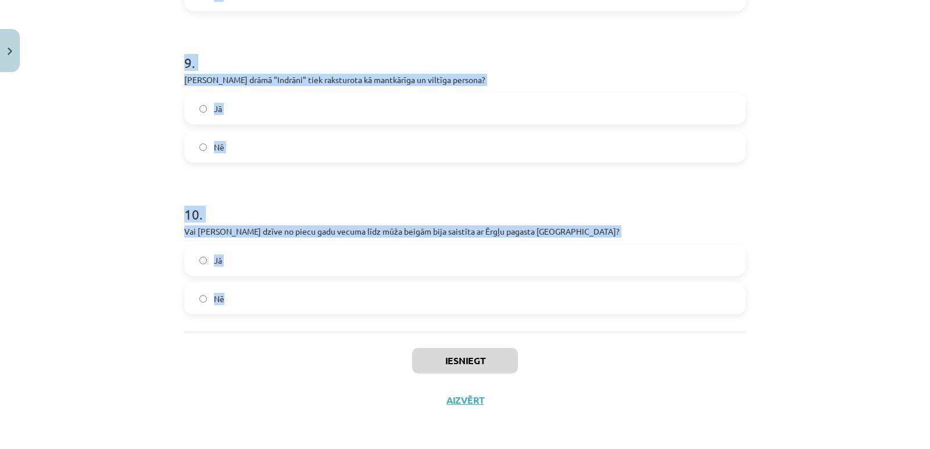
drag, startPoint x: 178, startPoint y: 229, endPoint x: 275, endPoint y: 303, distance: 121.9
copy form "1 . Vai novelē "Purva bridējs" Kristīne un Edgars stāsta beigās atvadās viens n…"
click at [644, 287] on label "Nē" at bounding box center [464, 298] width 559 height 29
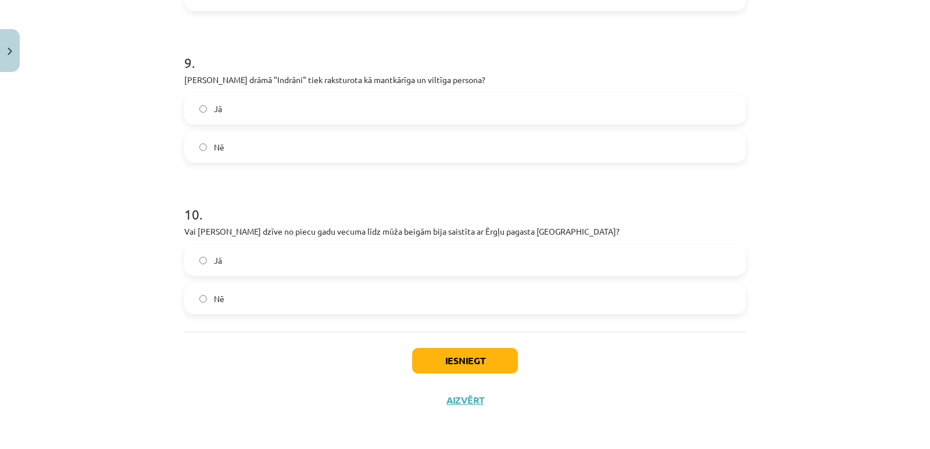
click at [603, 111] on label "Jā" at bounding box center [464, 108] width 559 height 29
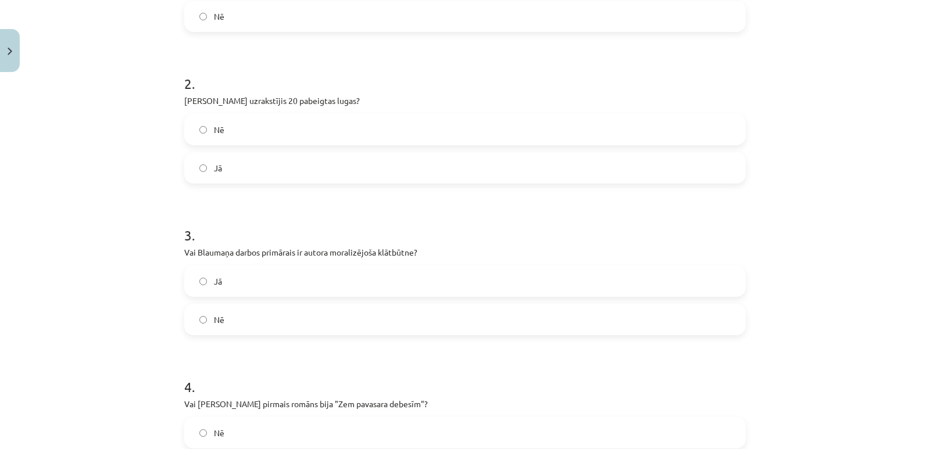
scroll to position [179, 0]
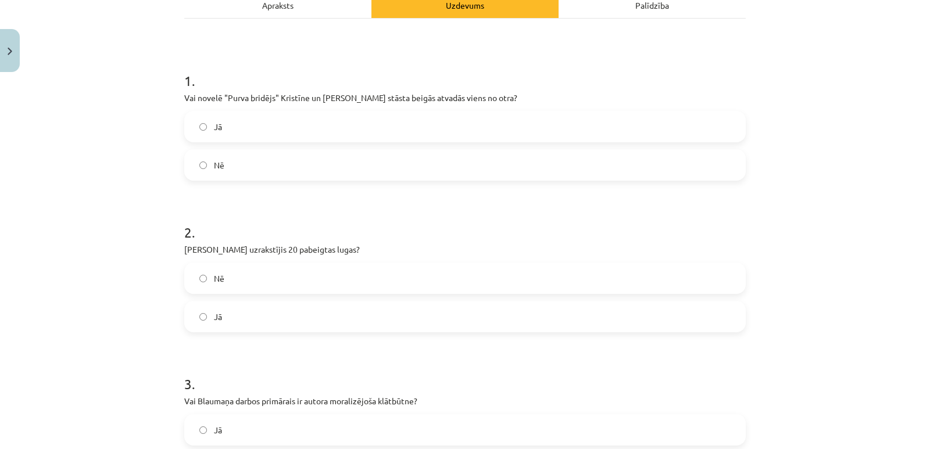
click at [636, 128] on label "Jā" at bounding box center [464, 126] width 559 height 29
click at [509, 284] on label "Nē" at bounding box center [464, 278] width 559 height 29
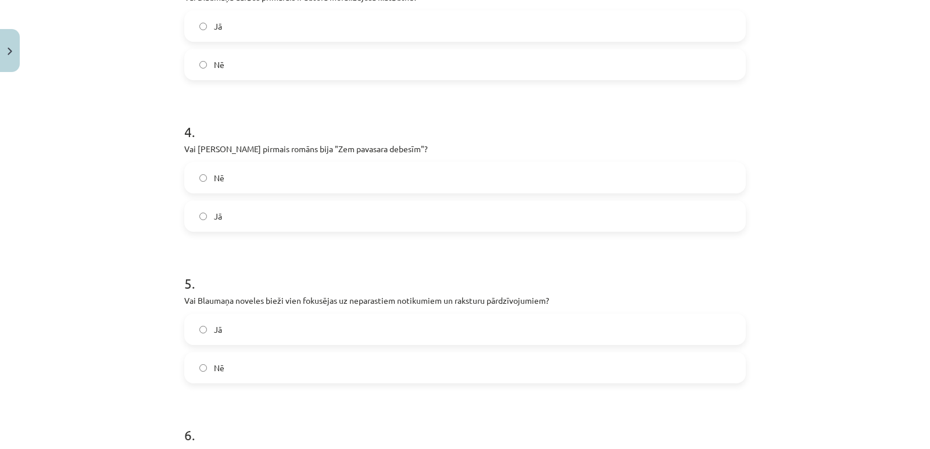
scroll to position [588, 0]
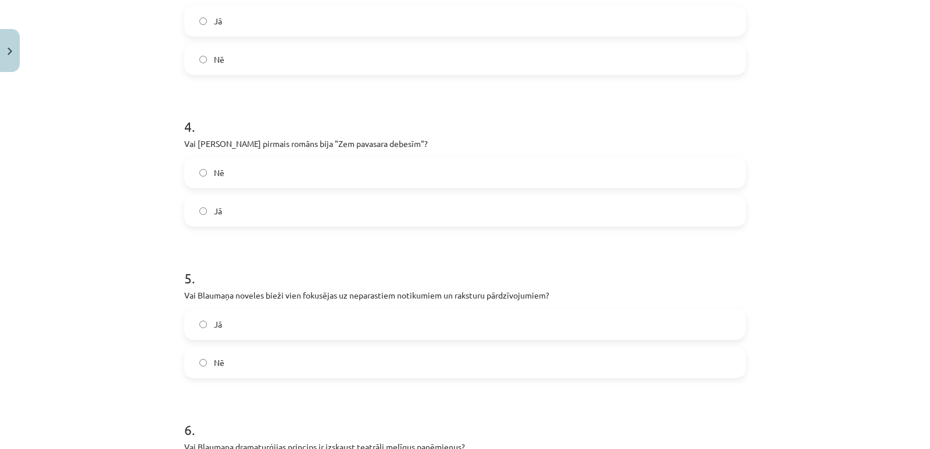
click at [546, 9] on label "Jā" at bounding box center [464, 20] width 559 height 29
click at [515, 205] on label "Jā" at bounding box center [464, 210] width 559 height 29
click at [447, 345] on div "Jā Nē" at bounding box center [464, 344] width 561 height 70
click at [599, 314] on label "Jā" at bounding box center [464, 324] width 559 height 29
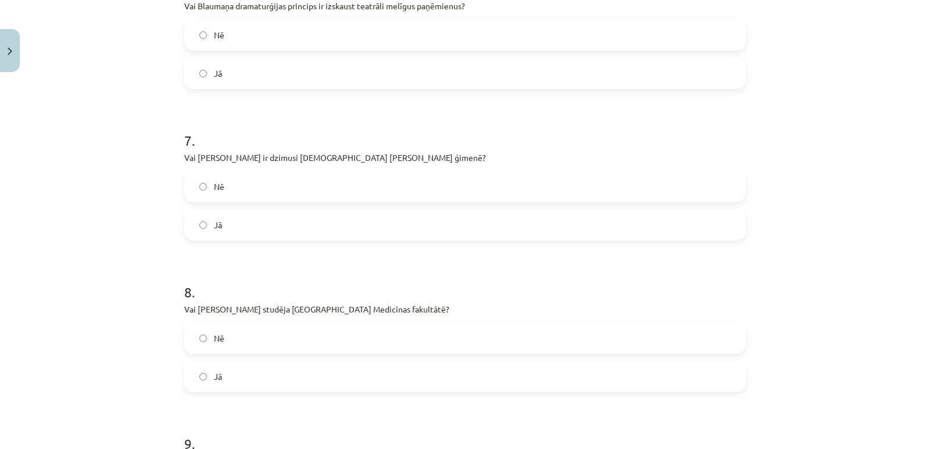
scroll to position [1006, 0]
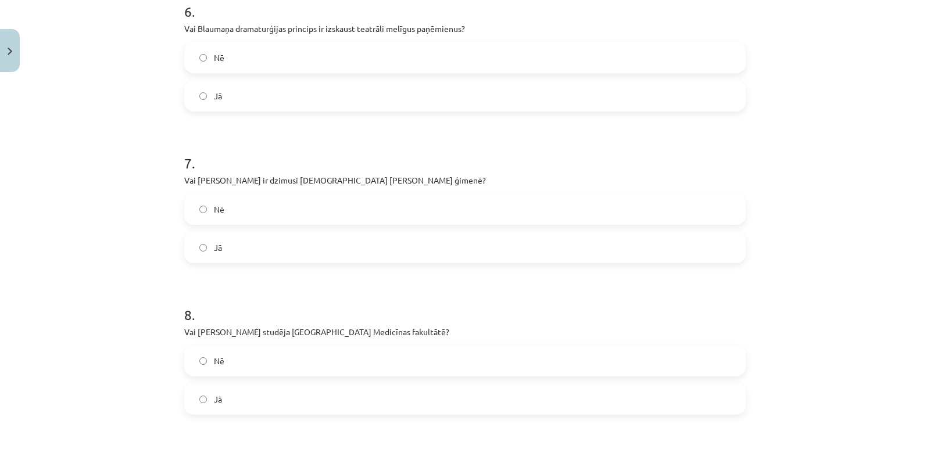
click at [673, 108] on label "Jā" at bounding box center [464, 95] width 559 height 29
click at [522, 250] on label "Jā" at bounding box center [464, 247] width 559 height 29
click at [522, 400] on label "Jā" at bounding box center [464, 399] width 559 height 29
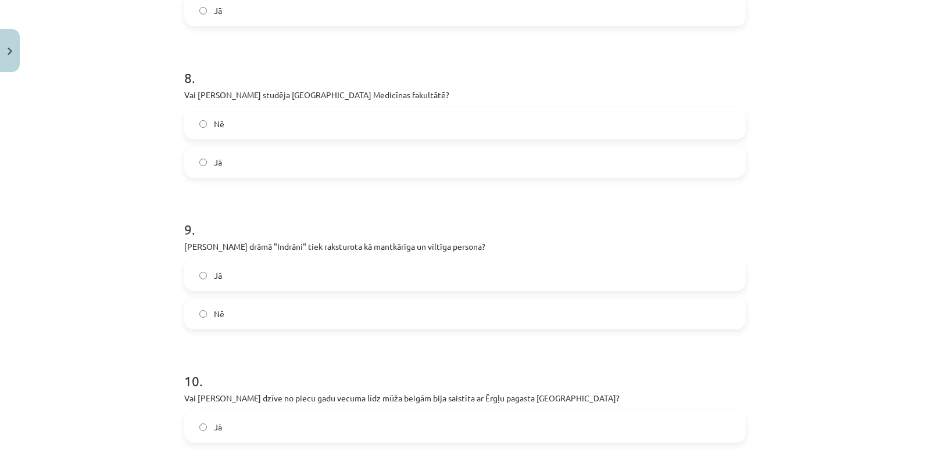
scroll to position [1410, 0]
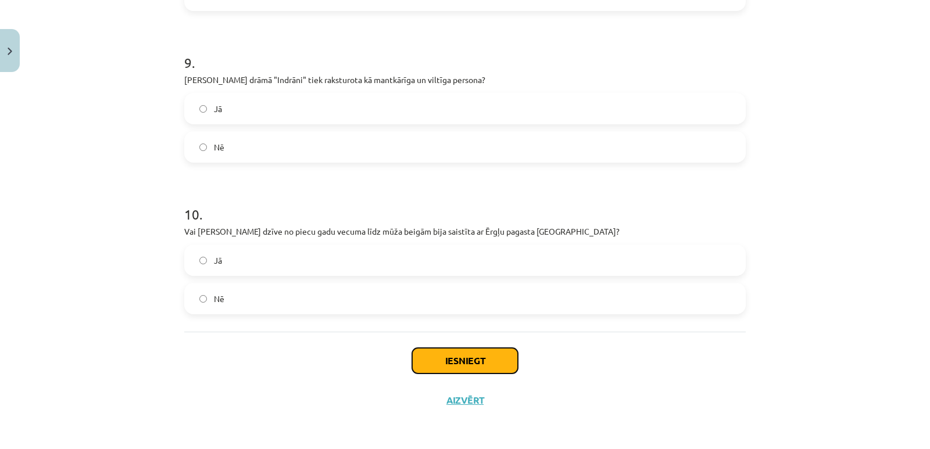
click at [460, 357] on button "Iesniegt" at bounding box center [465, 361] width 106 height 26
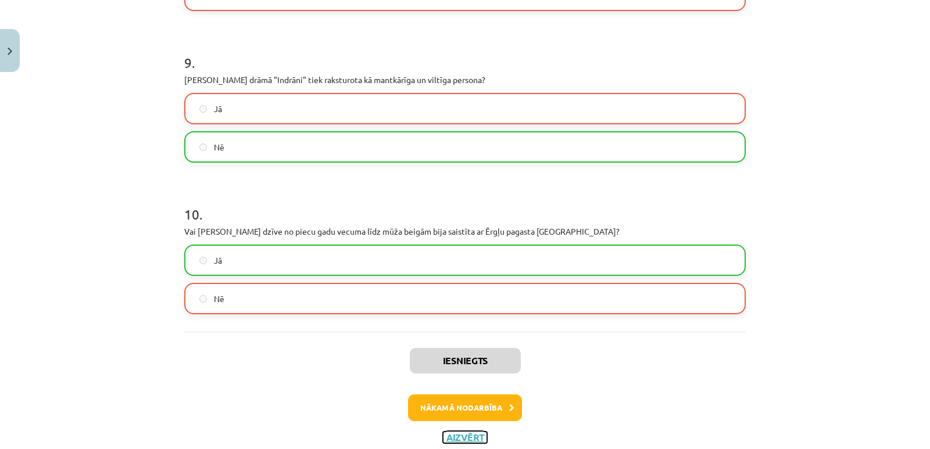
click at [468, 437] on button "Aizvērt" at bounding box center [465, 438] width 44 height 12
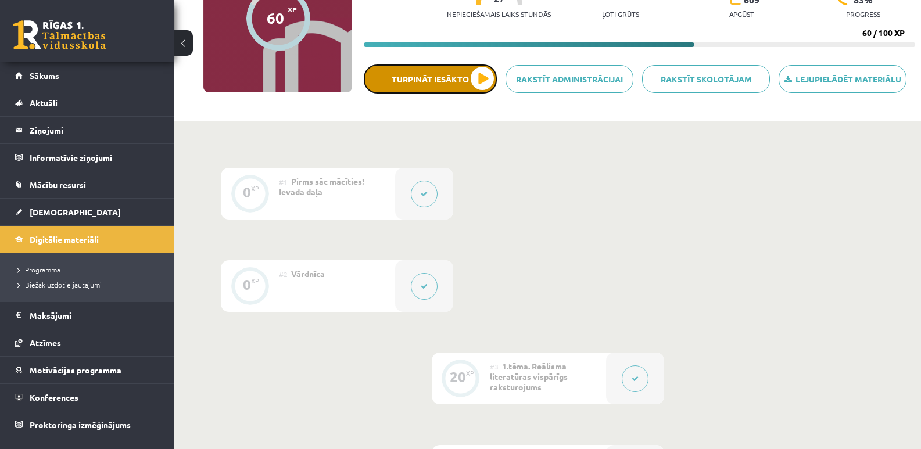
click at [486, 81] on button "Turpināt iesākto" at bounding box center [430, 79] width 133 height 29
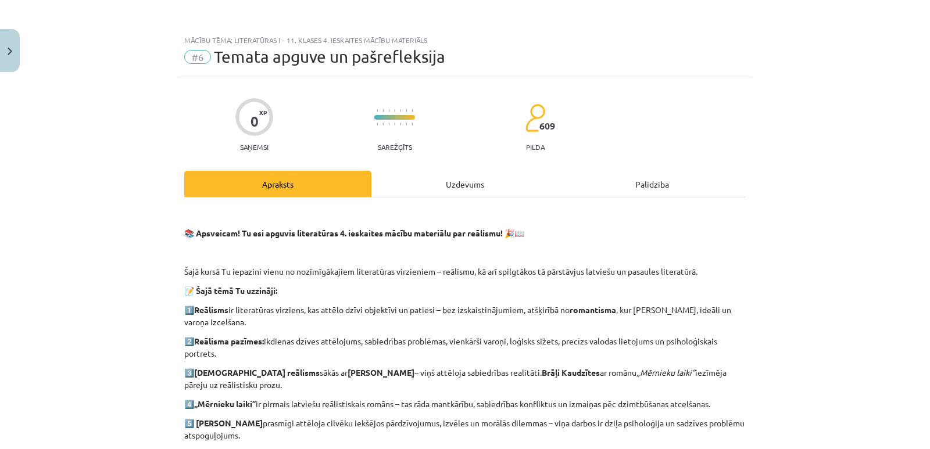
click at [447, 181] on div "Uzdevums" at bounding box center [464, 184] width 187 height 26
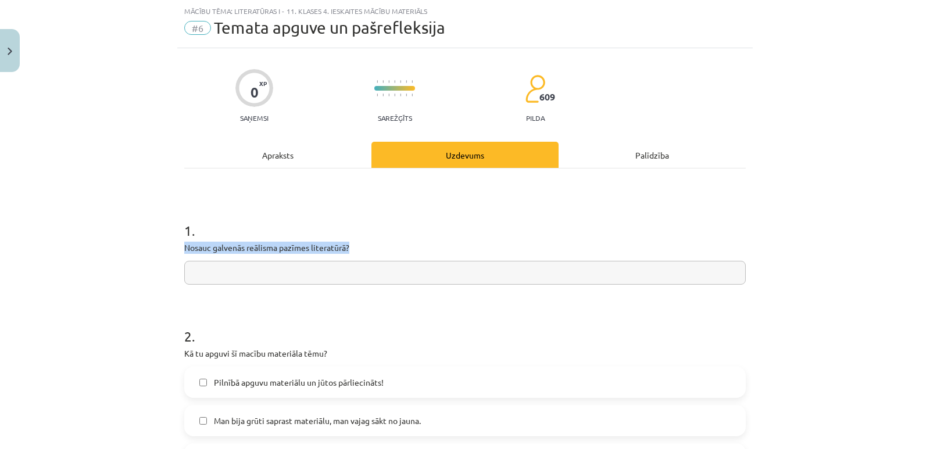
drag, startPoint x: 351, startPoint y: 246, endPoint x: 192, endPoint y: 226, distance: 160.4
click at [192, 226] on div "1 . Nosauc galvenās reālisma pazīmes literatūrā?" at bounding box center [464, 243] width 561 height 83
copy div "Nosauc galvenās reālisma pazīmes literatūrā?"
click at [329, 260] on div "1 . Nosauc galvenās reālisma pazīmes literatūrā?" at bounding box center [464, 243] width 561 height 83
drag, startPoint x: 329, startPoint y: 260, endPoint x: 259, endPoint y: 274, distance: 72.3
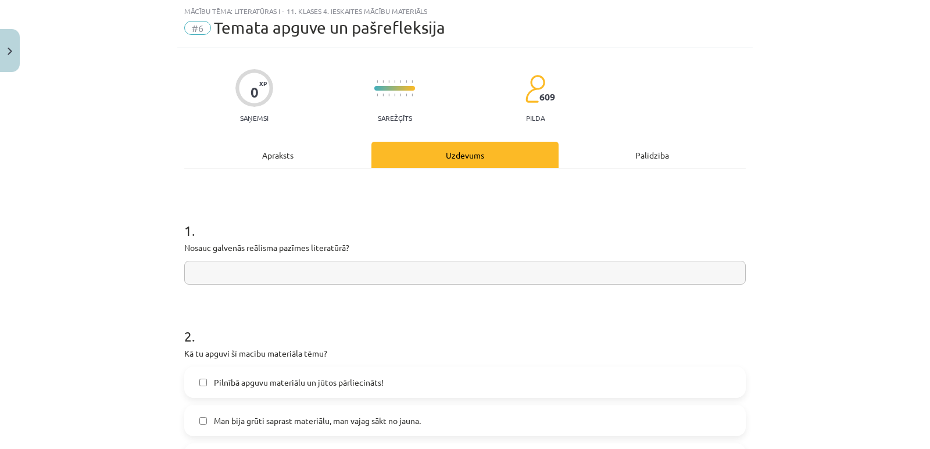
click at [259, 274] on input "text" at bounding box center [464, 273] width 561 height 24
paste input "**********"
type input "**********"
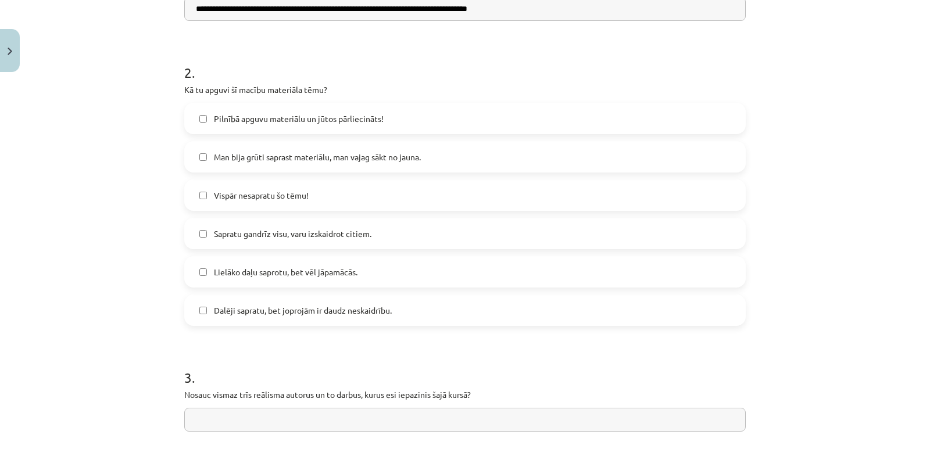
scroll to position [298, 0]
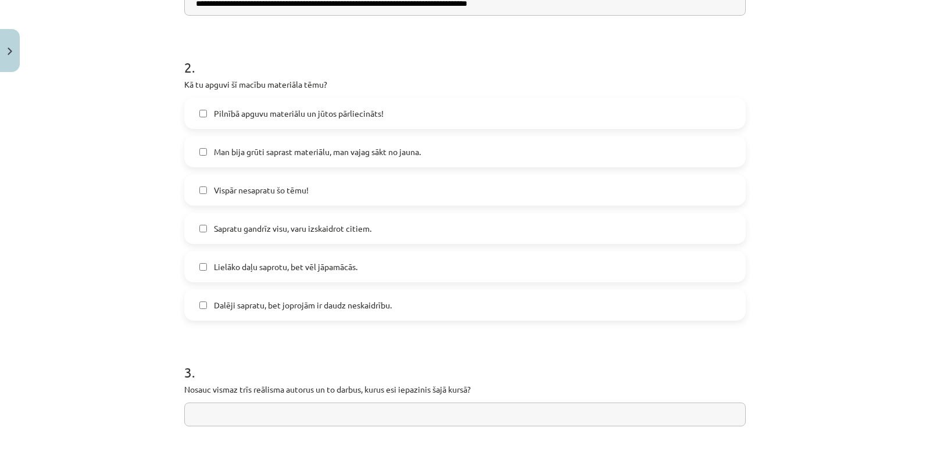
click at [411, 302] on label "Dalēji sapratu, bet joprojām ir daudz neskaidrību." at bounding box center [464, 305] width 559 height 29
click at [407, 260] on label "Lielāko daļu saprotu, bet vēl jāpamācās." at bounding box center [464, 266] width 559 height 29
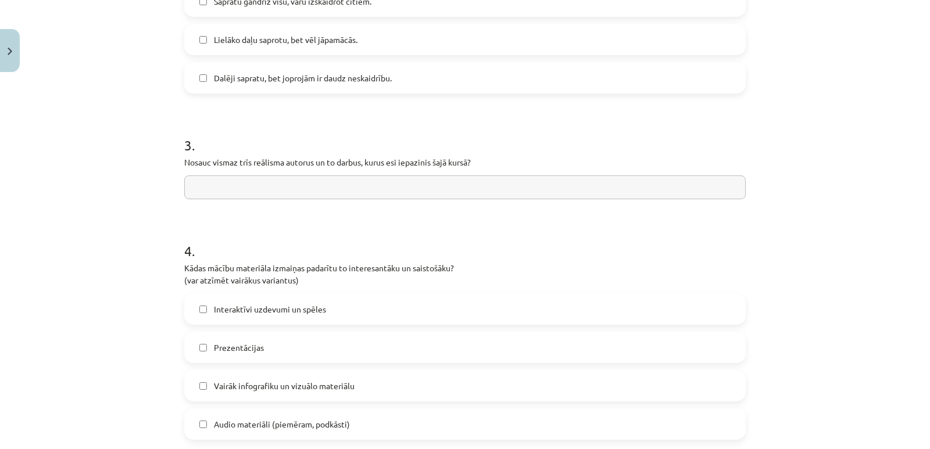
scroll to position [527, 0]
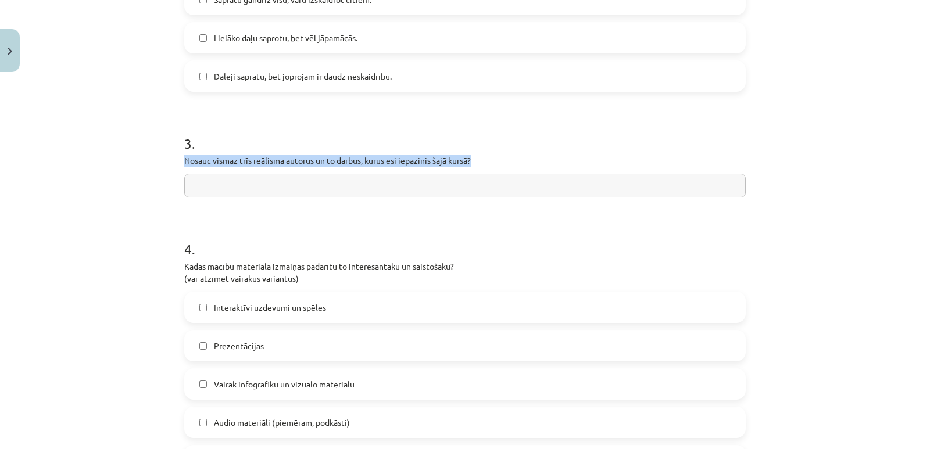
drag, startPoint x: 476, startPoint y: 160, endPoint x: 259, endPoint y: 123, distance: 220.0
click at [259, 123] on div "3 . Nosauc vismaz trīs reālisma autorus un to darbus, kurus esi iepazinis šajā …" at bounding box center [464, 156] width 561 height 83
copy div "Nosauc vismaz trīs reālisma autorus un to darbus, kurus esi iepazinis šajā kurs…"
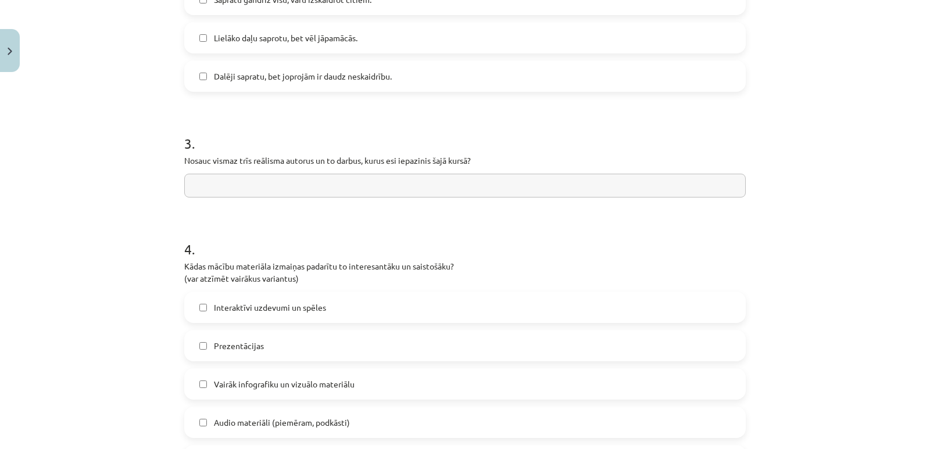
click at [252, 184] on input "text" at bounding box center [464, 186] width 561 height 24
paste input "**********"
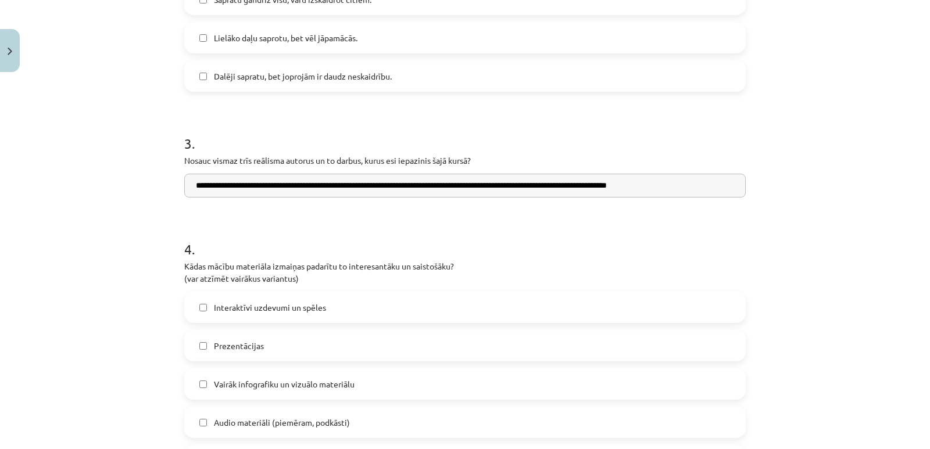
type input "**********"
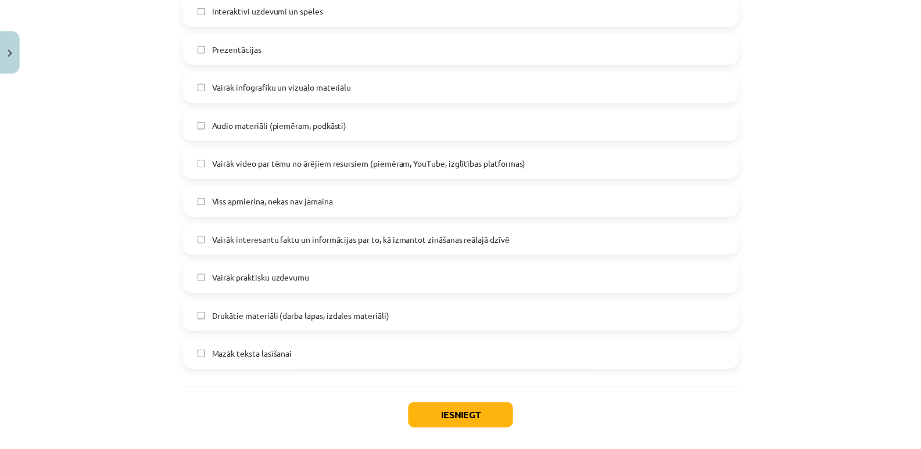
scroll to position [881, 0]
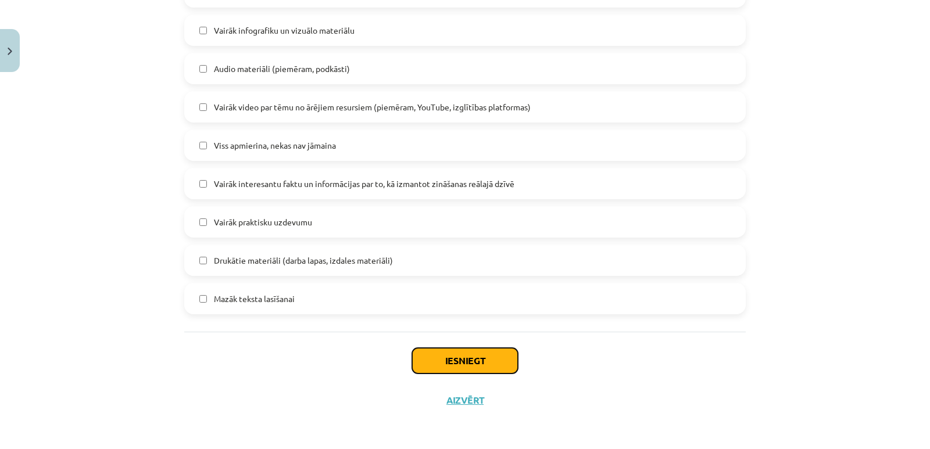
click at [486, 359] on button "Iesniegt" at bounding box center [465, 361] width 106 height 26
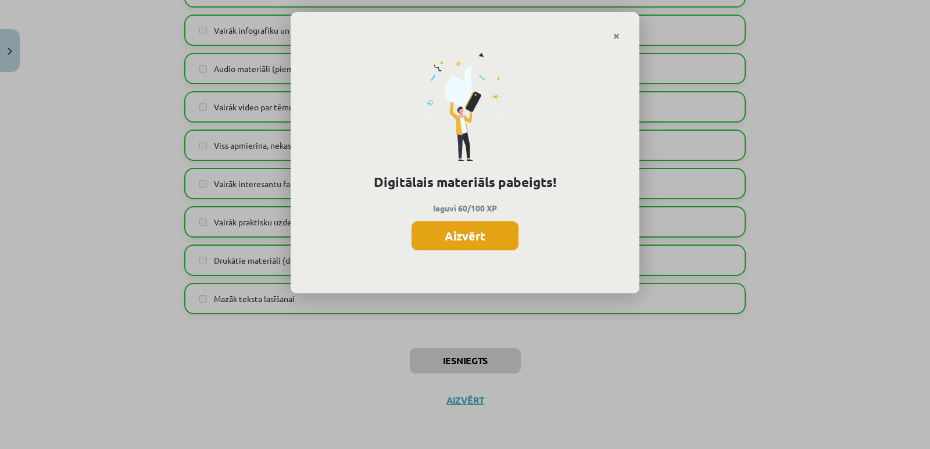
click at [496, 243] on button "Aizvērt" at bounding box center [464, 235] width 107 height 29
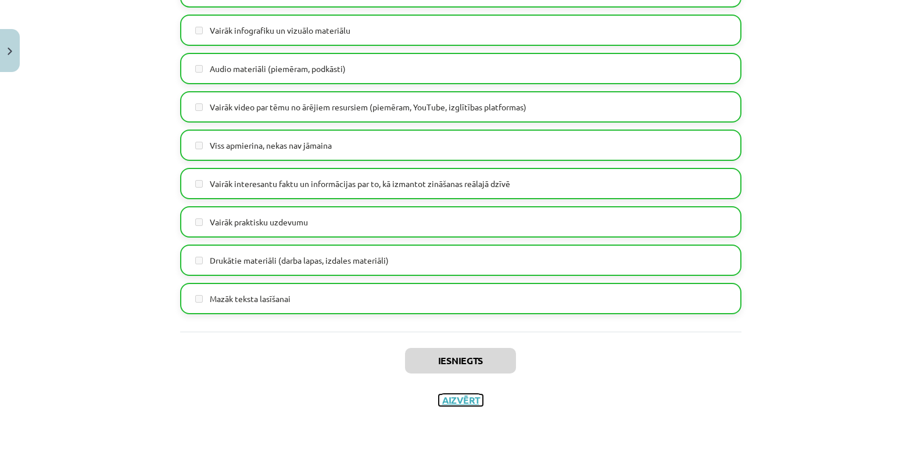
click at [463, 400] on button "Aizvērt" at bounding box center [461, 401] width 44 height 12
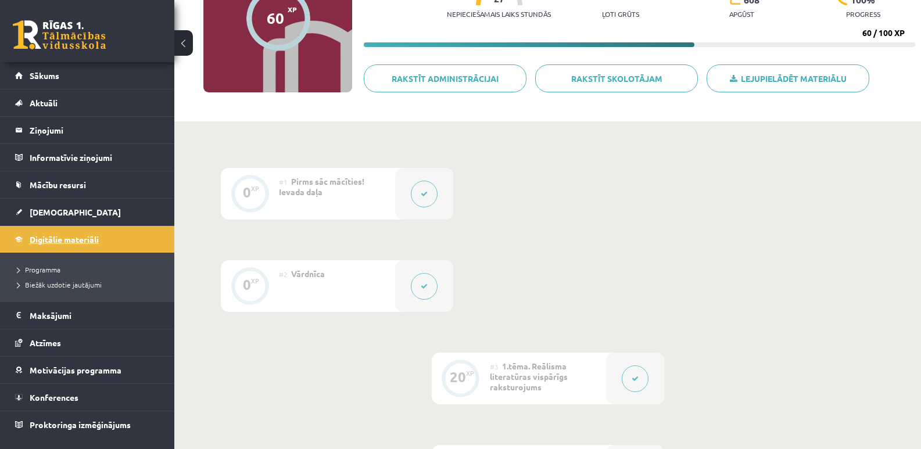
click at [65, 242] on span "Digitālie materiāli" at bounding box center [64, 239] width 69 height 10
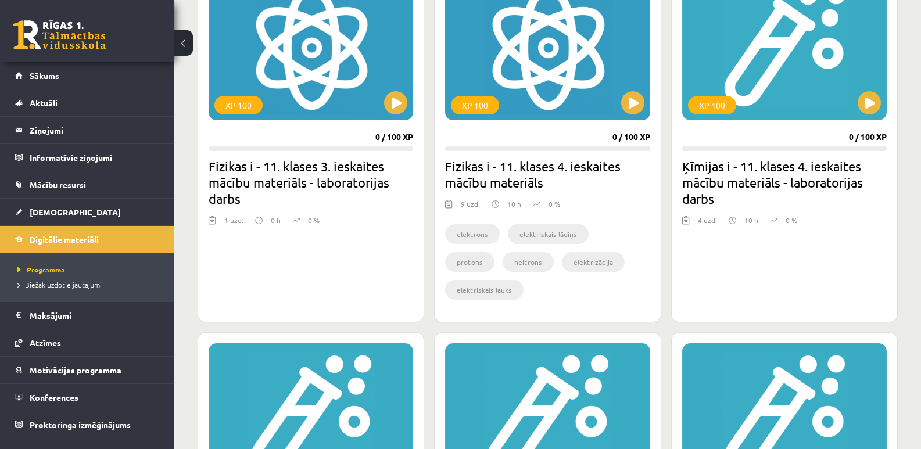
scroll to position [374, 0]
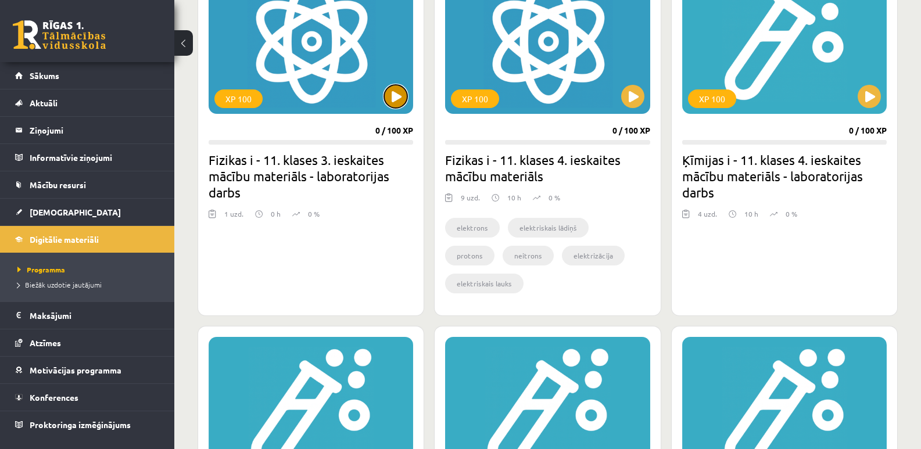
click at [390, 92] on button at bounding box center [395, 96] width 23 height 23
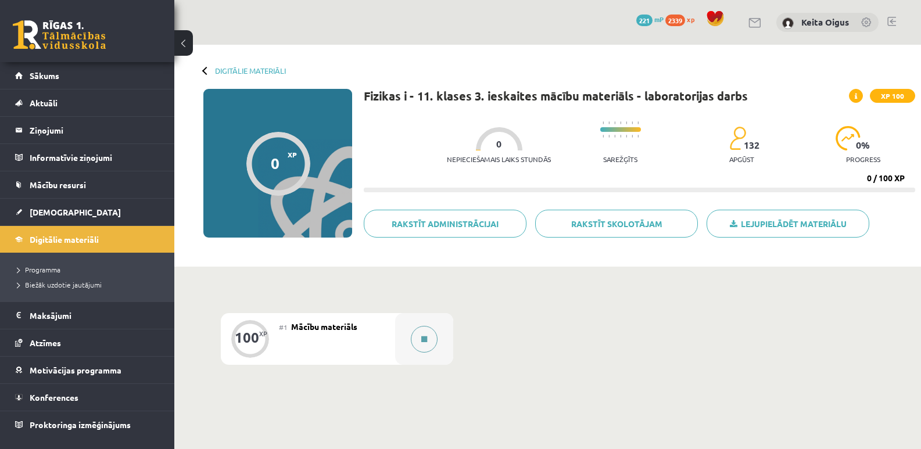
drag, startPoint x: 427, startPoint y: 342, endPoint x: 421, endPoint y: 340, distance: 6.3
click at [421, 340] on icon at bounding box center [424, 339] width 6 height 7
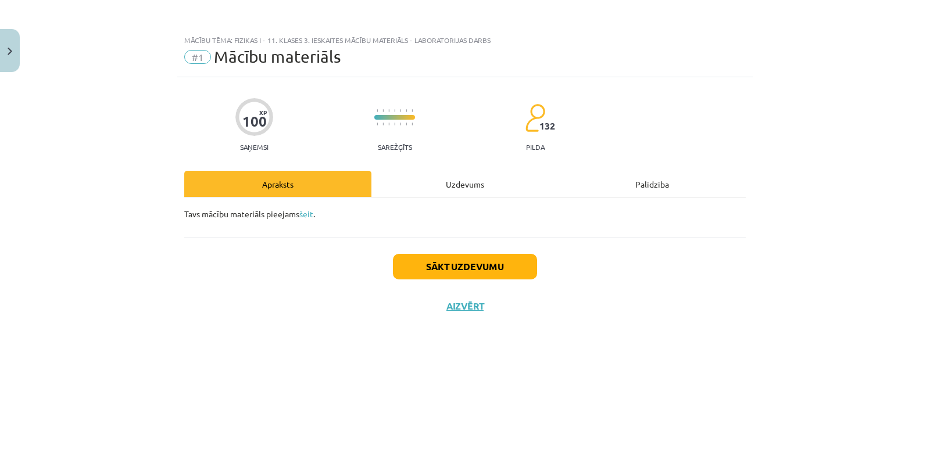
click at [427, 177] on div "Uzdevums" at bounding box center [464, 184] width 187 height 26
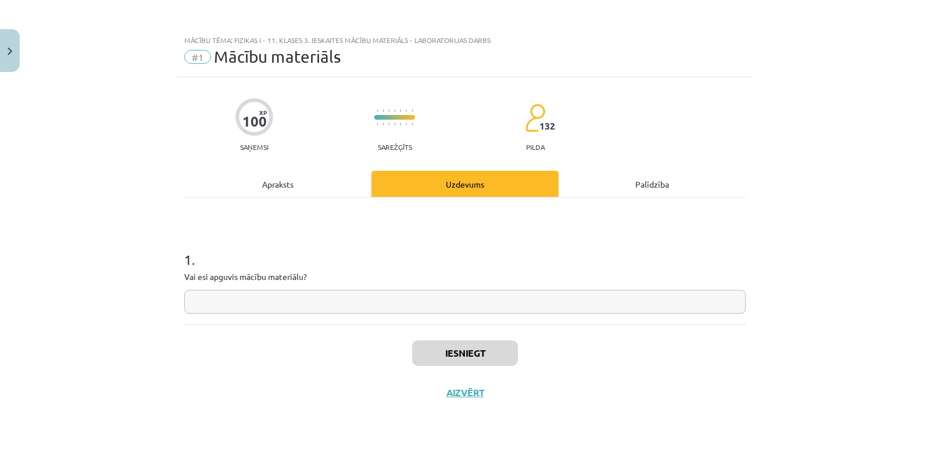
click at [378, 303] on input "text" at bounding box center [464, 302] width 561 height 24
type input "**"
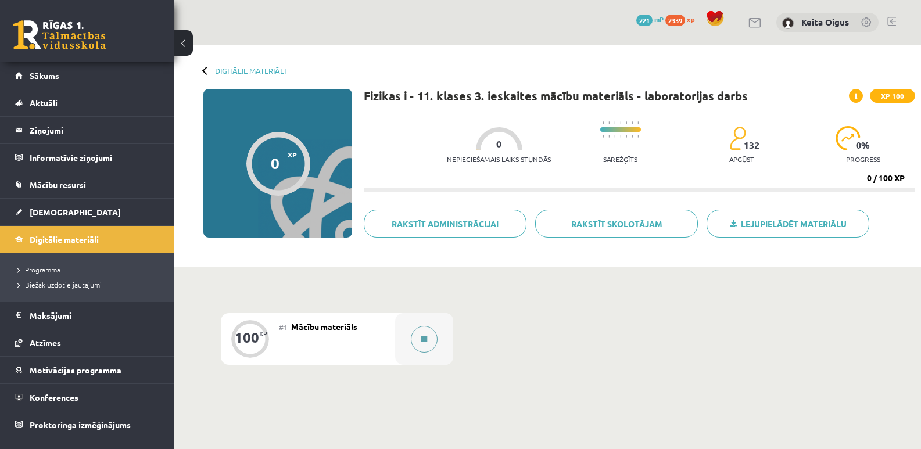
click at [424, 341] on icon at bounding box center [424, 339] width 6 height 7
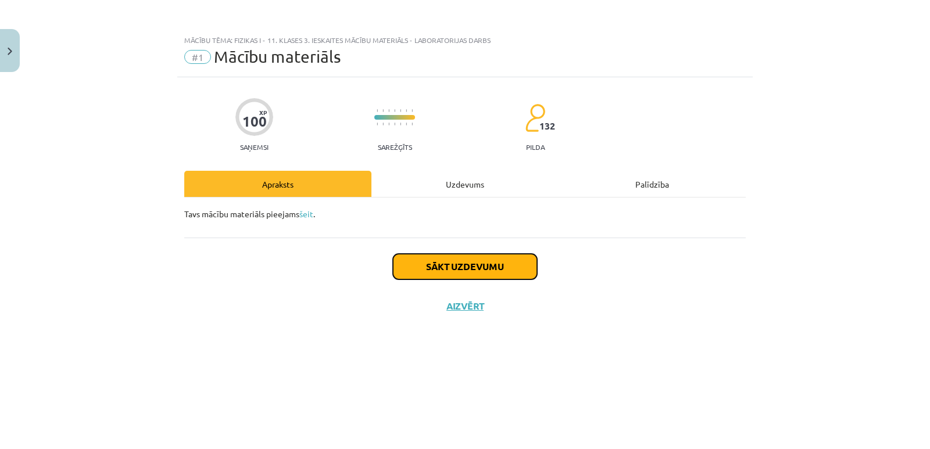
click at [454, 273] on button "Sākt uzdevumu" at bounding box center [465, 267] width 144 height 26
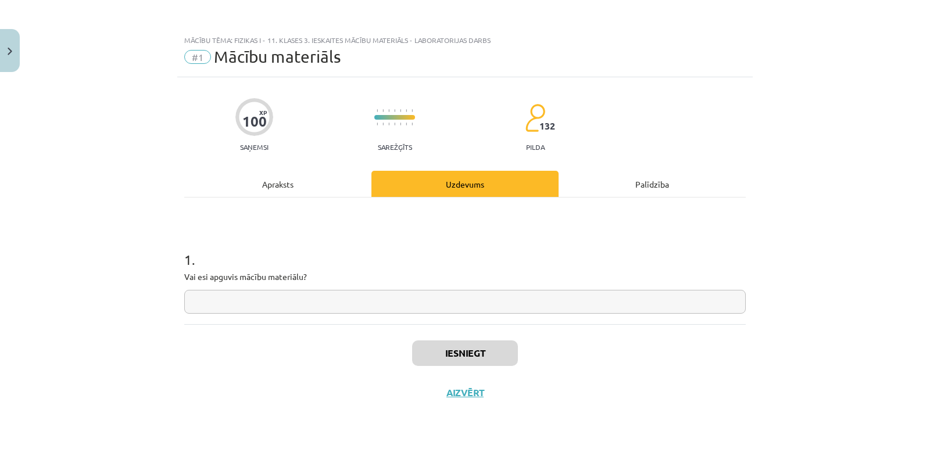
click at [441, 311] on input "text" at bounding box center [464, 302] width 561 height 24
type input "**"
click at [455, 359] on button "Iesniegt" at bounding box center [465, 354] width 106 height 26
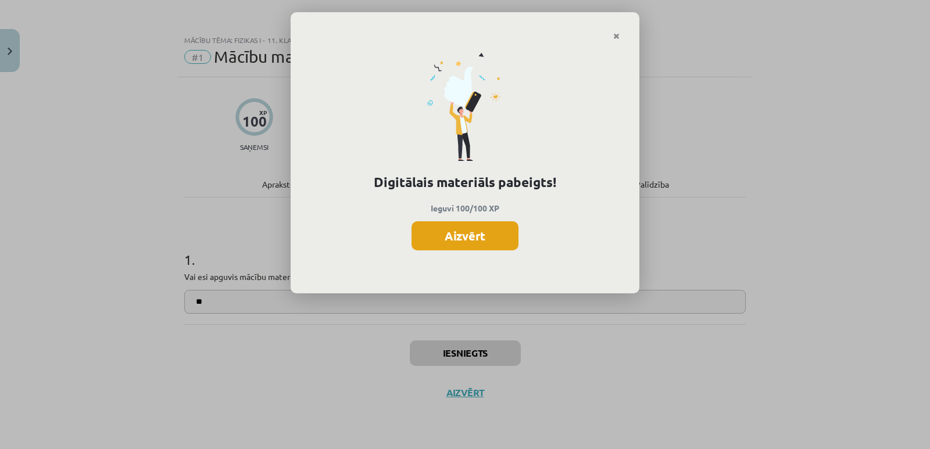
click at [432, 245] on button "Aizvērt" at bounding box center [464, 235] width 107 height 29
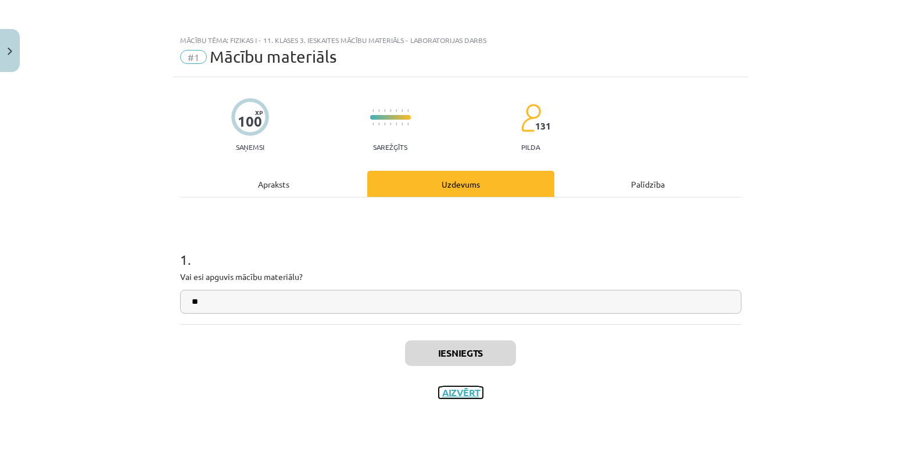
click at [458, 392] on button "Aizvērt" at bounding box center [461, 393] width 44 height 12
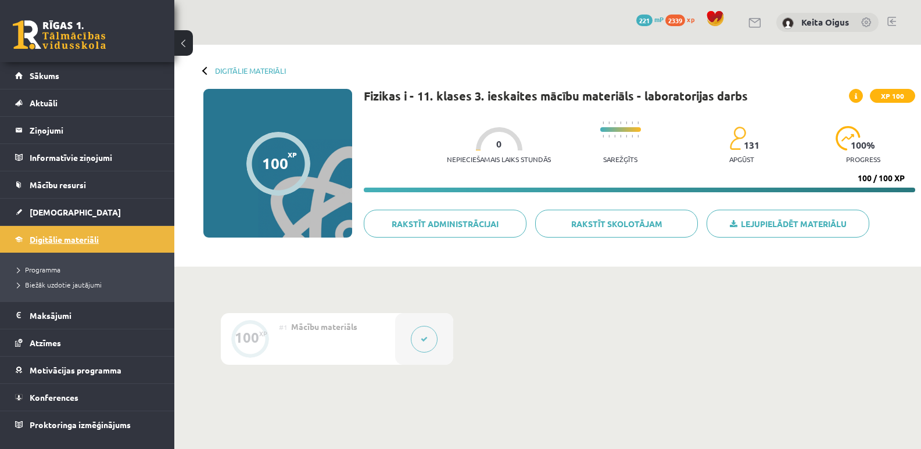
click at [68, 242] on span "Digitālie materiāli" at bounding box center [64, 239] width 69 height 10
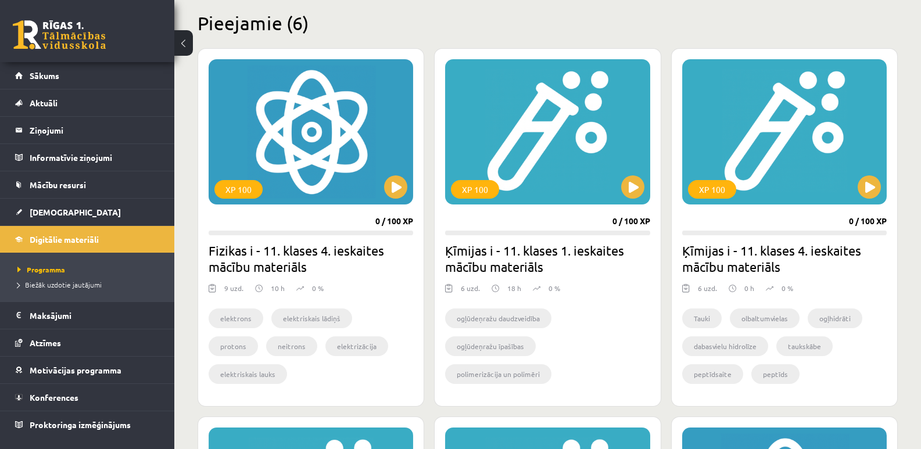
scroll to position [289, 0]
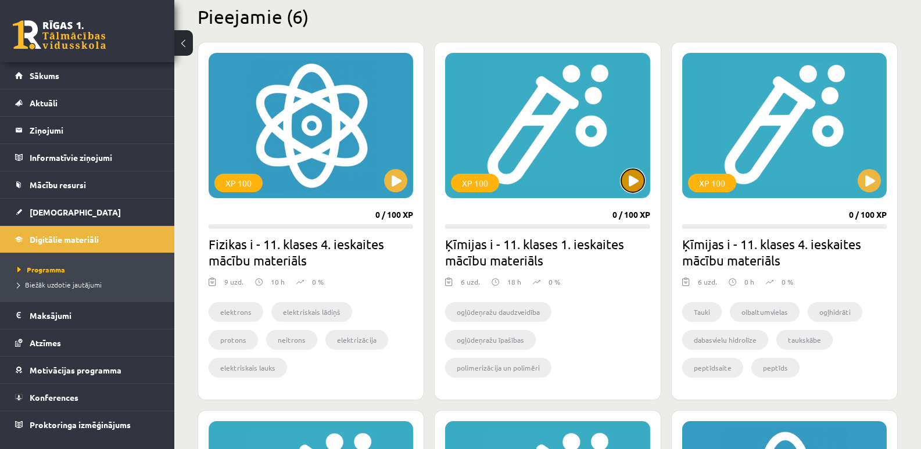
click at [626, 183] on button at bounding box center [632, 180] width 23 height 23
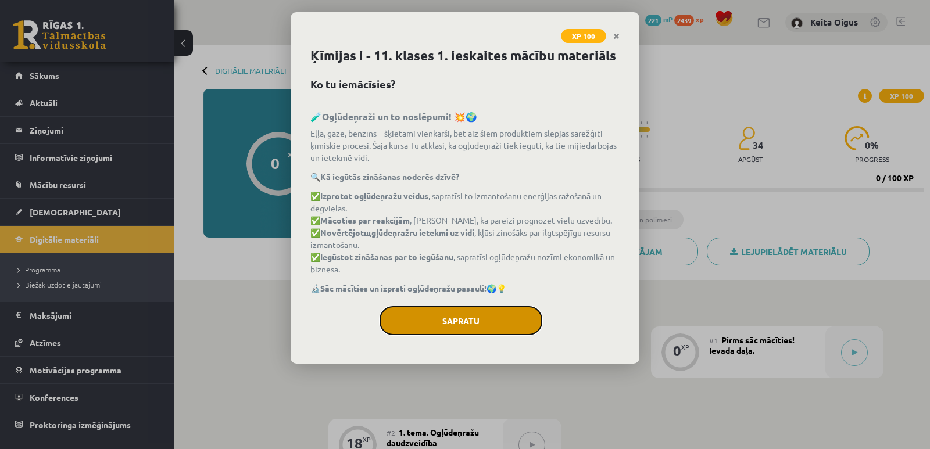
click at [508, 330] on button "Sapratu" at bounding box center [460, 320] width 163 height 29
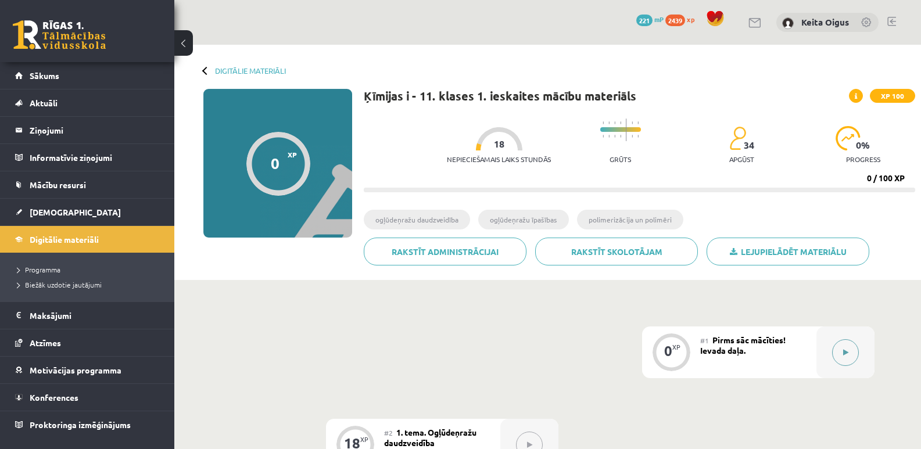
click at [840, 354] on button at bounding box center [845, 352] width 27 height 27
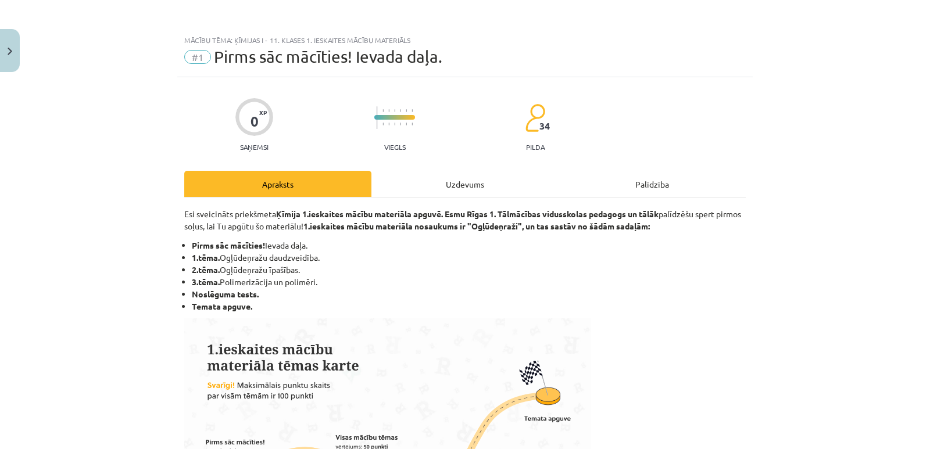
click at [476, 188] on div "Uzdevums" at bounding box center [464, 184] width 187 height 26
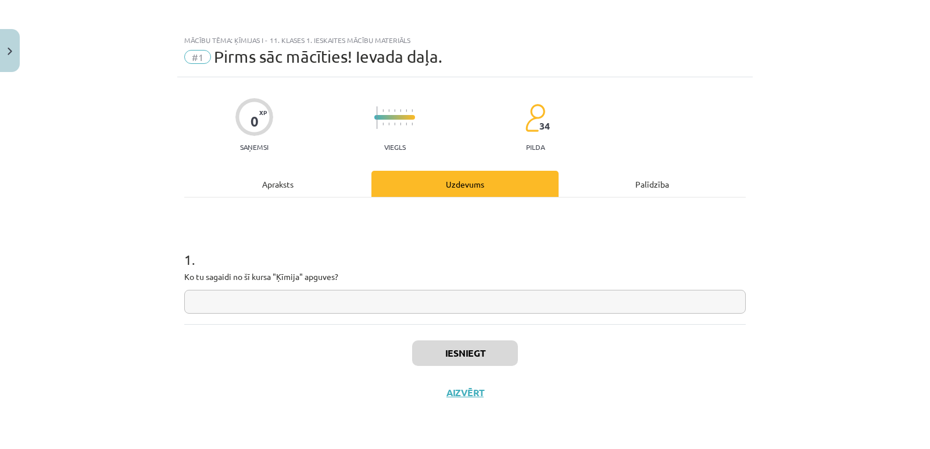
click at [411, 311] on input "text" at bounding box center [464, 302] width 561 height 24
click at [457, 352] on button "Iesniegt" at bounding box center [465, 354] width 106 height 26
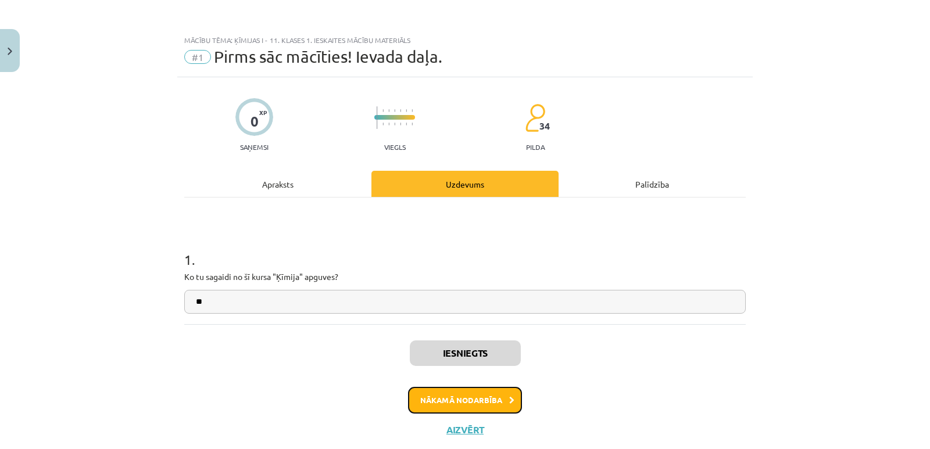
click at [446, 395] on button "Nākamā nodarbība" at bounding box center [465, 400] width 114 height 27
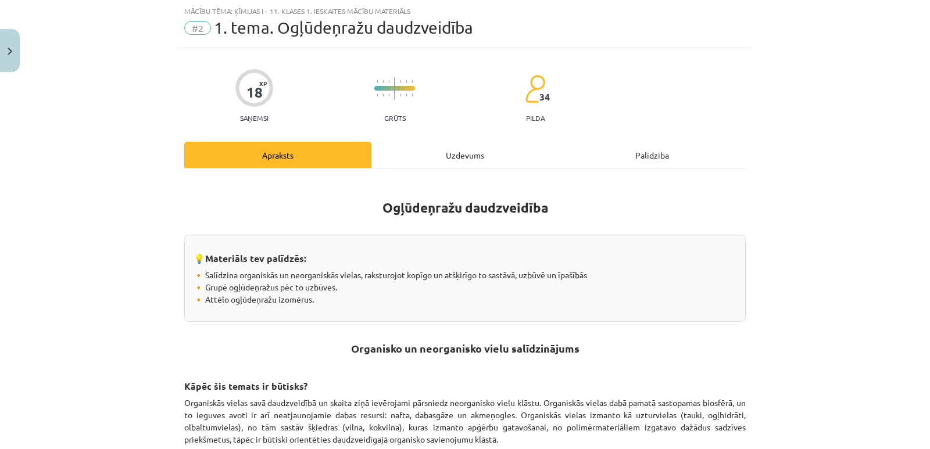
click at [518, 160] on div "Uzdevums" at bounding box center [464, 155] width 187 height 26
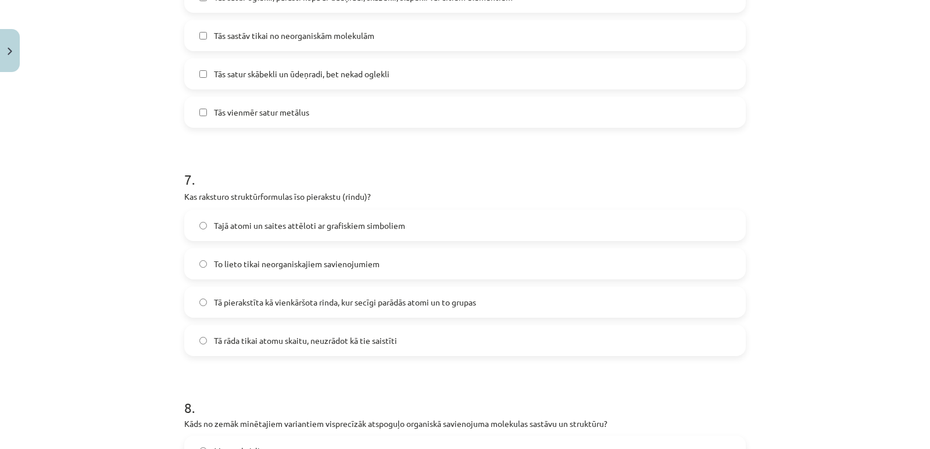
scroll to position [1737, 0]
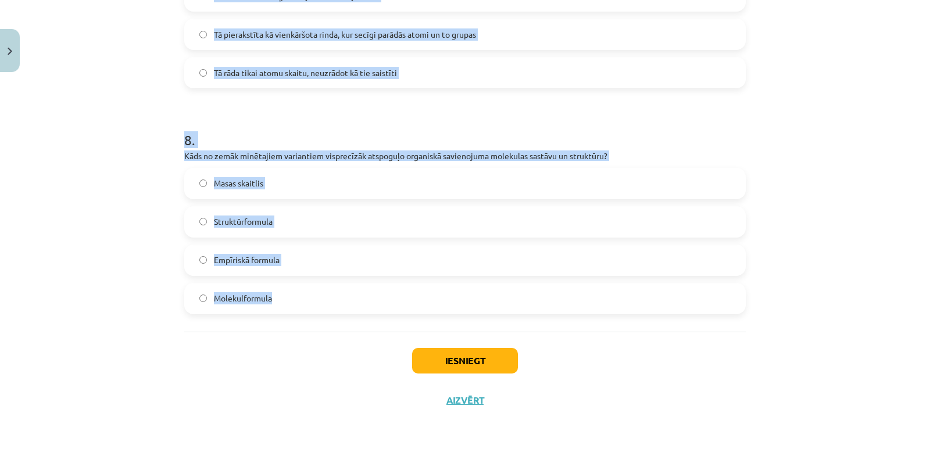
drag, startPoint x: 178, startPoint y: 234, endPoint x: 341, endPoint y: 298, distance: 174.8
copy form "1 . Kurš no šiem savienojumiem ir organiskā viela? H₂O NaCl CH₄ CO₂ 2 . Kurš no…"
drag, startPoint x: 925, startPoint y: 378, endPoint x: 886, endPoint y: 200, distance: 182.6
click at [886, 200] on div "Mācību tēma: Ķīmijas i - 11. klases 1. ieskaites mācību materiāls #2 1. tema. O…" at bounding box center [465, 224] width 930 height 449
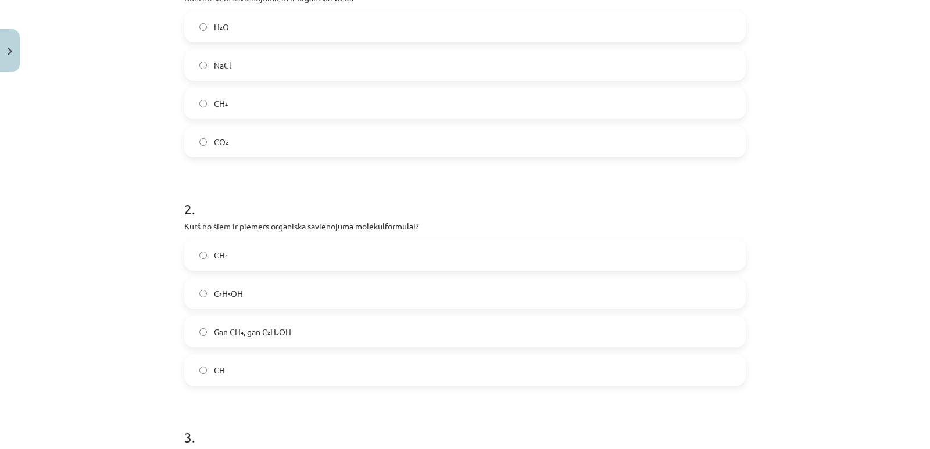
scroll to position [210, 0]
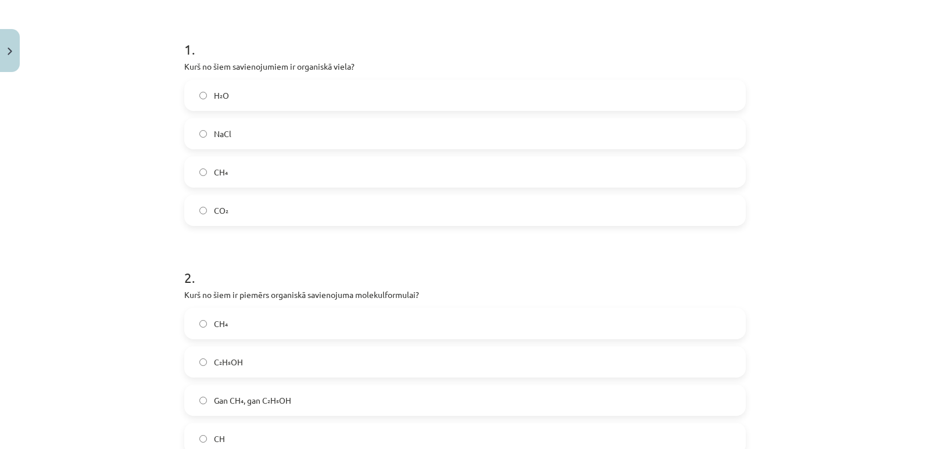
click at [440, 169] on label "CH₄" at bounding box center [464, 171] width 559 height 29
click at [370, 400] on label "Gan CH₄, gan C₂H₅OH" at bounding box center [464, 400] width 559 height 29
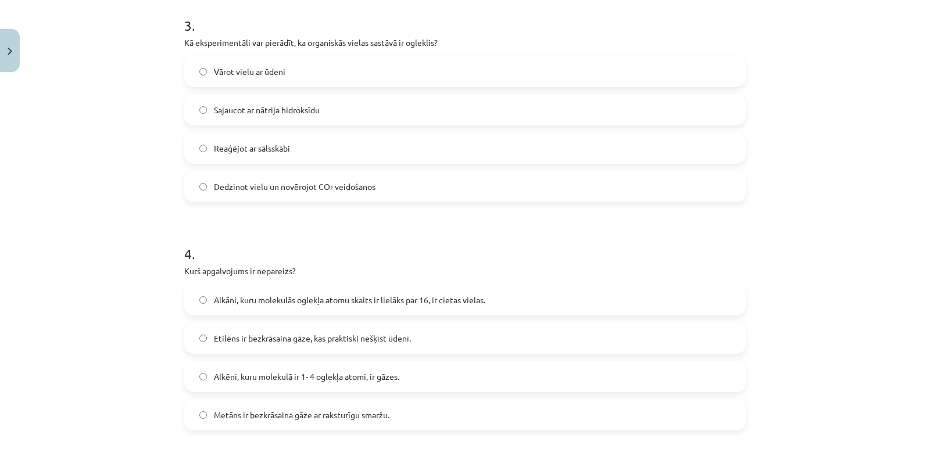
scroll to position [694, 0]
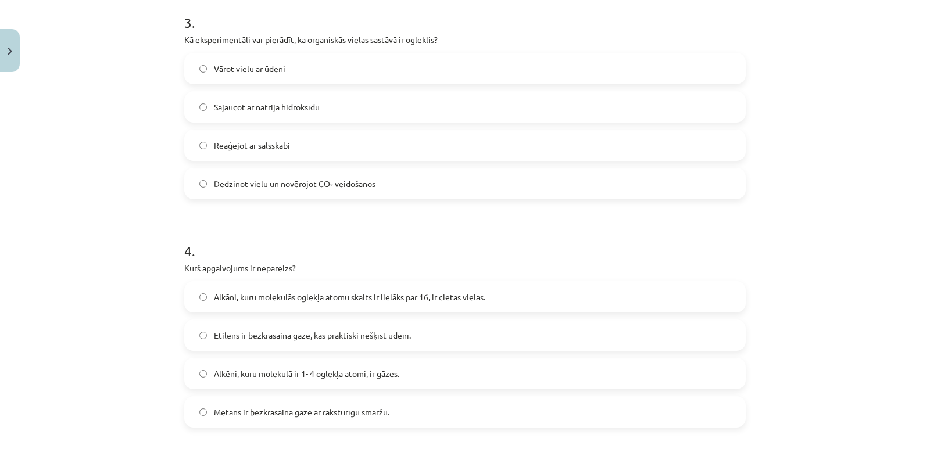
drag, startPoint x: 382, startPoint y: 412, endPoint x: 334, endPoint y: 402, distance: 48.8
drag, startPoint x: 334, startPoint y: 402, endPoint x: 328, endPoint y: 411, distance: 11.0
click at [328, 411] on span "Metāns ir bezkrāsaina gāze ar raksturīgu smaržu." at bounding box center [301, 412] width 175 height 12
click at [299, 189] on span "Dedzinot vielu un novērojot CO₂ veidošanos" at bounding box center [295, 184] width 162 height 12
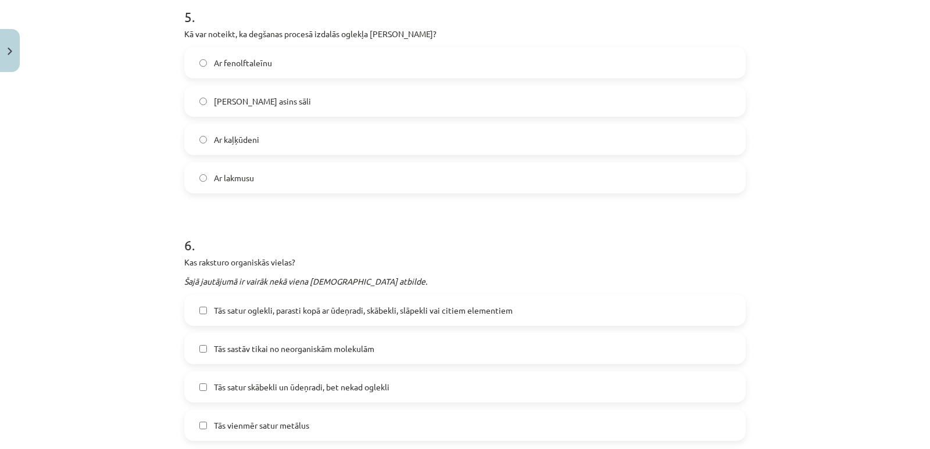
scroll to position [1159, 0]
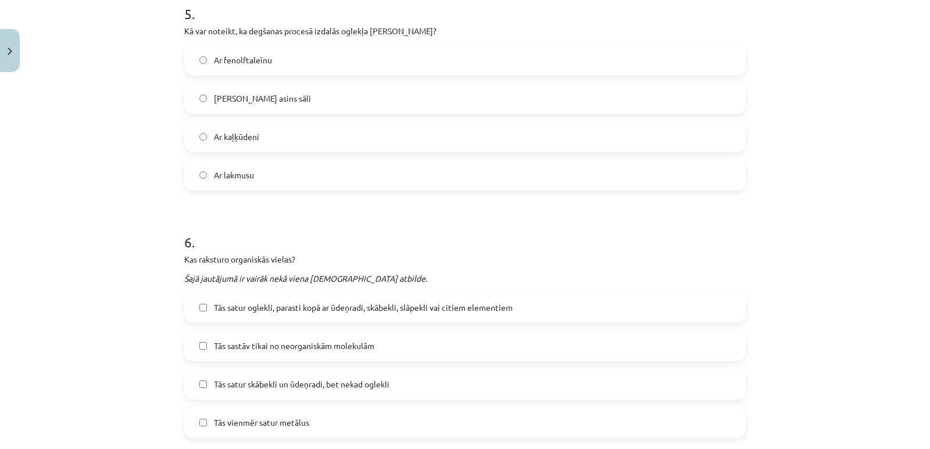
click at [323, 135] on label "Ar kaļķūdeni" at bounding box center [464, 136] width 559 height 29
click at [346, 316] on label "Tās satur oglekli, parasti kopā ar ūdeņradi, skābekli, slāpekli vai citiem elem…" at bounding box center [464, 307] width 559 height 29
click at [445, 376] on label "Tās satur skābekli un ūdeņradi, bet nekad oglekli" at bounding box center [464, 384] width 559 height 29
click at [427, 422] on label "Tās vienmēr satur metālus" at bounding box center [464, 422] width 559 height 29
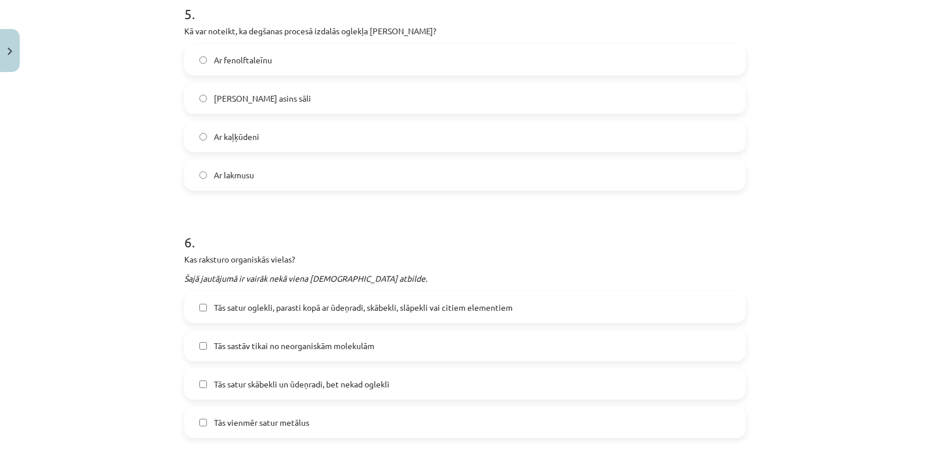
click at [427, 422] on label "Tās vienmēr satur metālus" at bounding box center [464, 422] width 559 height 29
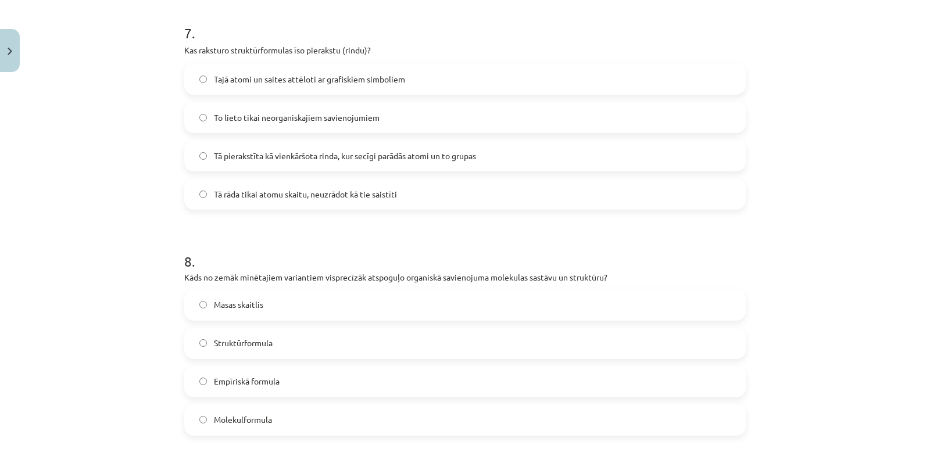
scroll to position [1619, 0]
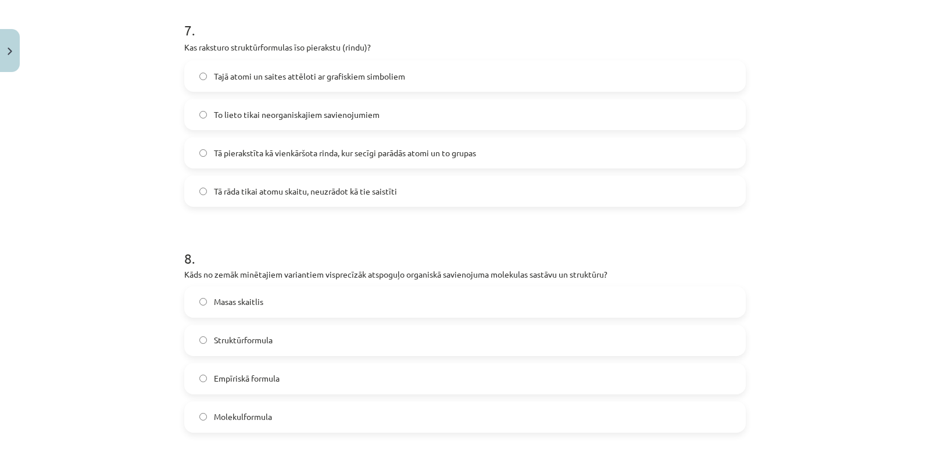
click at [282, 149] on span "Tā pierakstīta kā vienkāršota rinda, kur secīgi parādās atomi un to grupas" at bounding box center [345, 153] width 262 height 12
click at [250, 338] on span "Struktūrformula" at bounding box center [243, 340] width 59 height 12
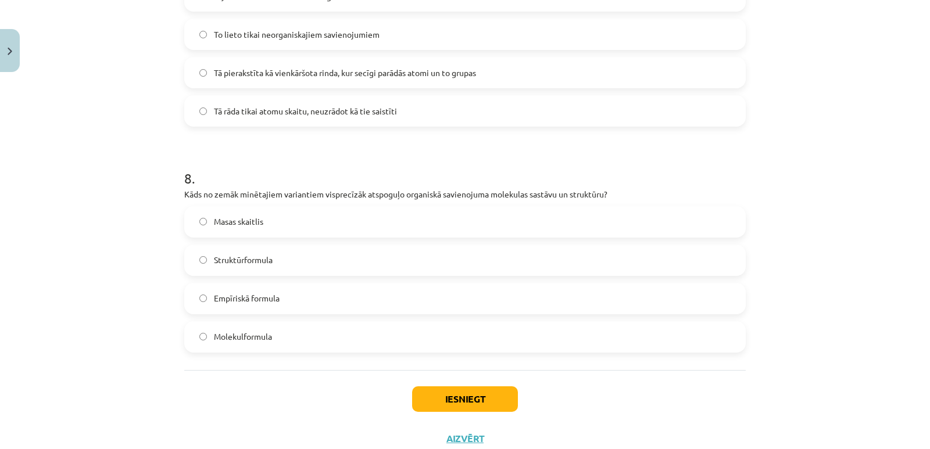
scroll to position [1737, 0]
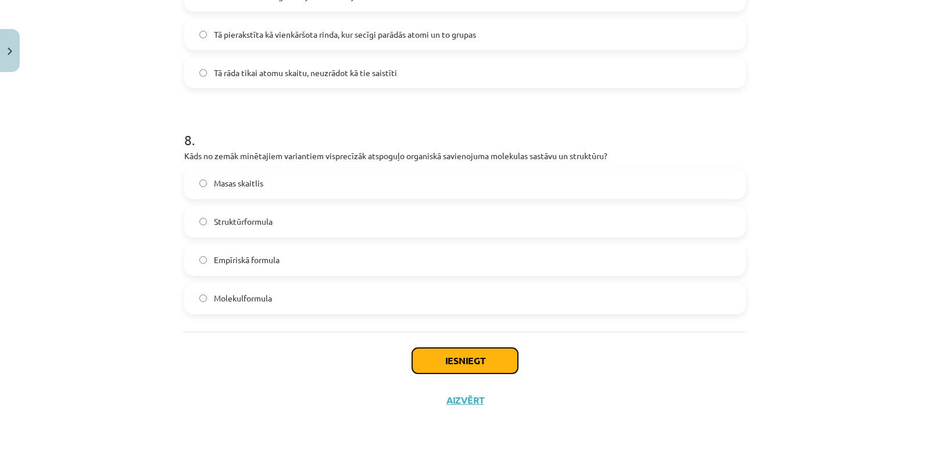
click at [470, 361] on button "Iesniegt" at bounding box center [465, 361] width 106 height 26
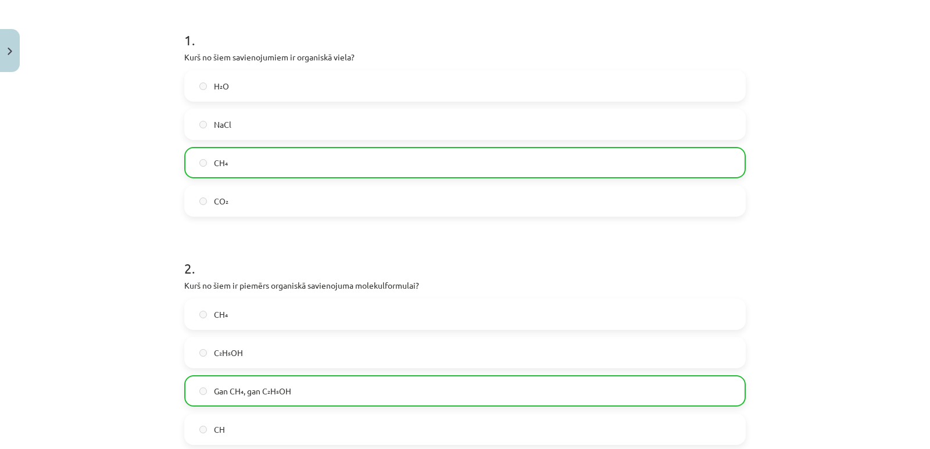
scroll to position [1774, 0]
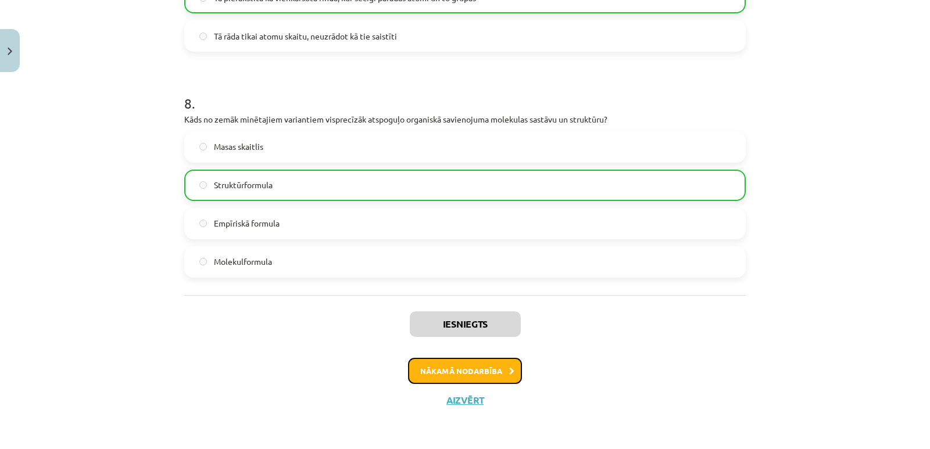
click at [472, 375] on button "Nākamā nodarbība" at bounding box center [465, 371] width 114 height 27
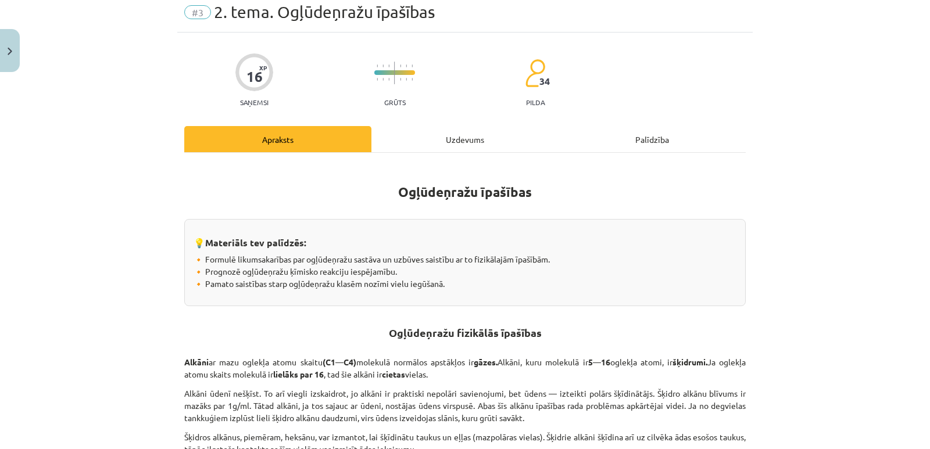
scroll to position [29, 0]
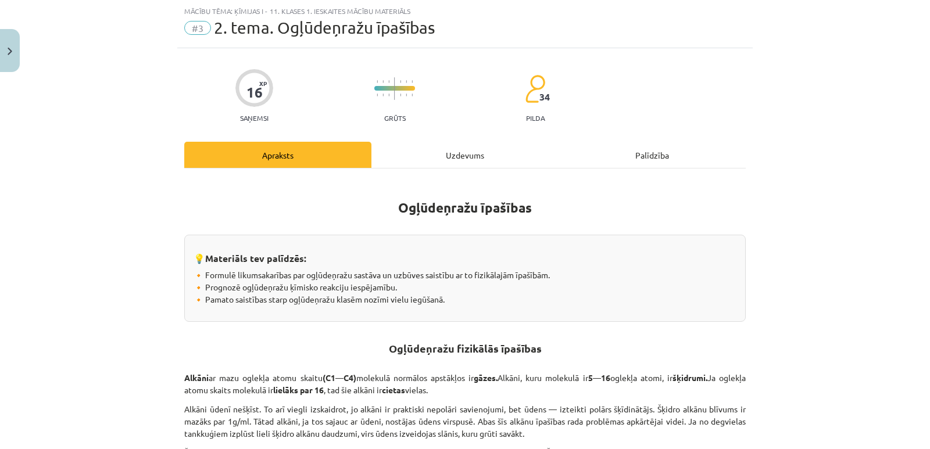
click at [425, 146] on div "Uzdevums" at bounding box center [464, 155] width 187 height 26
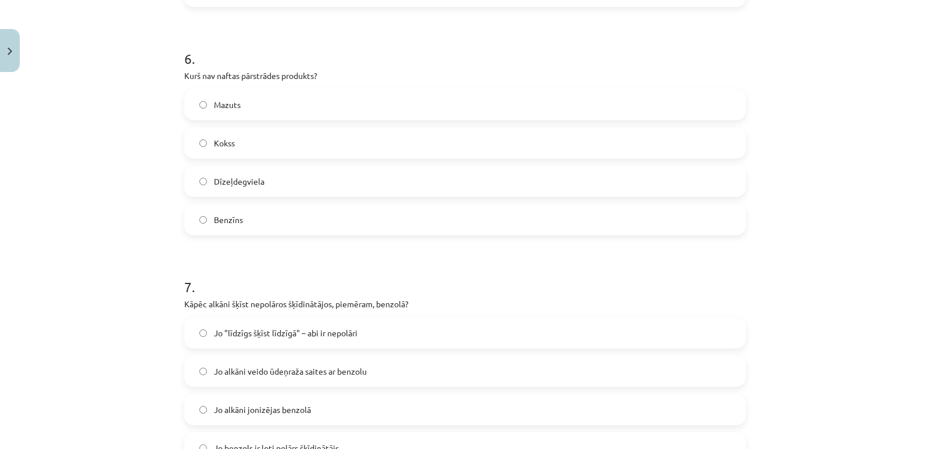
scroll to position [1729, 0]
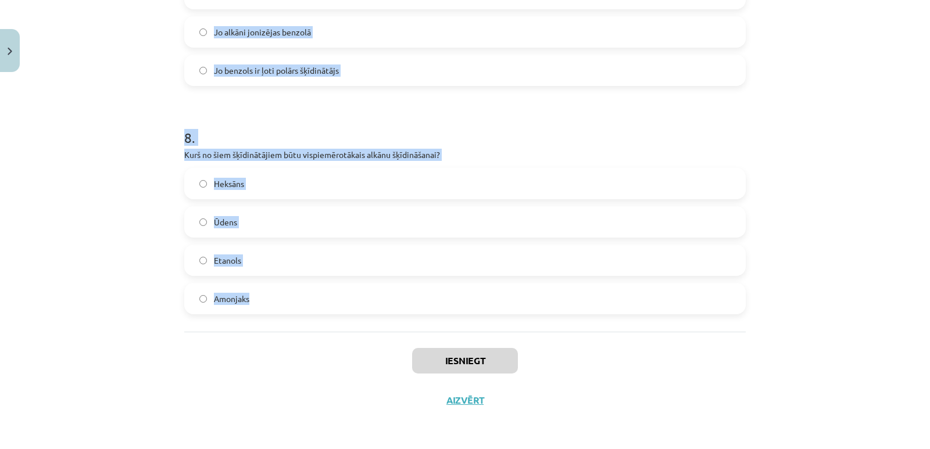
drag, startPoint x: 180, startPoint y: 244, endPoint x: 350, endPoint y: 286, distance: 175.5
copy form "Kāda veida reakcija ir ūdeņraža pievienošana alkēniem? Hidratācijas Hidrogenēša…"
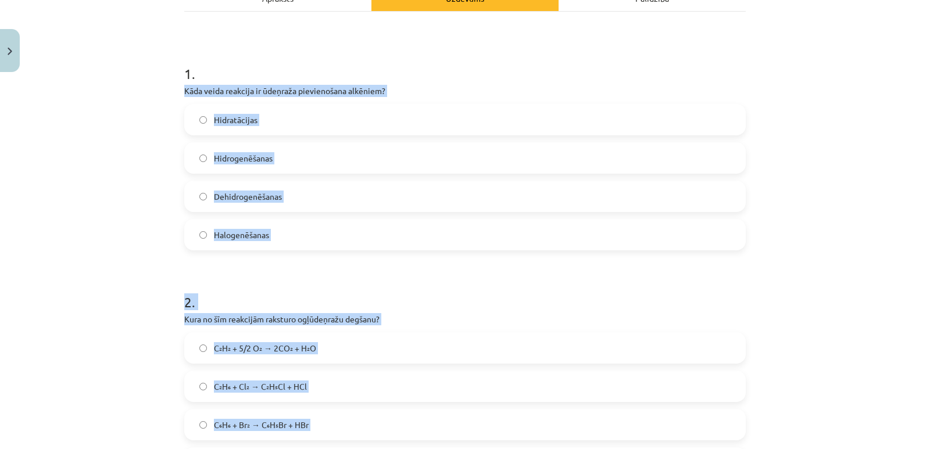
scroll to position [154, 0]
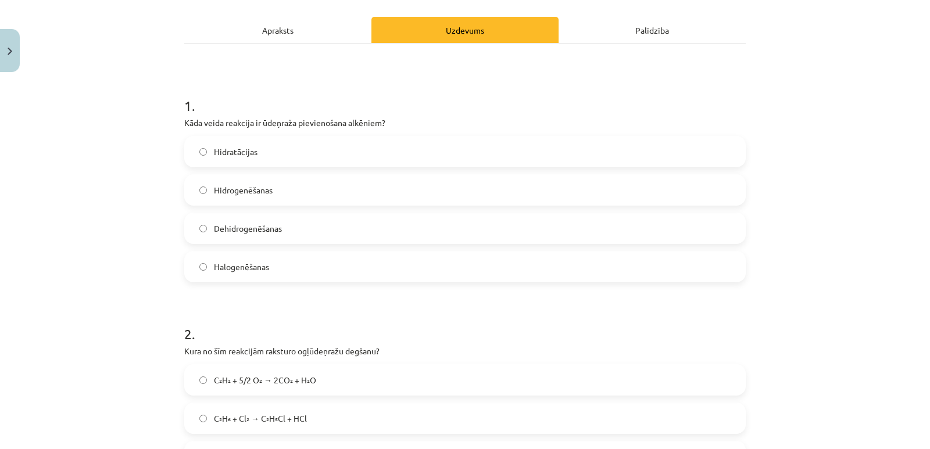
click at [413, 92] on h1 "1 ." at bounding box center [464, 95] width 561 height 36
click at [302, 196] on label "Hidrogenēšanas" at bounding box center [464, 189] width 559 height 29
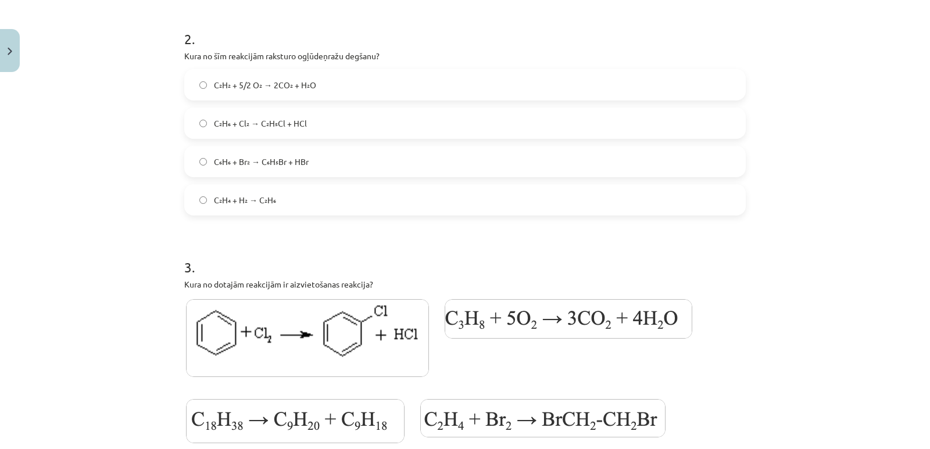
scroll to position [452, 0]
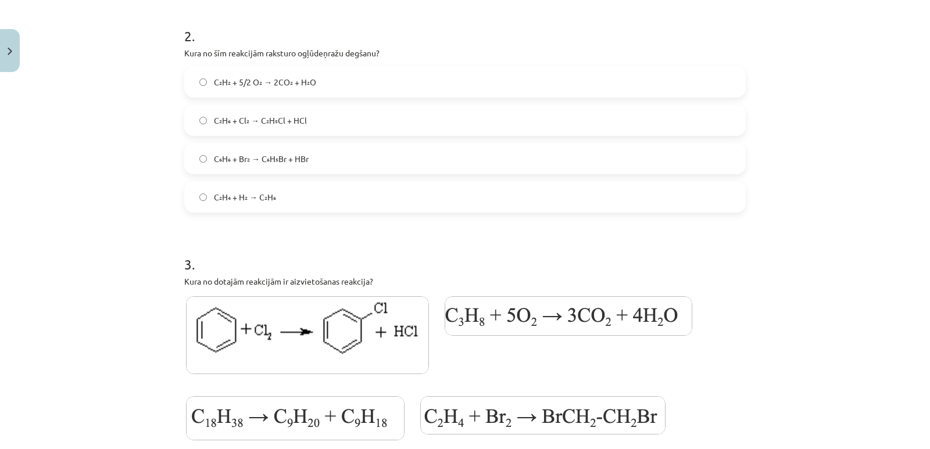
click at [267, 91] on label "C₂H₂ + 5/2 O₂ → 2CO₂ + H₂O" at bounding box center [464, 81] width 559 height 29
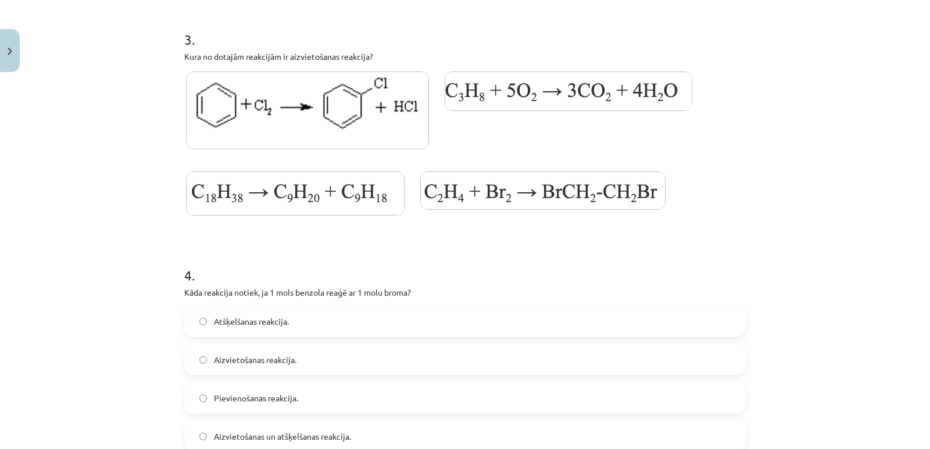
scroll to position [662, 0]
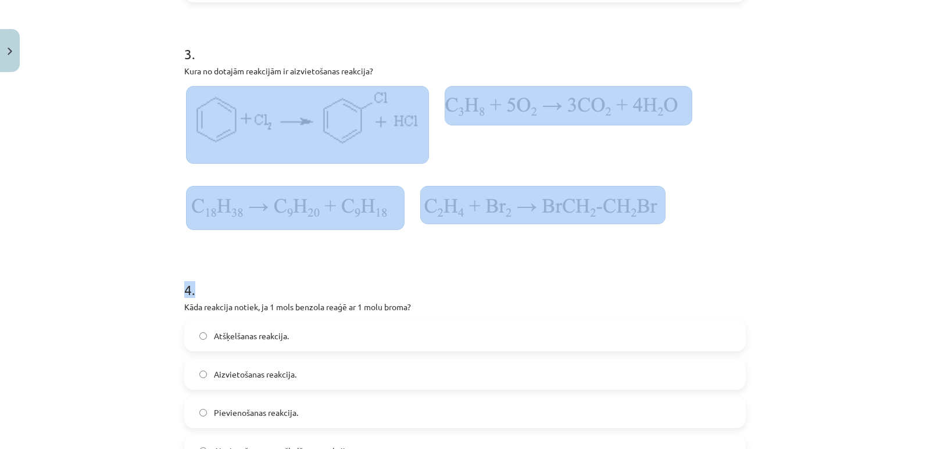
drag, startPoint x: 144, startPoint y: 88, endPoint x: 558, endPoint y: 247, distance: 443.6
click at [558, 247] on div "Mācību tēma: Ķīmijas i - 11. klases 1. ieskaites mācību materiāls #3 2. tema. O…" at bounding box center [465, 224] width 930 height 449
copy form "4 ."
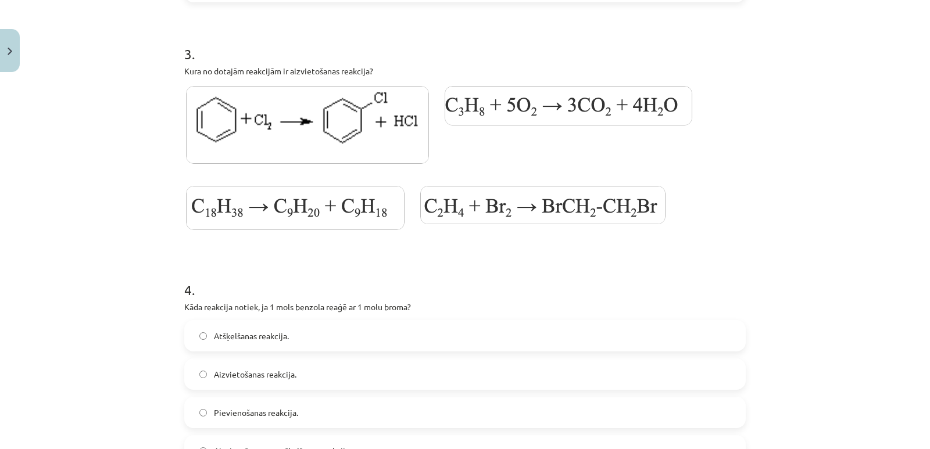
drag, startPoint x: 479, startPoint y: 138, endPoint x: 523, endPoint y: 22, distance: 124.1
click at [471, 98] on img at bounding box center [569, 106] width 248 height 40
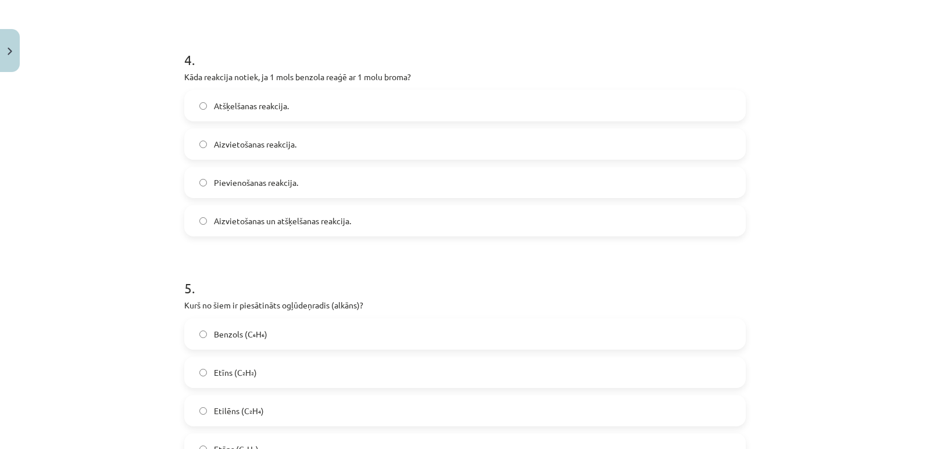
scroll to position [899, 0]
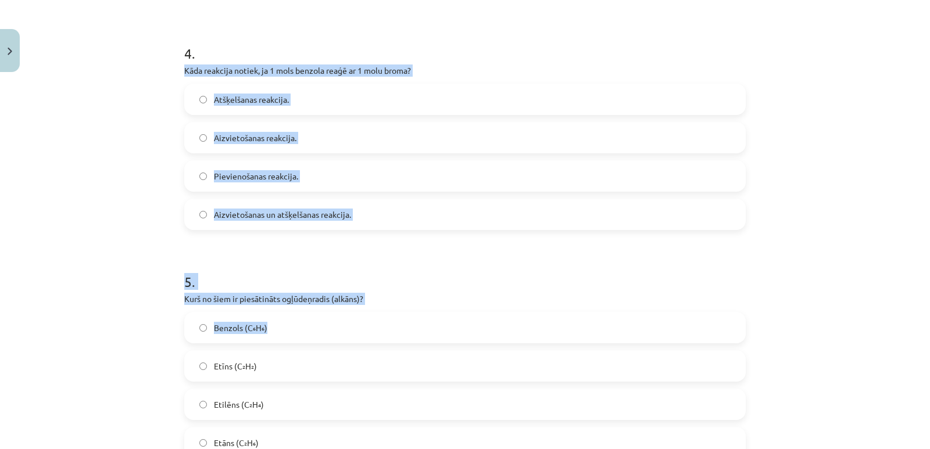
drag, startPoint x: 168, startPoint y: 67, endPoint x: 395, endPoint y: 311, distance: 332.6
click at [396, 311] on div "Mācību tēma: Ķīmijas i - 11. klases 1. ieskaites mācību materiāls #3 2. tema. O…" at bounding box center [465, 224] width 930 height 449
click at [273, 142] on span "Aizvietošanas reakcija." at bounding box center [255, 138] width 83 height 12
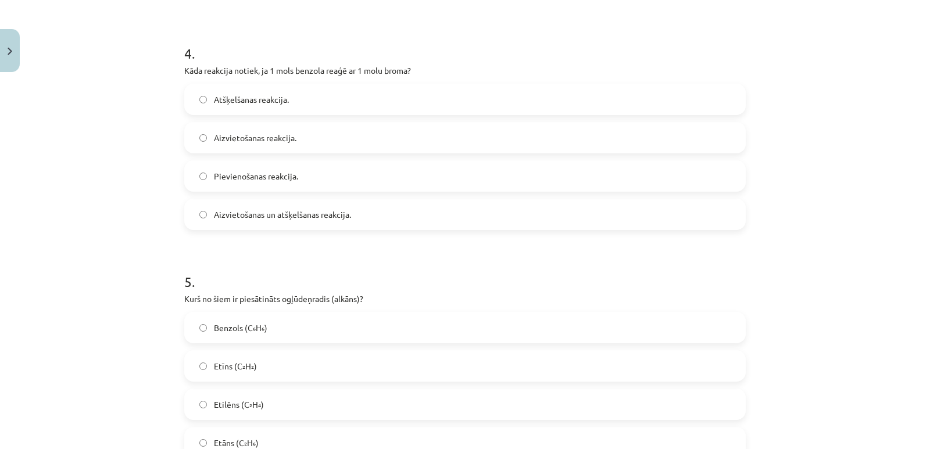
click at [264, 410] on label "Etilēns (C₂H₄)" at bounding box center [464, 404] width 559 height 29
click at [267, 434] on label "Etāns (C₂H₆)" at bounding box center [464, 442] width 559 height 29
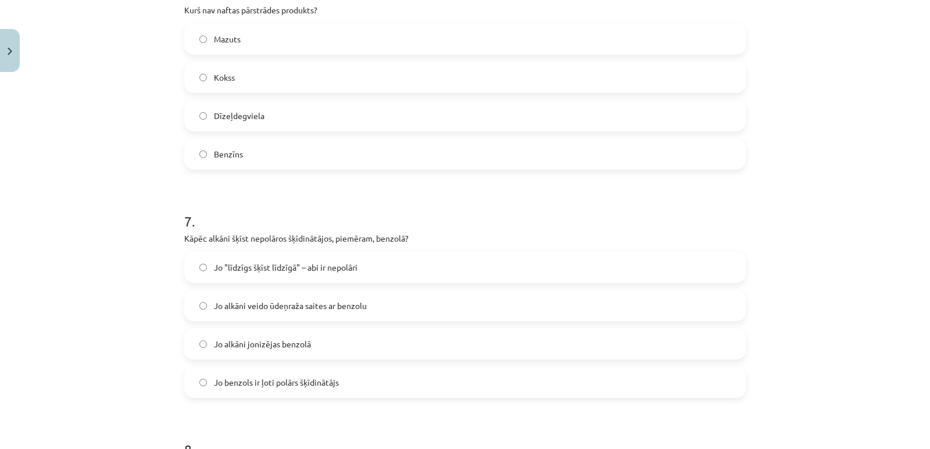
scroll to position [1413, 0]
drag, startPoint x: 277, startPoint y: 82, endPoint x: 275, endPoint y: 76, distance: 6.3
click at [277, 81] on label "Kokss" at bounding box center [464, 80] width 559 height 29
click at [306, 265] on span "Jo "līdzīgs šķīst līdzīgā" – abi ir nepolāri" at bounding box center [286, 270] width 144 height 12
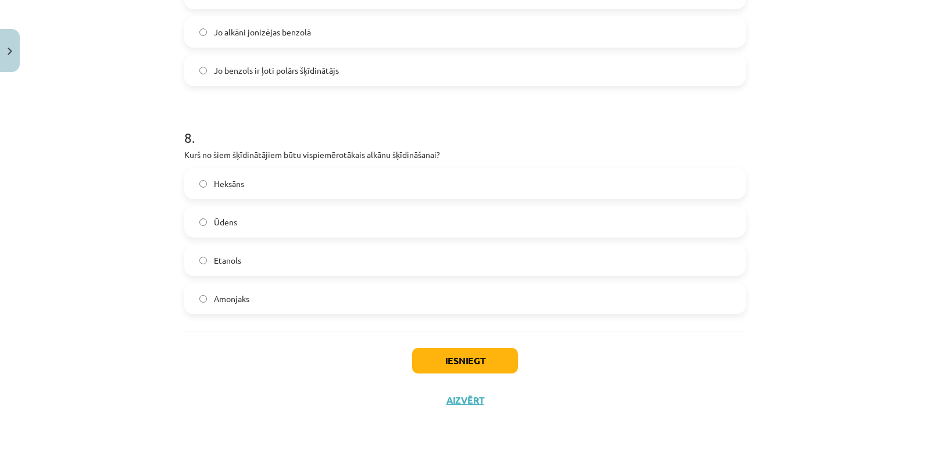
click at [316, 164] on div "8 . Kurš no šiem šķīdinātājiem būtu vispiemērotākais alkānu šķīdināšanai? Heksā…" at bounding box center [464, 211] width 561 height 205
click at [318, 176] on label "Heksāns" at bounding box center [464, 183] width 559 height 29
drag, startPoint x: 449, startPoint y: 352, endPoint x: 450, endPoint y: 358, distance: 6.6
drag, startPoint x: 450, startPoint y: 358, endPoint x: 449, endPoint y: 350, distance: 8.3
click at [449, 350] on button "Iesniegt" at bounding box center [465, 361] width 106 height 26
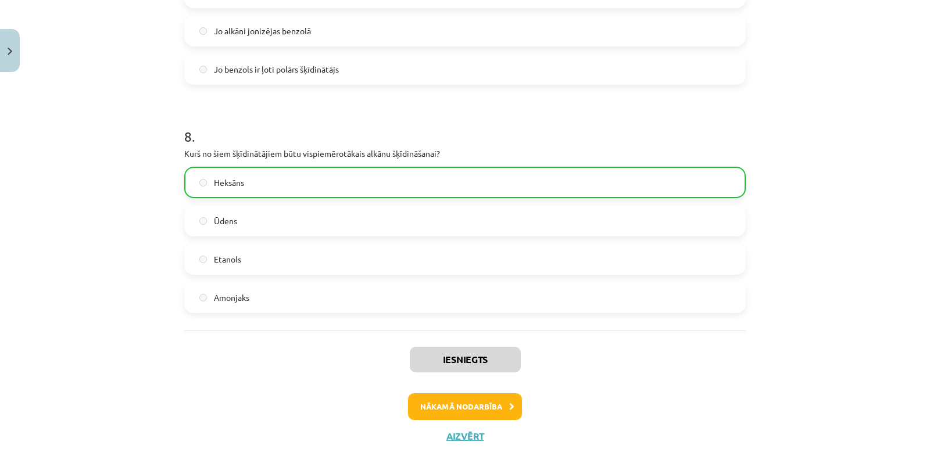
drag, startPoint x: 919, startPoint y: 372, endPoint x: 918, endPoint y: 346, distance: 26.2
click at [918, 346] on div "Mācību tēma: Ķīmijas i - 11. klases 1. ieskaites mācību materiāls #3 2. tema. O…" at bounding box center [465, 224] width 930 height 449
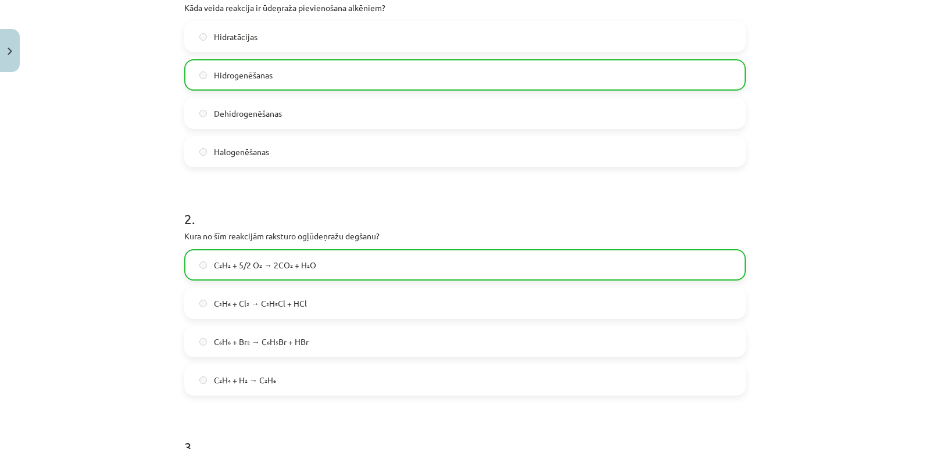
scroll to position [1767, 0]
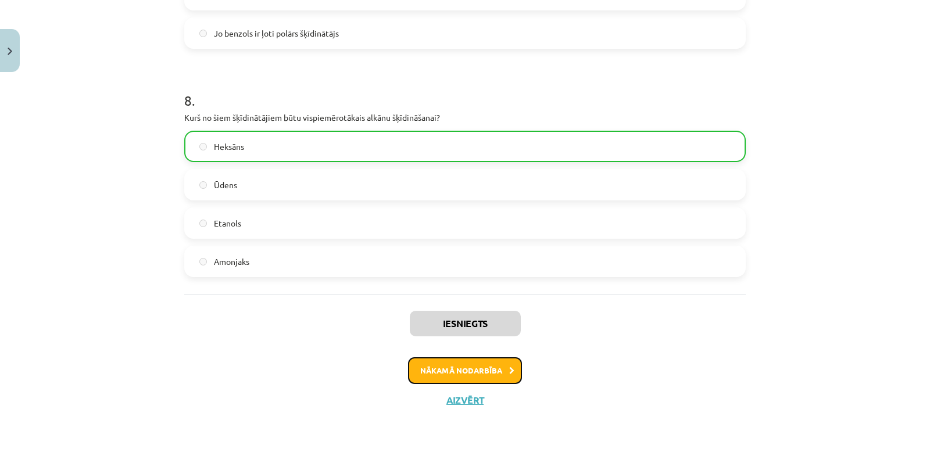
click at [491, 360] on button "Nākamā nodarbība" at bounding box center [465, 370] width 114 height 27
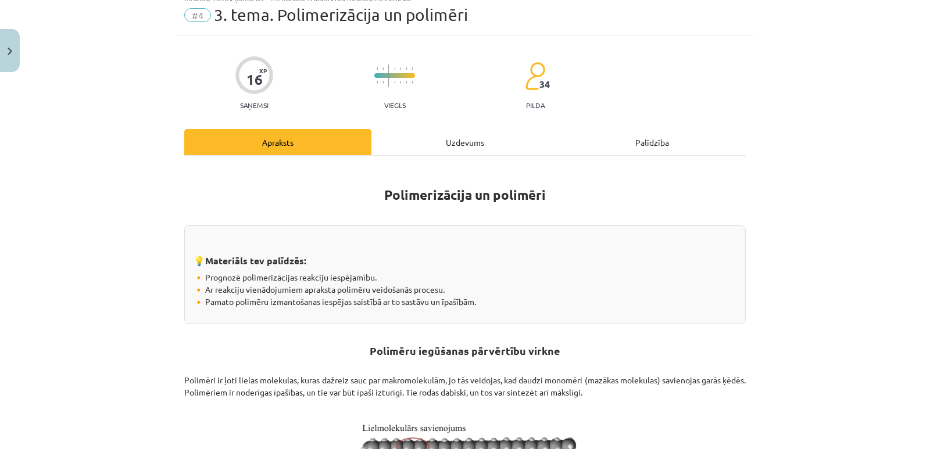
scroll to position [29, 0]
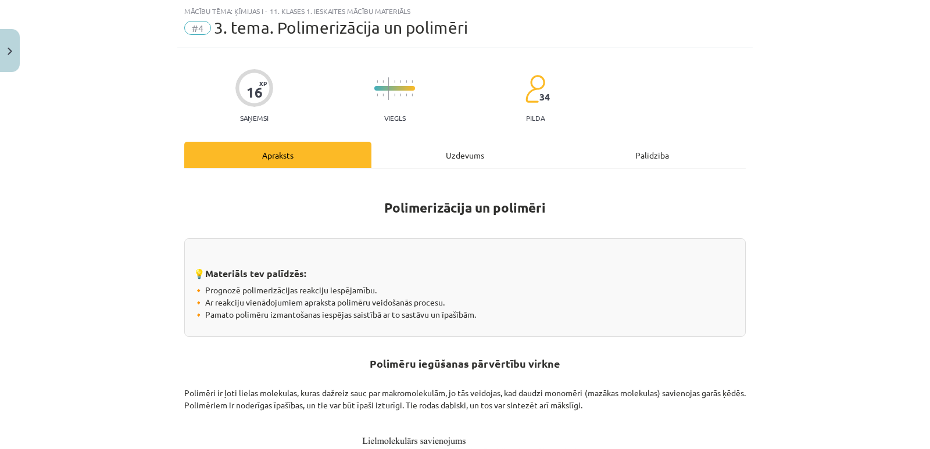
click at [416, 146] on div "Uzdevums" at bounding box center [464, 155] width 187 height 26
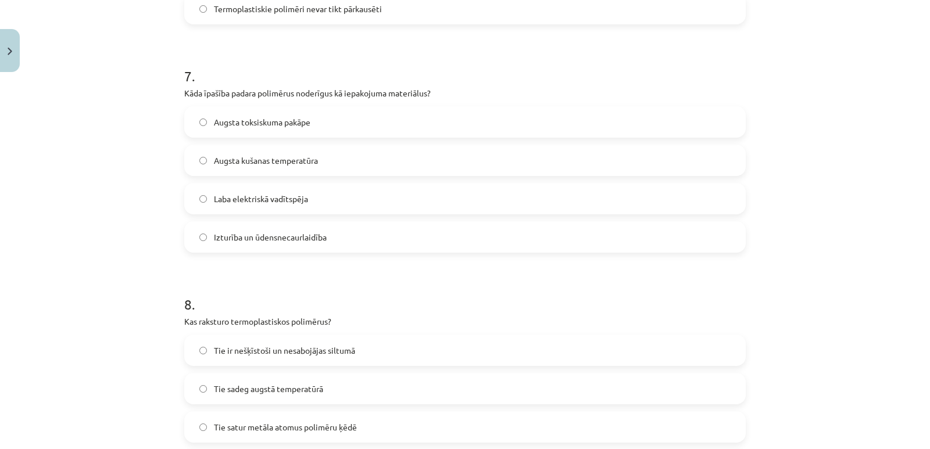
scroll to position [1721, 0]
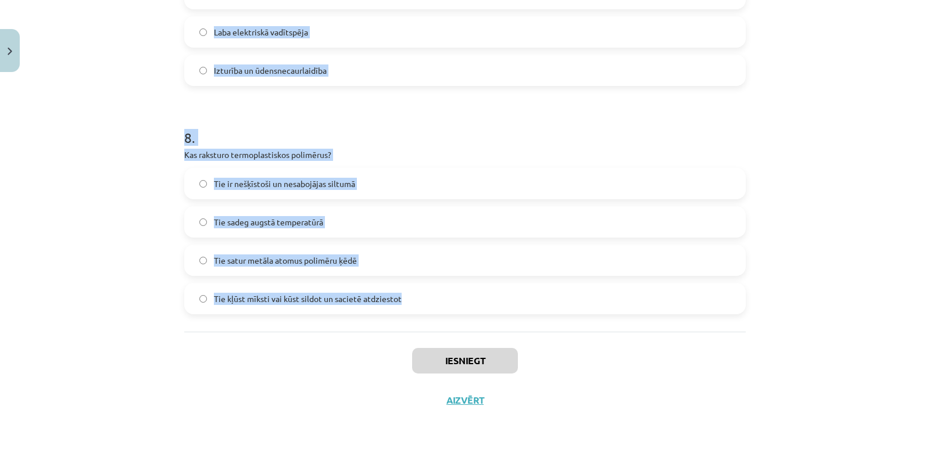
drag, startPoint x: 178, startPoint y: 245, endPoint x: 406, endPoint y: 313, distance: 237.7
copy form "Kas ir polimērs? Vienkāršs ķīmisks elements Viela, kas sastāv no daudzām atkārt…"
click at [907, 228] on div "Mācību tēma: Ķīmijas i - 11. klases 1. ieskaites mācību materiāls #4 3. tema. P…" at bounding box center [465, 224] width 930 height 449
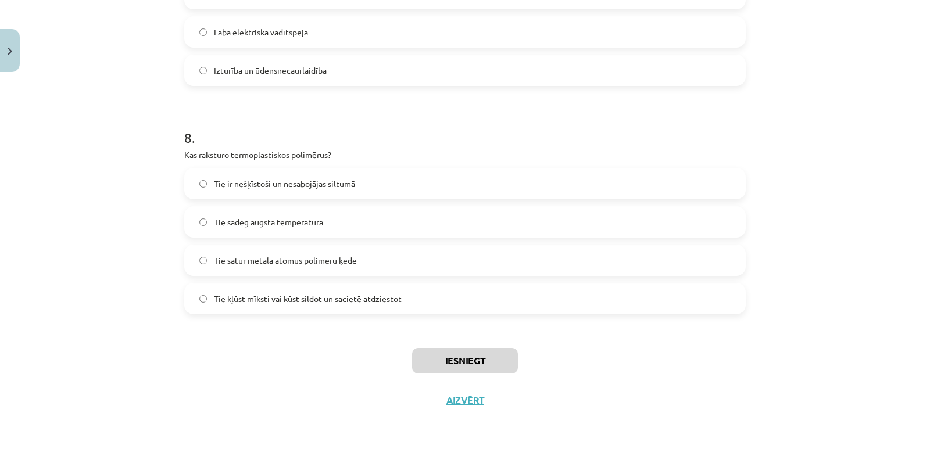
drag, startPoint x: 922, startPoint y: 367, endPoint x: 920, endPoint y: 395, distance: 27.4
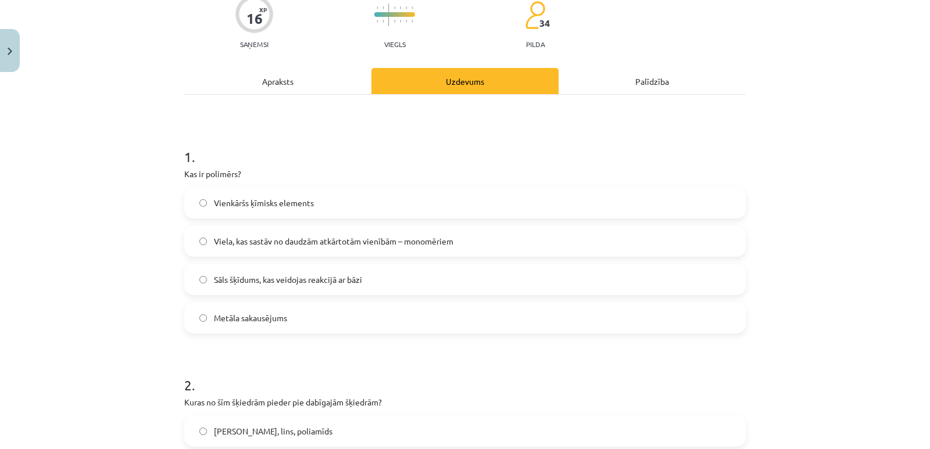
scroll to position [6, 0]
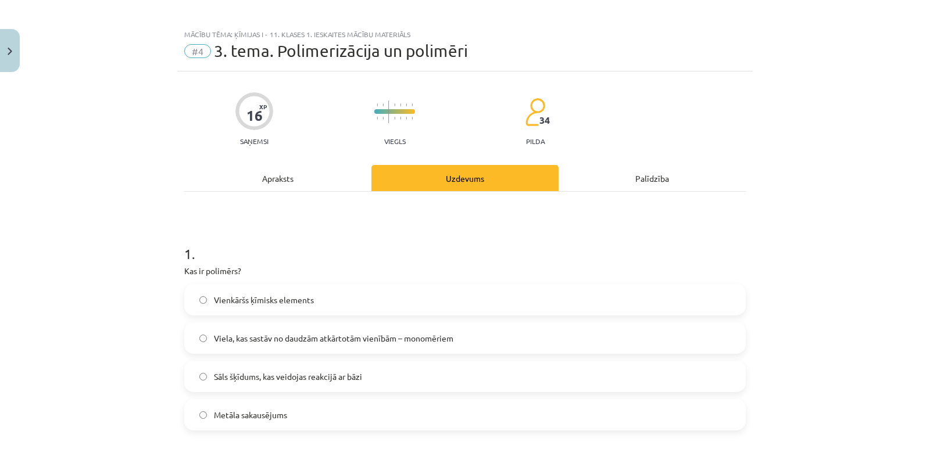
click at [573, 344] on label "Viela, kas sastāv no daudzām atkārtotām vienībām – monomēriem" at bounding box center [464, 338] width 559 height 29
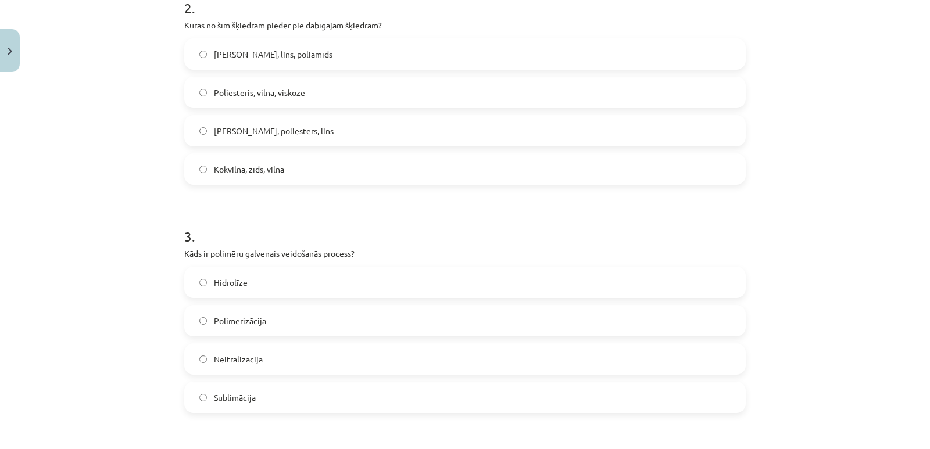
scroll to position [480, 0]
click at [253, 319] on span "Polimerizācija" at bounding box center [240, 321] width 52 height 12
click at [293, 169] on label "Kokvilna, zīds, vilna" at bounding box center [464, 169] width 559 height 29
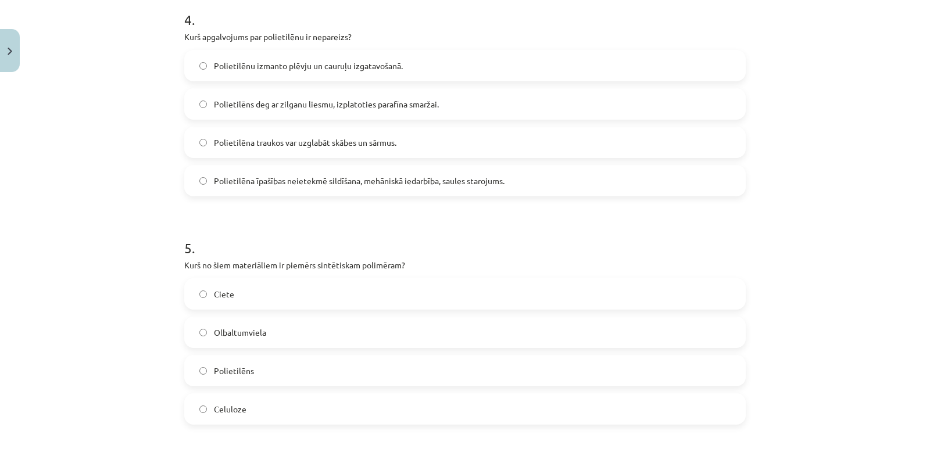
scroll to position [928, 0]
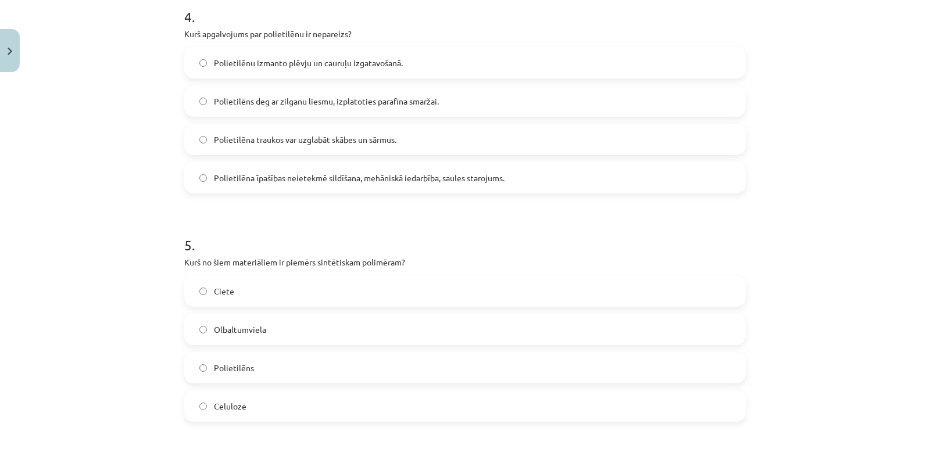
drag, startPoint x: 460, startPoint y: 385, endPoint x: 454, endPoint y: 377, distance: 10.2
click at [454, 377] on label "Polietilēns" at bounding box center [464, 367] width 559 height 29
click at [503, 174] on label "Polietilēna īpašības neietekmē sildīšana, mehāniskā iedarbība, saules starojums." at bounding box center [464, 177] width 559 height 29
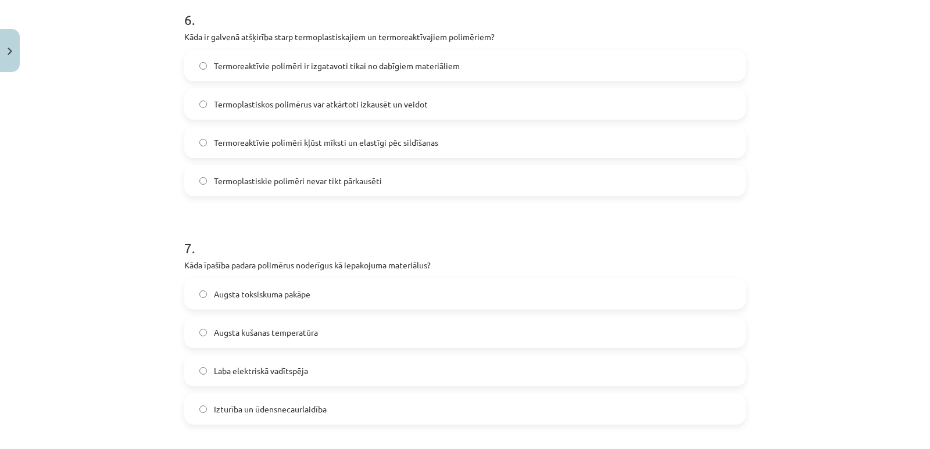
scroll to position [1370, 0]
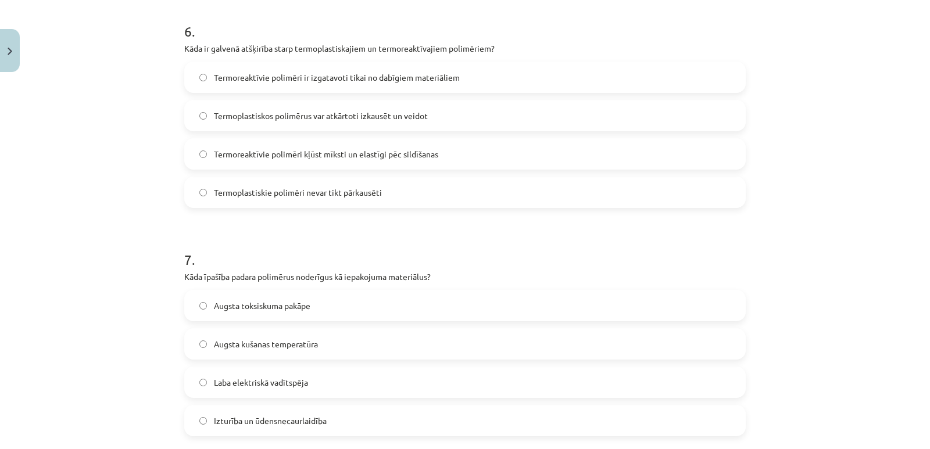
click at [414, 119] on span "Termoplastiskos polimērus var atkārtoti izkausēt un veidot" at bounding box center [321, 116] width 214 height 12
click at [269, 424] on span "Izturība un ūdensnecaurlaidība" at bounding box center [270, 421] width 113 height 12
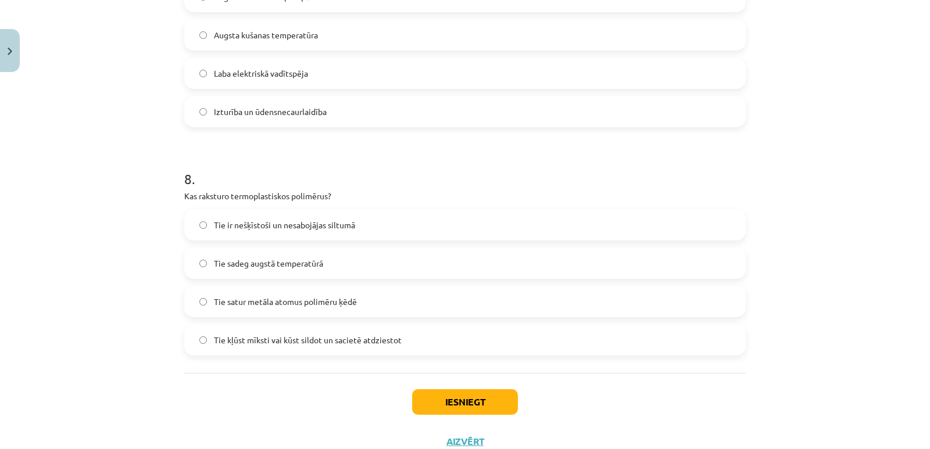
scroll to position [1682, 0]
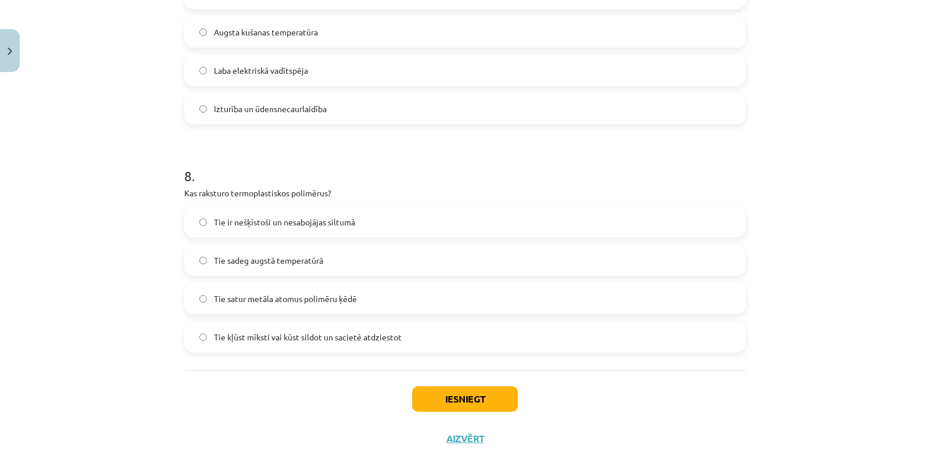
drag, startPoint x: 390, startPoint y: 327, endPoint x: 394, endPoint y: 341, distance: 15.1
click at [394, 341] on span "Tie kļūst mīksti vai kūst sildot un sacietē atdziestot" at bounding box center [308, 337] width 188 height 12
click at [460, 401] on button "Iesniegt" at bounding box center [465, 399] width 106 height 26
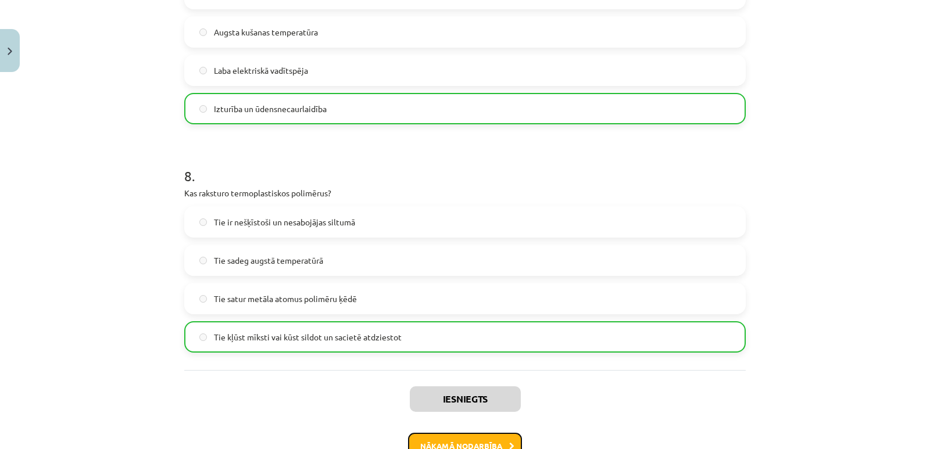
click at [460, 442] on button "Nākamā nodarbība" at bounding box center [465, 446] width 114 height 27
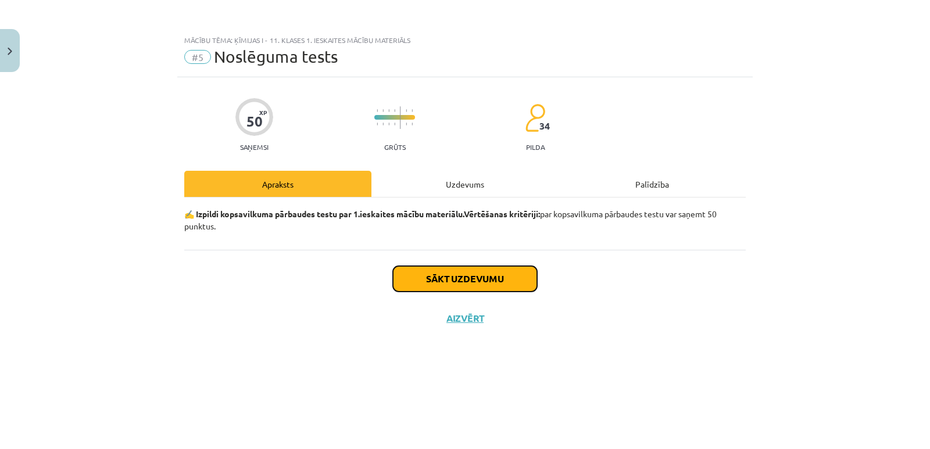
click at [524, 286] on button "Sākt uzdevumu" at bounding box center [465, 279] width 144 height 26
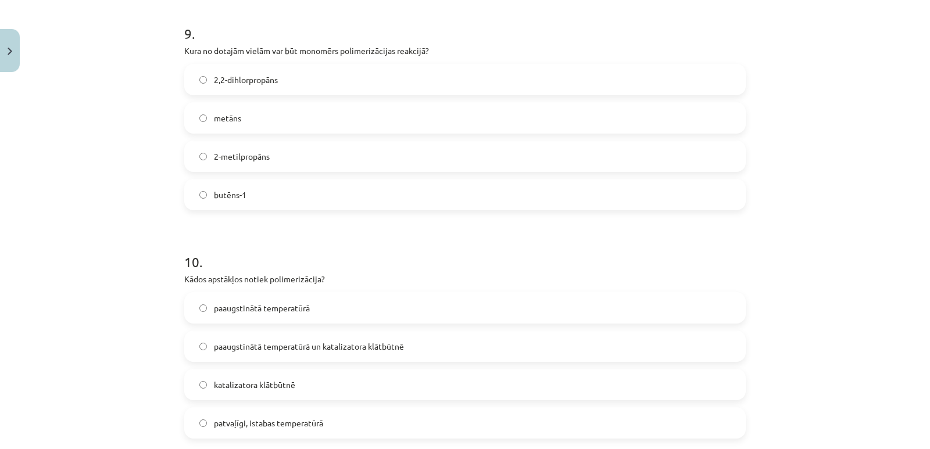
scroll to position [2158, 0]
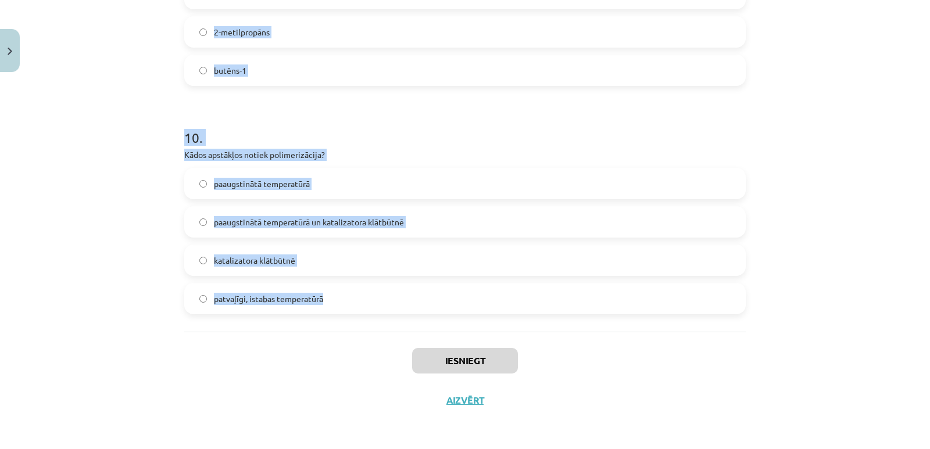
drag, startPoint x: 177, startPoint y: 248, endPoint x: 385, endPoint y: 303, distance: 215.8
copy form "1 . Kas ir homologu rinda organisko vielu klasifikācijā? Vielu rinda, kur katrs…"
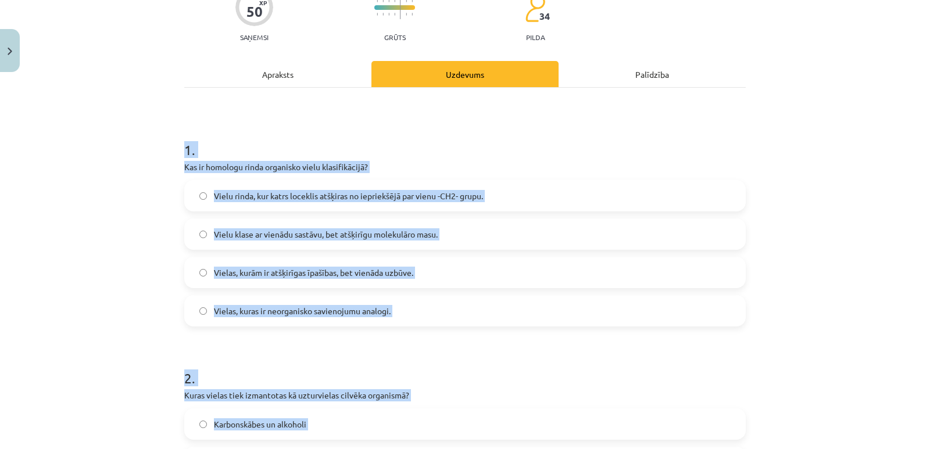
scroll to position [74, 0]
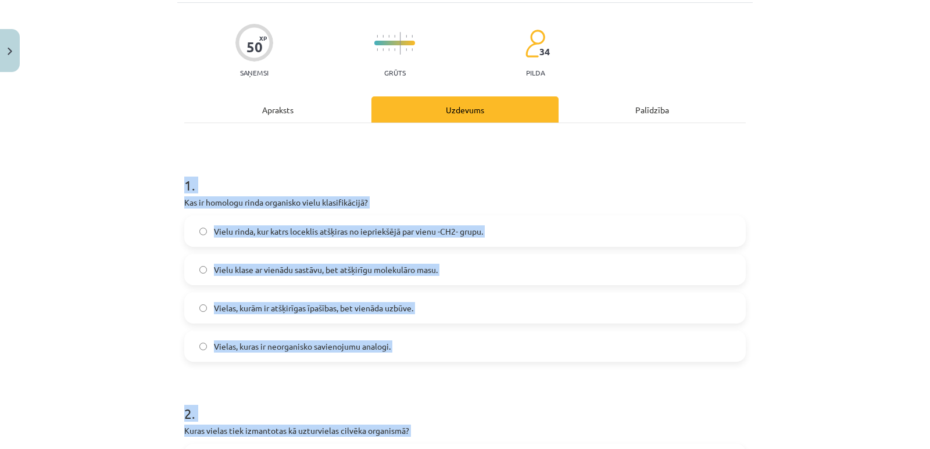
click at [498, 280] on label "Vielu klase ar vienādu sastāvu, bet atšķirīgu molekulāro masu." at bounding box center [464, 269] width 559 height 29
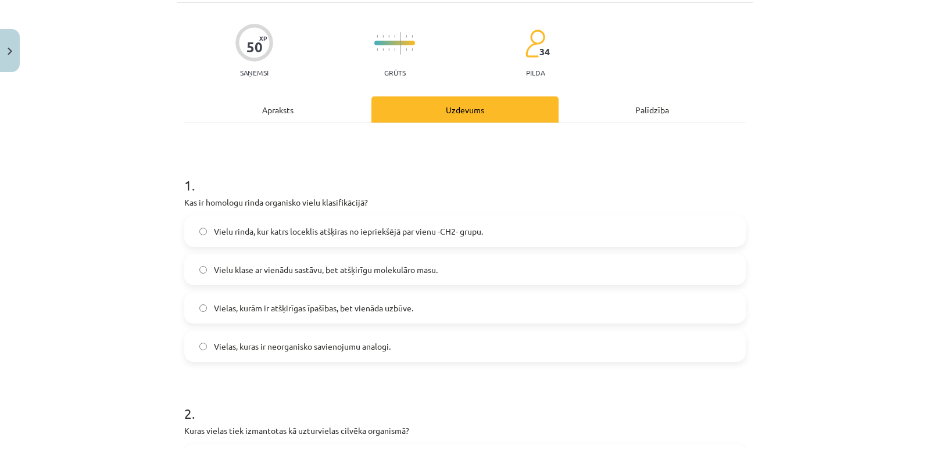
click at [485, 228] on label "Vielu rinda, kur katrs loceklis atšķiras no iepriekšējā par vienu -CH2- grupu." at bounding box center [464, 231] width 559 height 29
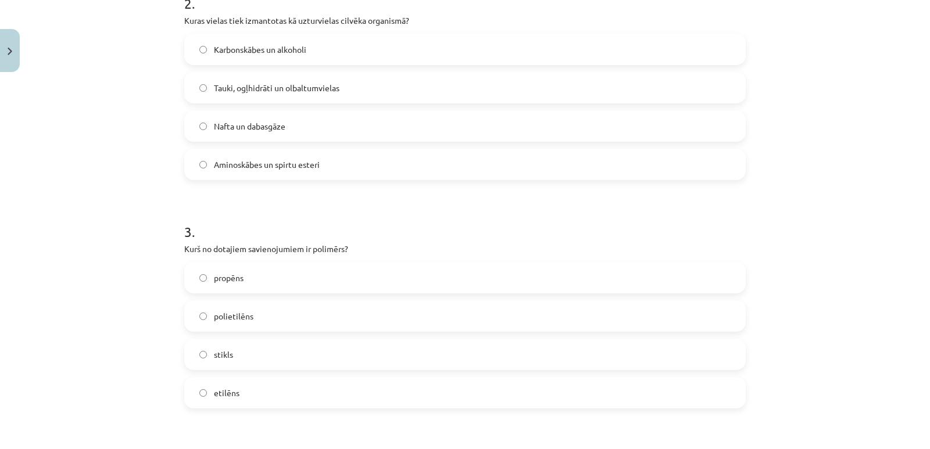
scroll to position [481, 0]
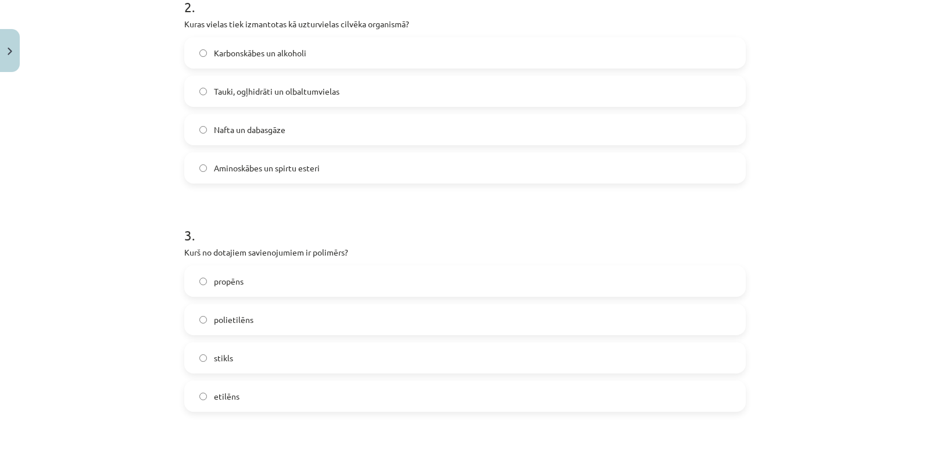
click at [270, 90] on span "Tauki, ogļhidrāti un olbaltumvielas" at bounding box center [277, 91] width 126 height 12
click at [241, 320] on span "polietilēns" at bounding box center [234, 320] width 40 height 12
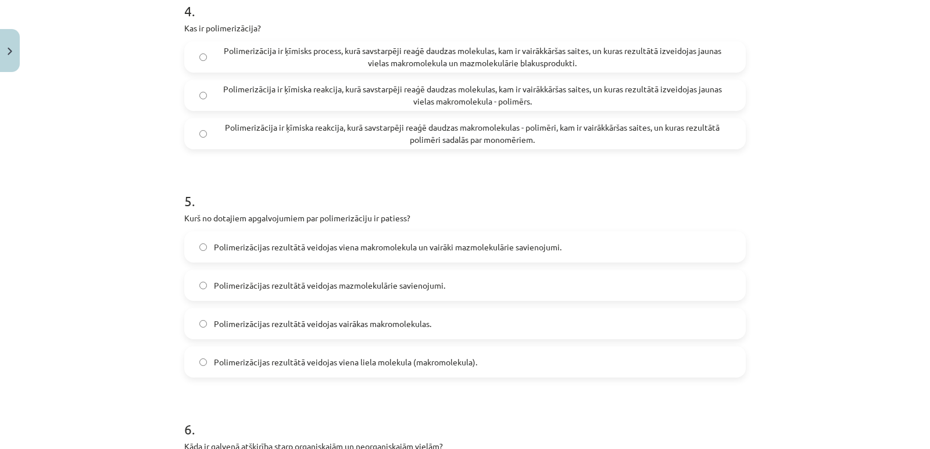
scroll to position [927, 0]
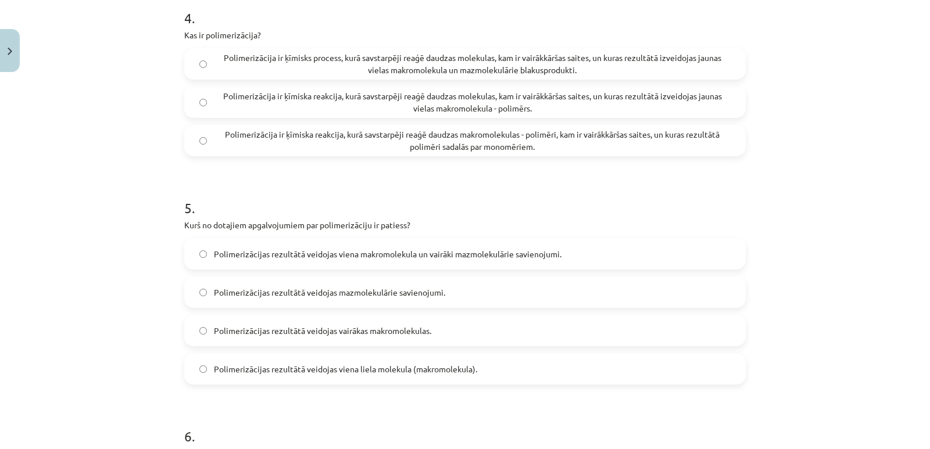
click at [523, 107] on span "Polimerizācija ir ķīmiska reakcija, kurā savstarpēji reaģē daudzas molekulas, k…" at bounding box center [472, 102] width 517 height 24
click at [349, 364] on span "Polimerizācijas rezultātā veidojas viena liela molekula (makromolekula)." at bounding box center [345, 369] width 263 height 12
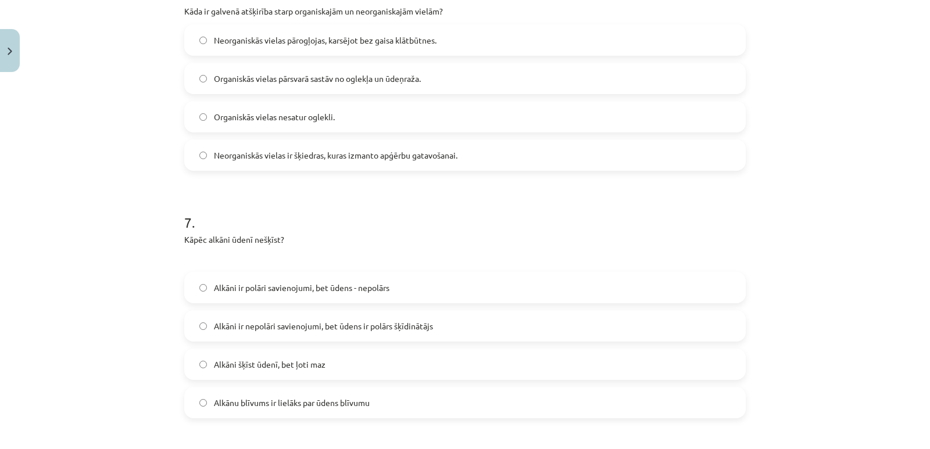
scroll to position [1373, 0]
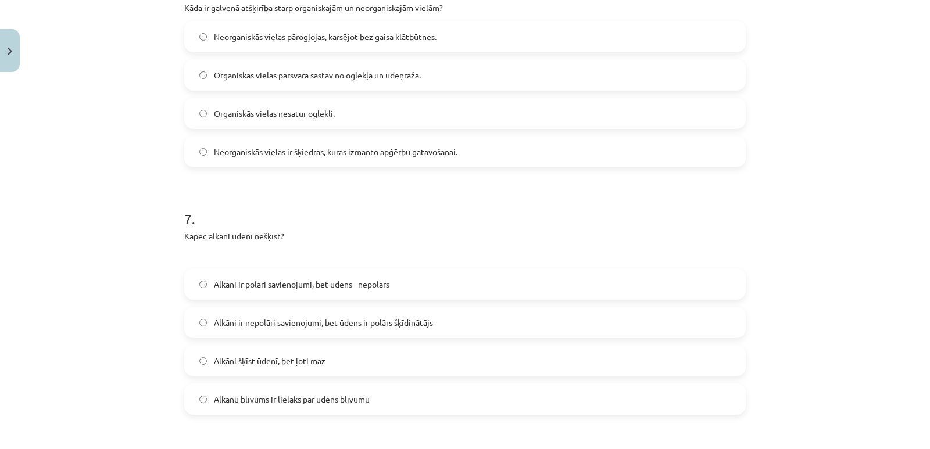
click at [346, 75] on span "Organiskās vielas pārsvarā sastāv no oglekļa un ūdeņraža." at bounding box center [317, 75] width 207 height 12
click at [334, 330] on label "Alkāni ir nepolāri savienojumi, bet ūdens ir polārs šķīdinātājs" at bounding box center [464, 322] width 559 height 29
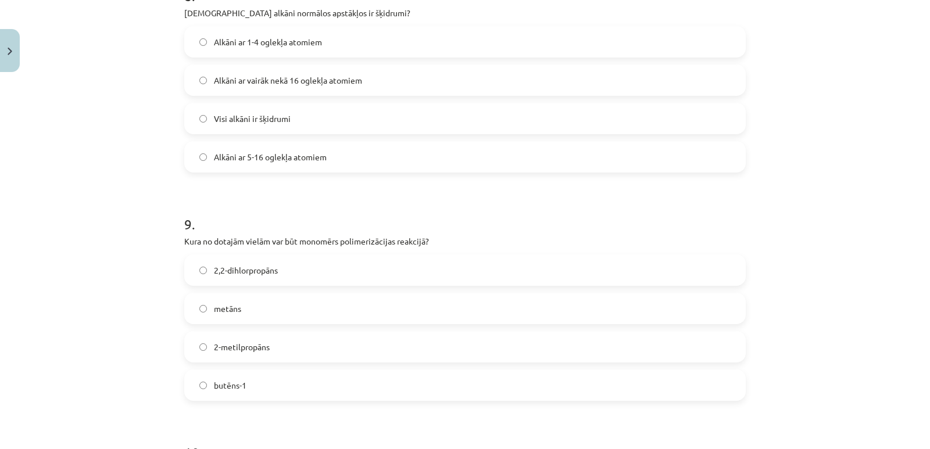
scroll to position [1836, 0]
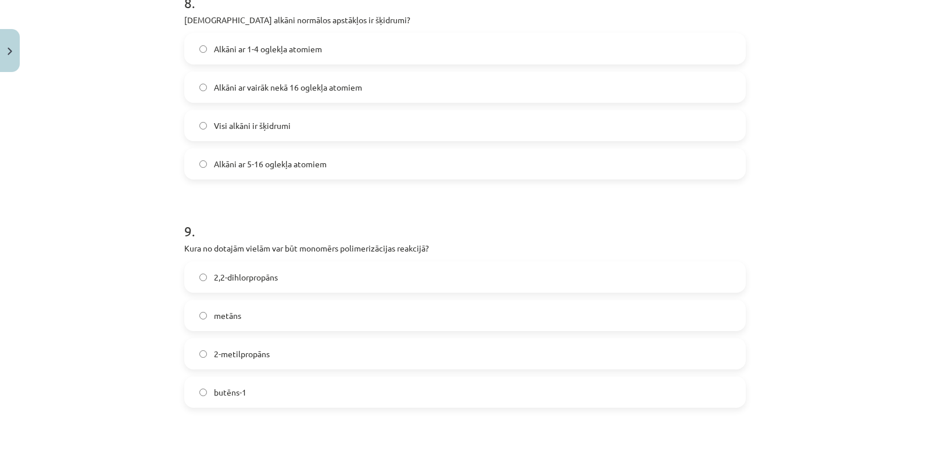
click at [400, 40] on label "Alkāni ar 1-4 oglekļa atomiem" at bounding box center [464, 48] width 559 height 29
click at [264, 157] on label "Alkāni ar 5-16 oglekļa atomiem" at bounding box center [464, 163] width 559 height 29
click at [315, 387] on label "butēns-1" at bounding box center [464, 392] width 559 height 29
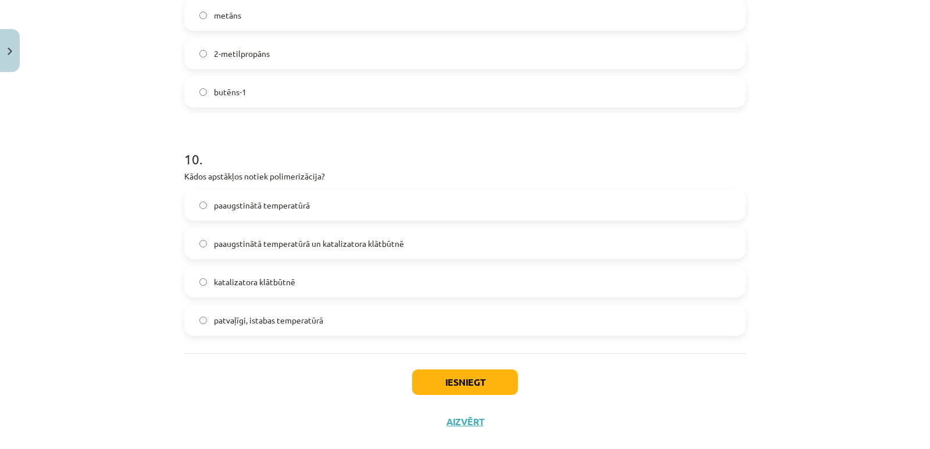
scroll to position [2158, 0]
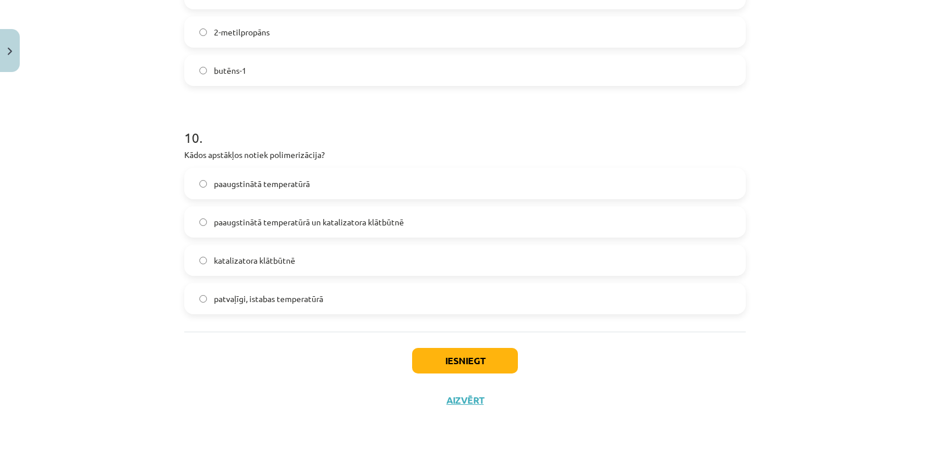
click at [230, 231] on label "paaugstinātā temperatūrā un katalizatora klātbūtnē" at bounding box center [464, 221] width 559 height 29
click at [479, 352] on button "Iesniegt" at bounding box center [465, 361] width 106 height 26
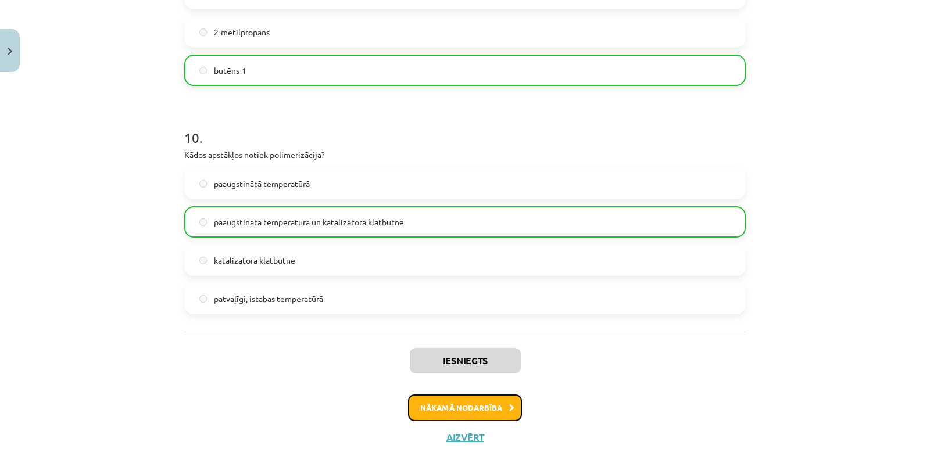
click at [481, 411] on button "Nākamā nodarbība" at bounding box center [465, 408] width 114 height 27
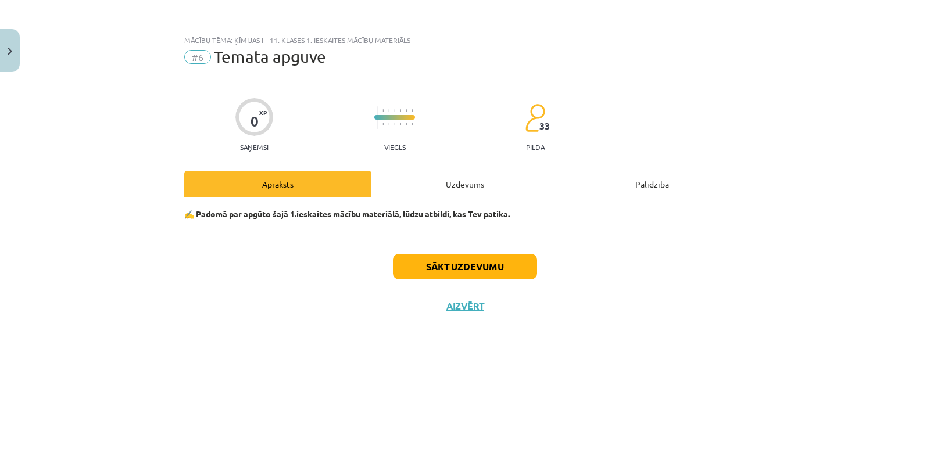
scroll to position [0, 0]
click at [470, 180] on div "Uzdevums" at bounding box center [464, 184] width 187 height 26
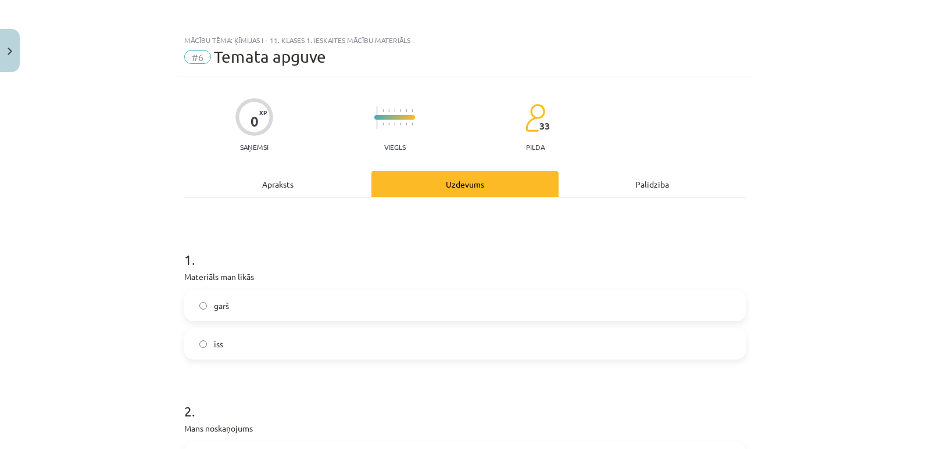
click at [387, 303] on label "garš" at bounding box center [464, 305] width 559 height 29
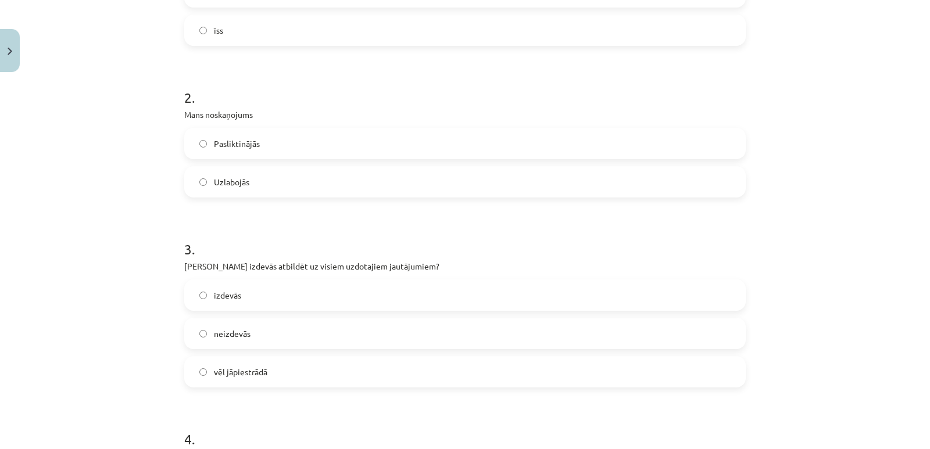
scroll to position [318, 0]
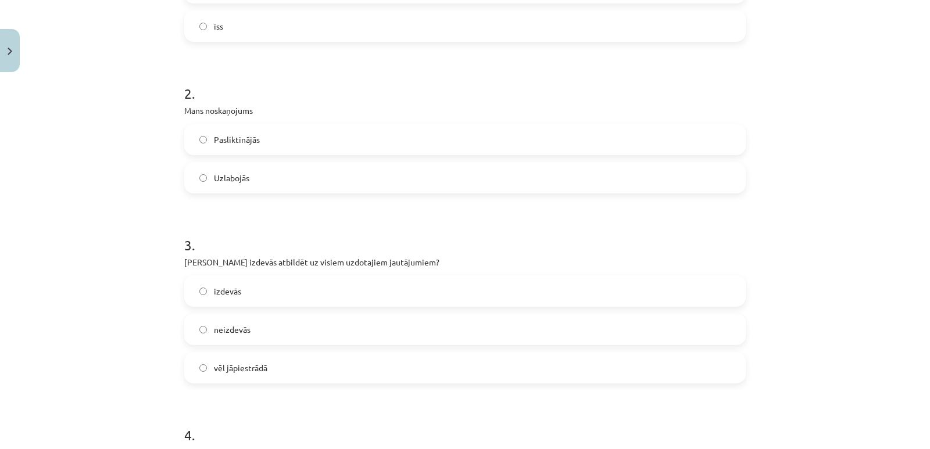
click at [413, 131] on label "Pasliktinājās" at bounding box center [464, 139] width 559 height 29
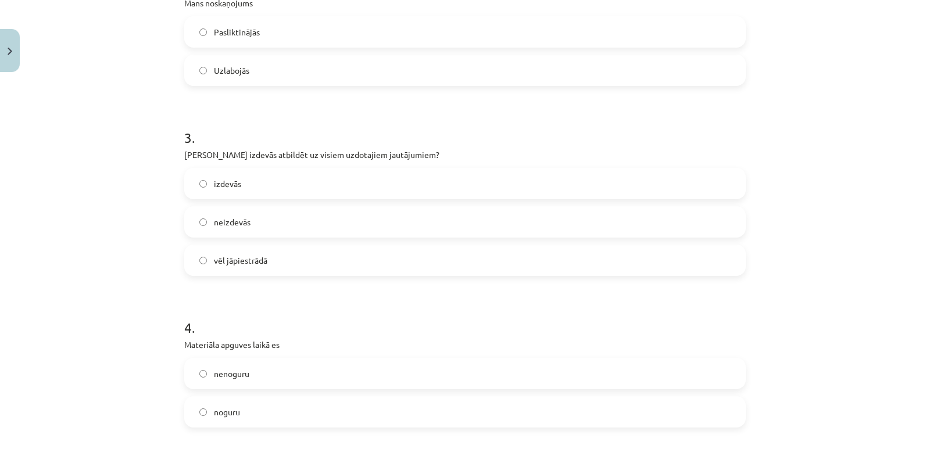
scroll to position [433, 0]
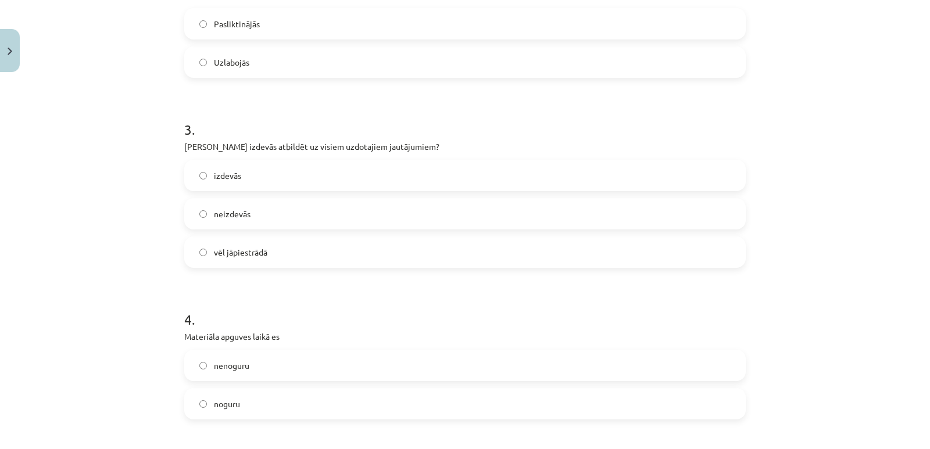
click at [345, 253] on label "vēl jāpiestrādā" at bounding box center [464, 252] width 559 height 29
click at [536, 163] on label "izdevās" at bounding box center [464, 175] width 559 height 29
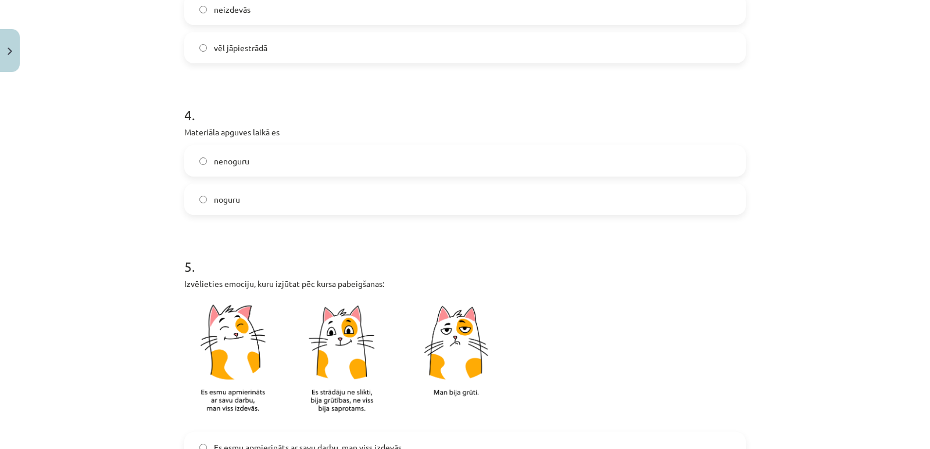
scroll to position [640, 0]
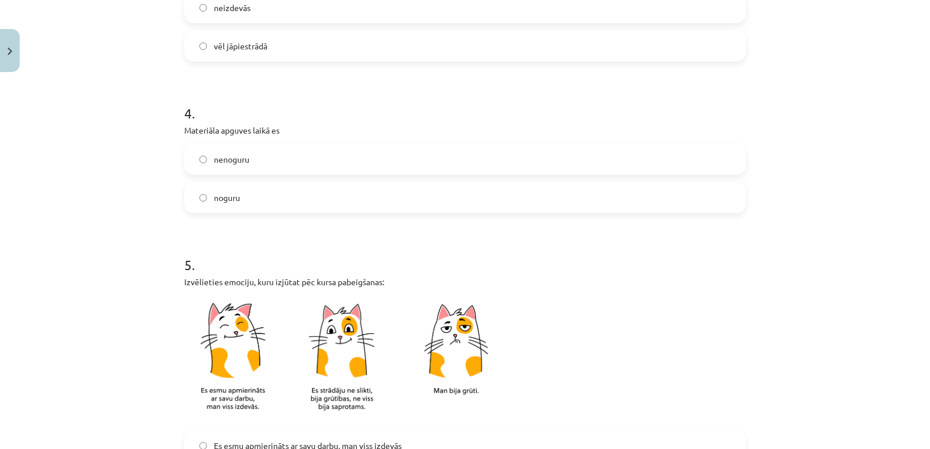
click at [385, 194] on label "noguru" at bounding box center [464, 197] width 559 height 29
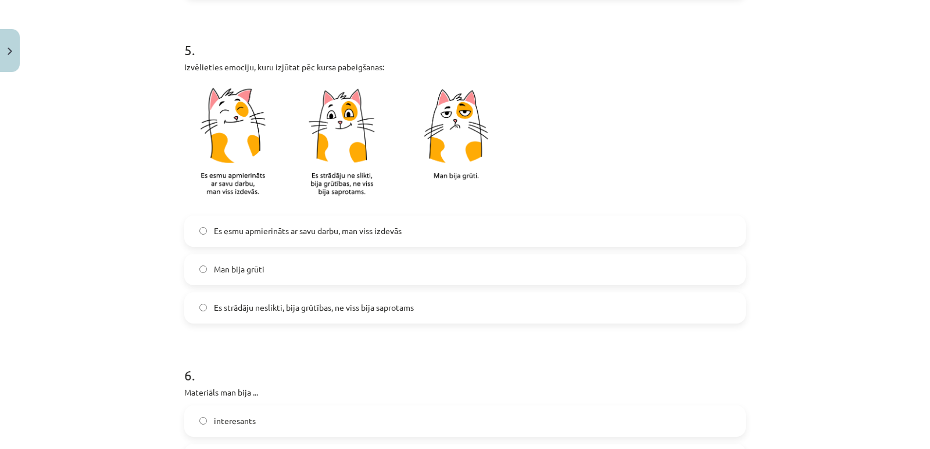
scroll to position [883, 0]
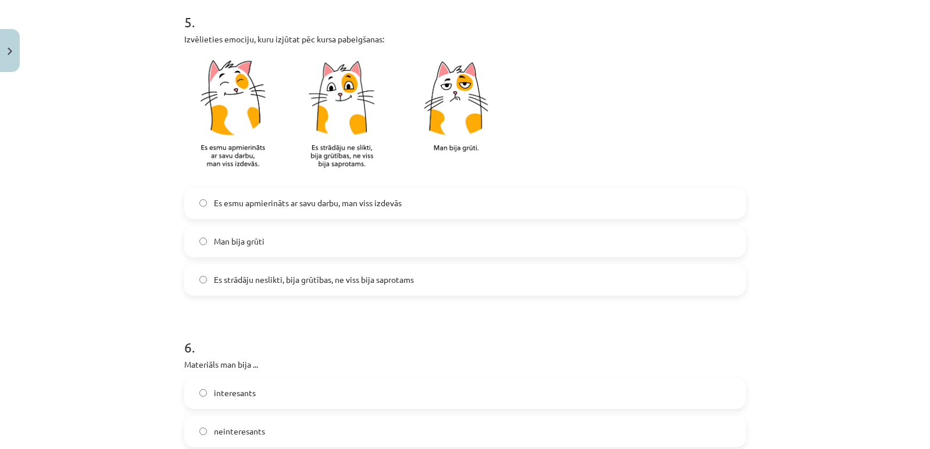
click at [441, 277] on label "Es strādāju neslikti, bija grūtības, ne viss bija saprotams" at bounding box center [464, 280] width 559 height 29
click at [455, 201] on label "Es esmu apmierināts ar savu darbu, man viss izdevās" at bounding box center [464, 203] width 559 height 29
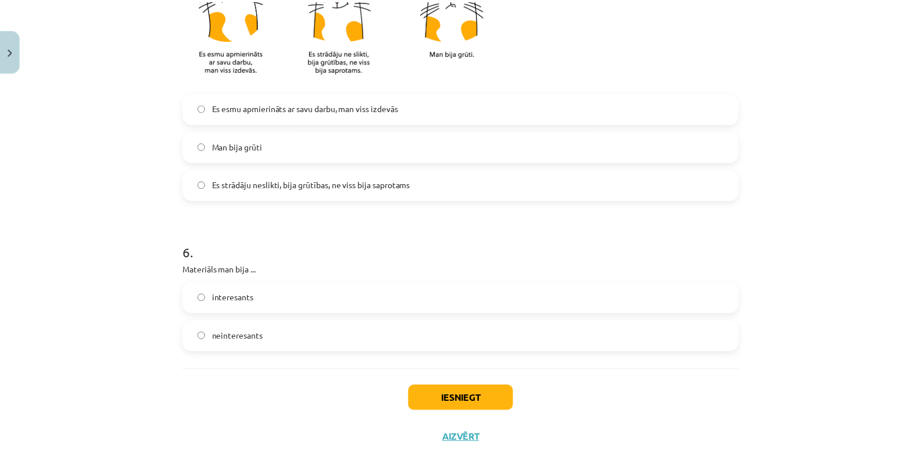
scroll to position [1016, 0]
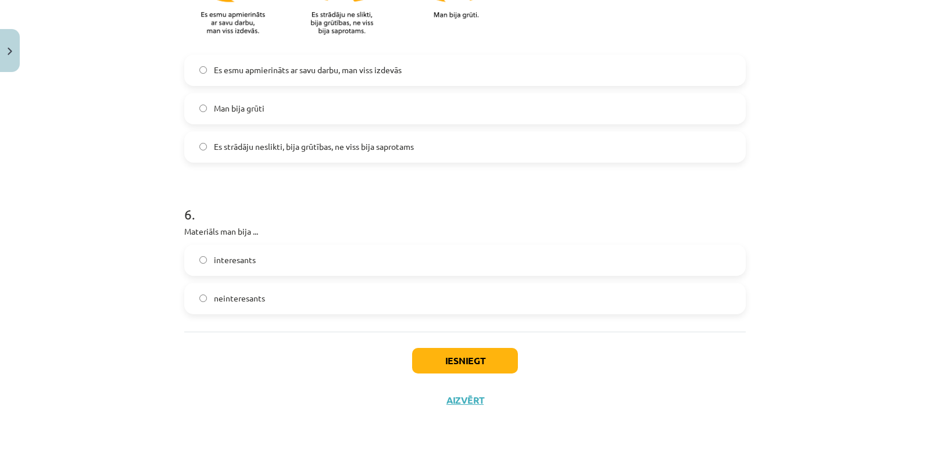
click at [546, 291] on label "neinteresants" at bounding box center [464, 298] width 559 height 29
click at [481, 357] on button "Iesniegt" at bounding box center [465, 361] width 106 height 26
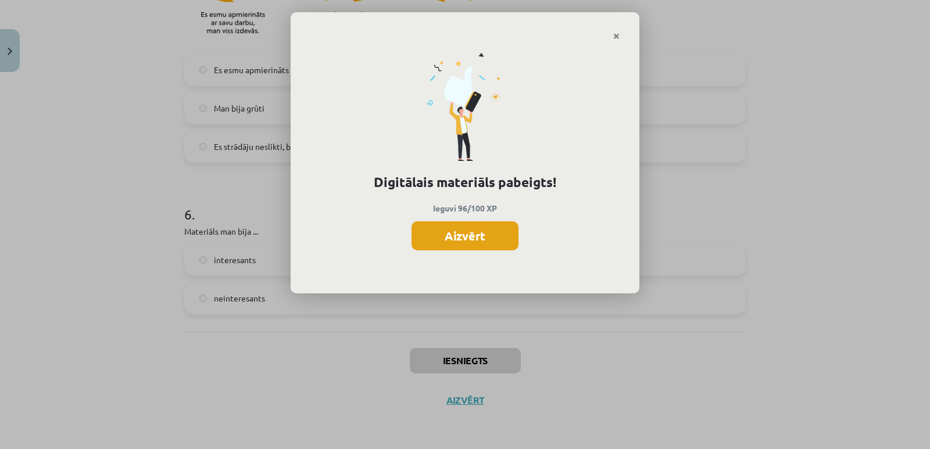
click at [467, 229] on button "Aizvērt" at bounding box center [464, 235] width 107 height 29
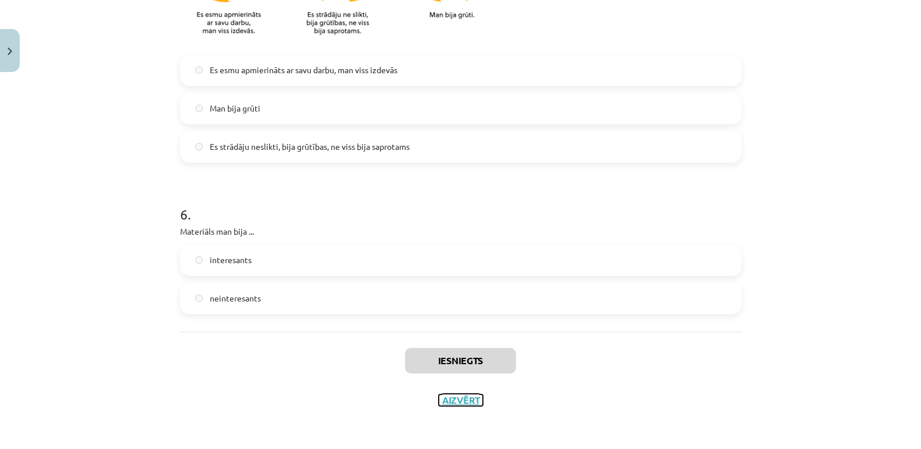
click at [467, 398] on button "Aizvērt" at bounding box center [461, 401] width 44 height 12
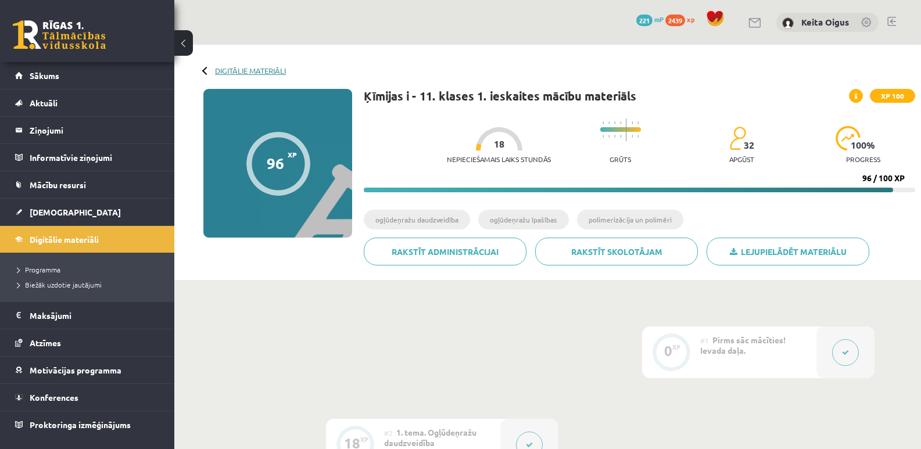
click at [234, 67] on link "Digitālie materiāli" at bounding box center [250, 70] width 71 height 9
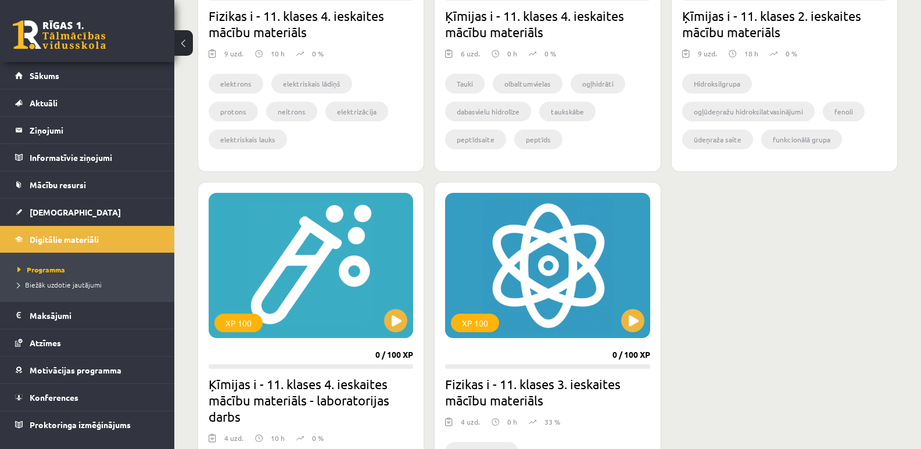
scroll to position [557, 0]
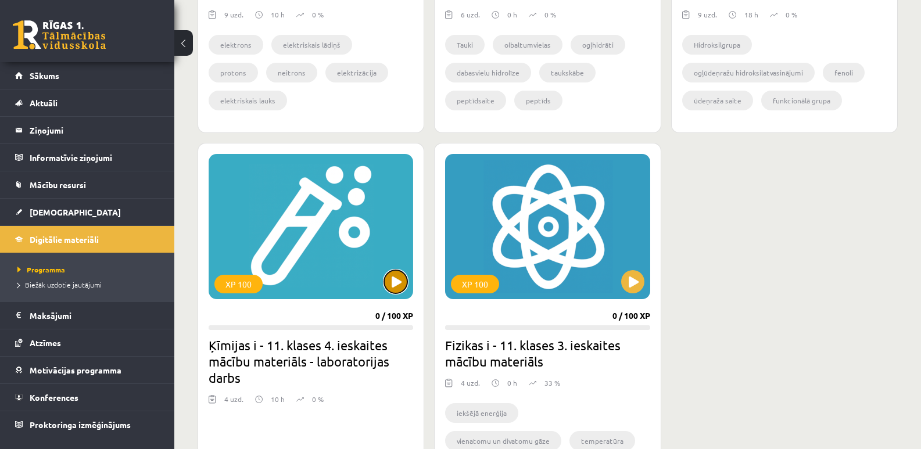
click at [404, 284] on button at bounding box center [395, 281] width 23 height 23
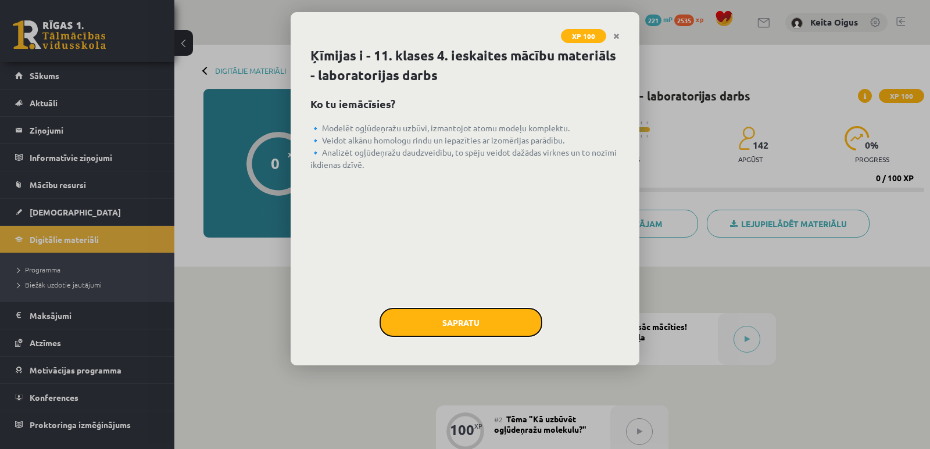
click at [497, 332] on button "Sapratu" at bounding box center [460, 322] width 163 height 29
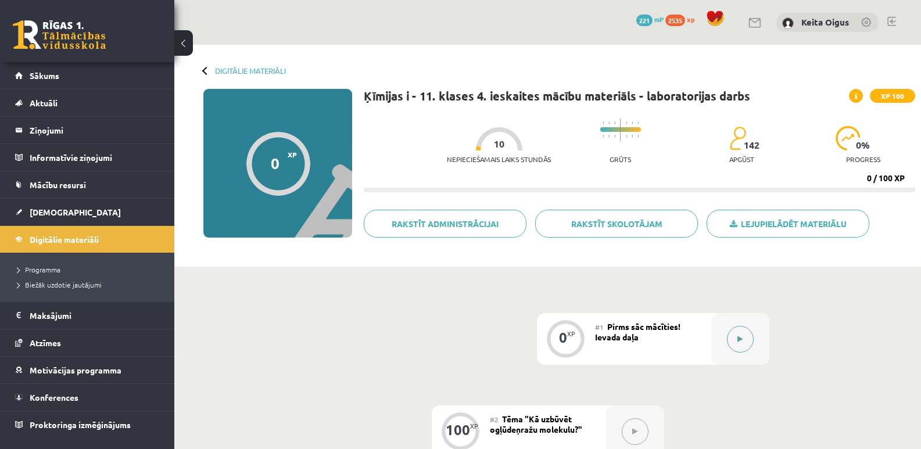
click at [747, 347] on button at bounding box center [740, 339] width 27 height 27
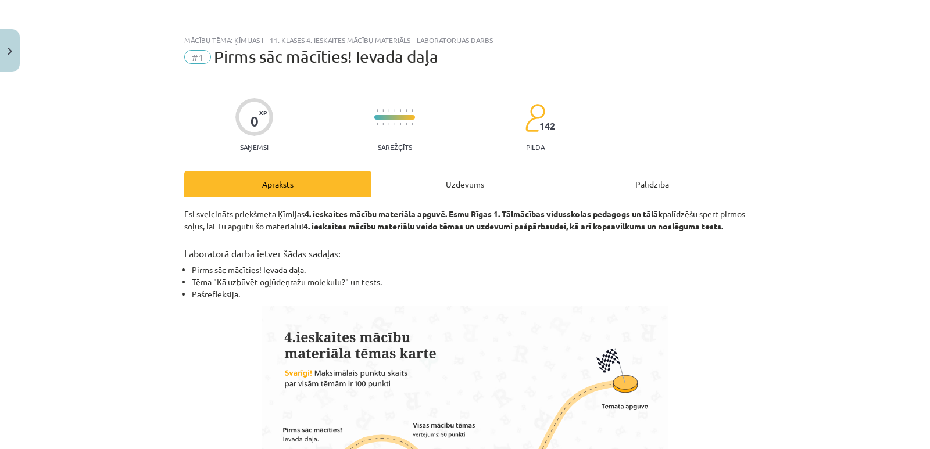
click at [468, 184] on div "Uzdevums" at bounding box center [464, 184] width 187 height 26
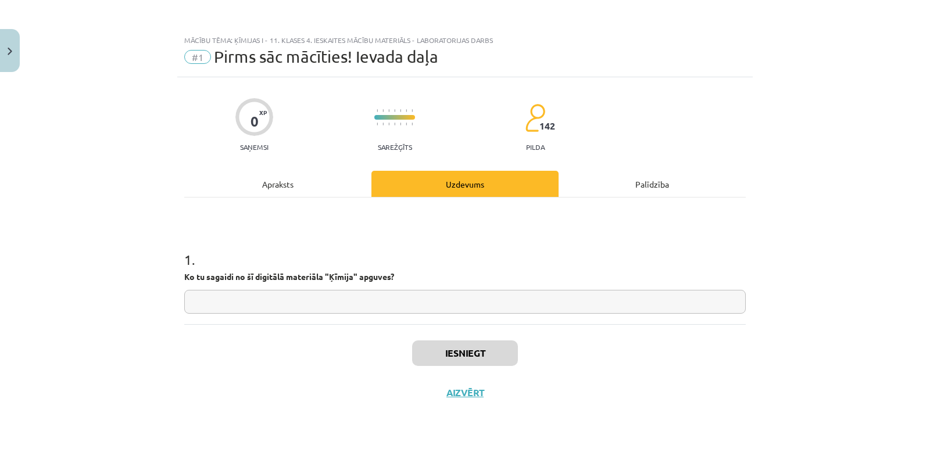
click at [418, 292] on input "text" at bounding box center [464, 302] width 561 height 24
click at [431, 354] on button "Iesniegt" at bounding box center [465, 354] width 106 height 26
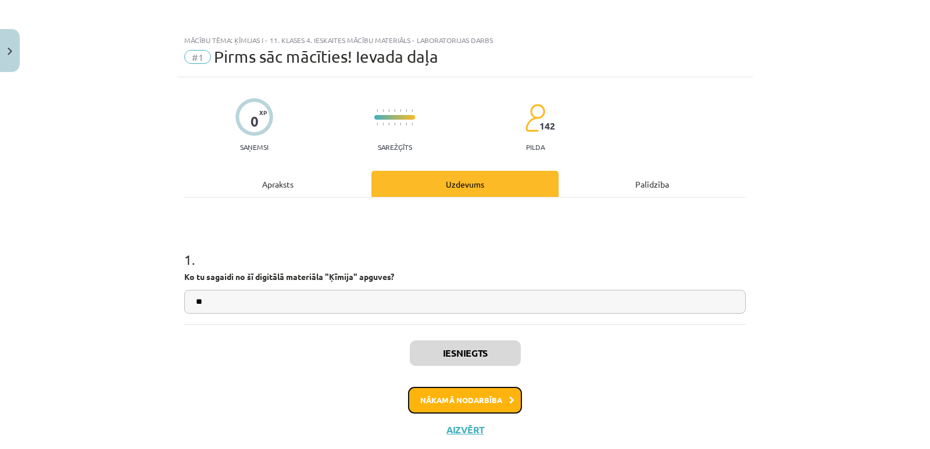
click at [471, 403] on button "Nākamā nodarbība" at bounding box center [465, 400] width 114 height 27
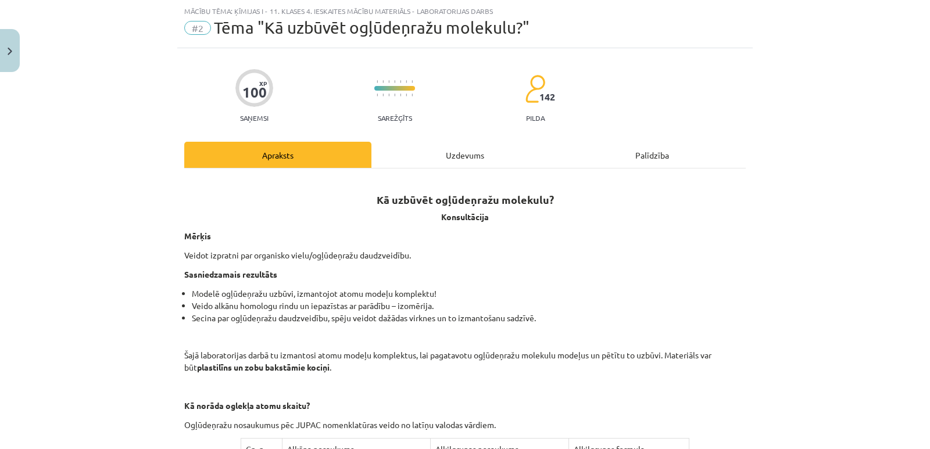
click at [450, 149] on div "Uzdevums" at bounding box center [464, 155] width 187 height 26
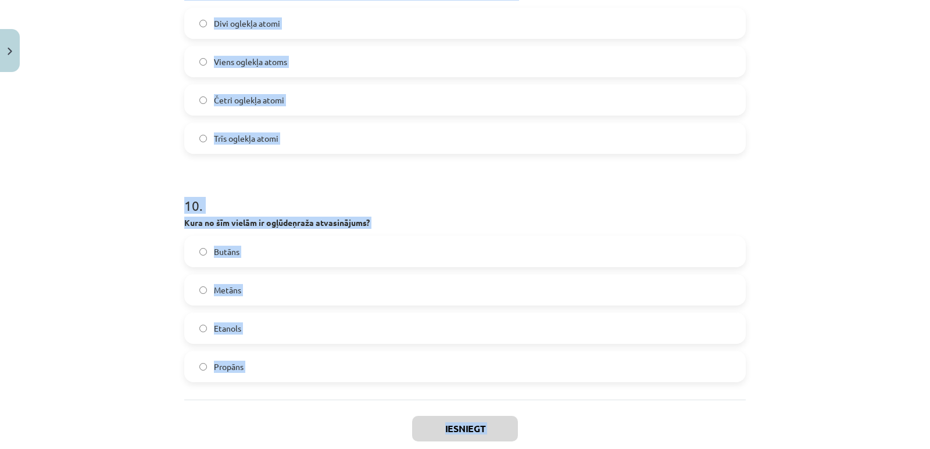
scroll to position [2177, 0]
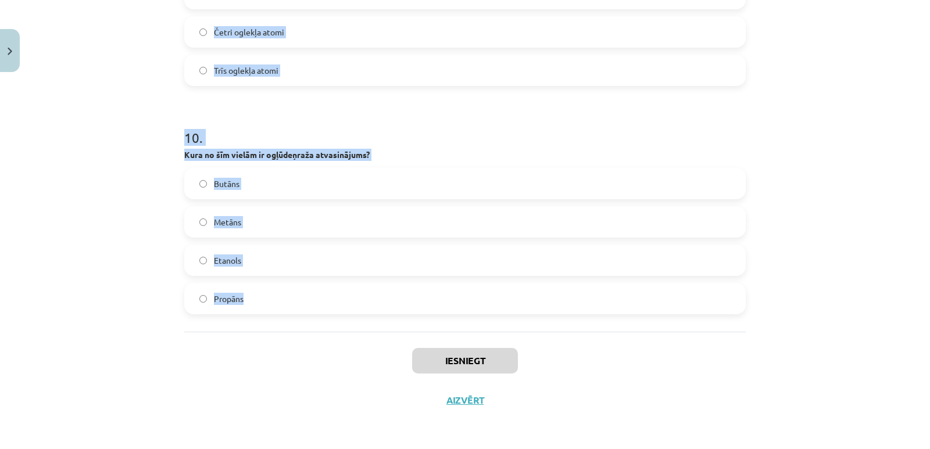
drag, startPoint x: 177, startPoint y: 209, endPoint x: 282, endPoint y: 302, distance: 139.9
click at [282, 302] on label "Propāns" at bounding box center [464, 298] width 559 height 29
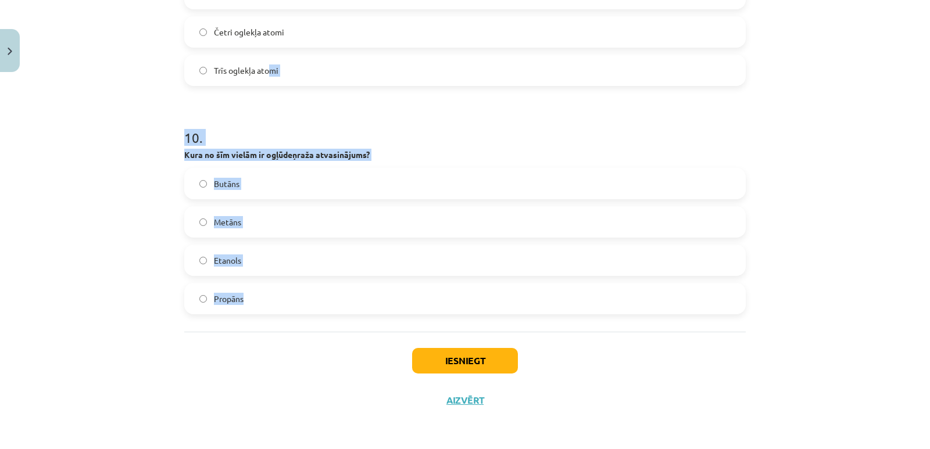
drag, startPoint x: 281, startPoint y: 287, endPoint x: 268, endPoint y: 46, distance: 240.9
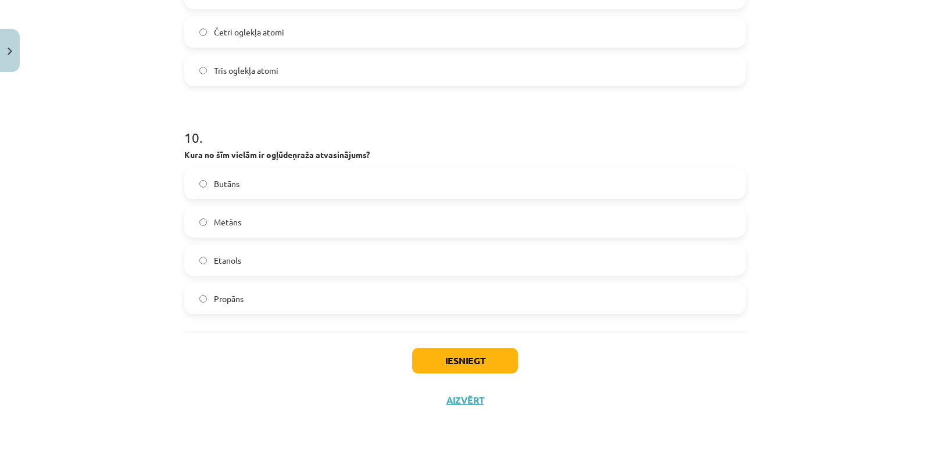
click at [278, 333] on div "Iesniegt Aizvērt" at bounding box center [464, 372] width 561 height 81
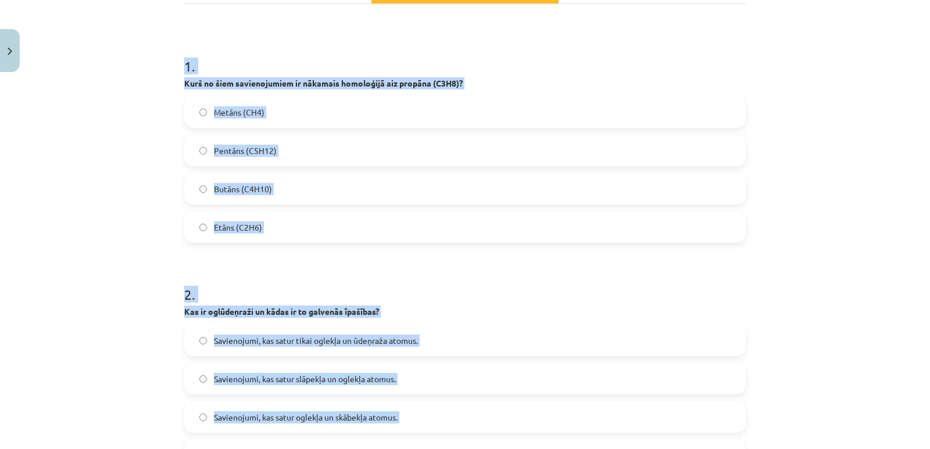
scroll to position [0, 0]
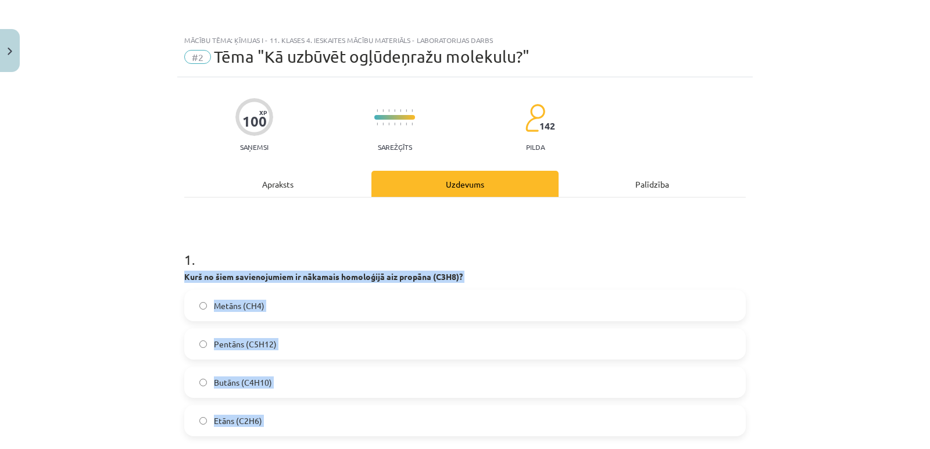
drag, startPoint x: 276, startPoint y: 323, endPoint x: 288, endPoint y: 206, distance: 117.4
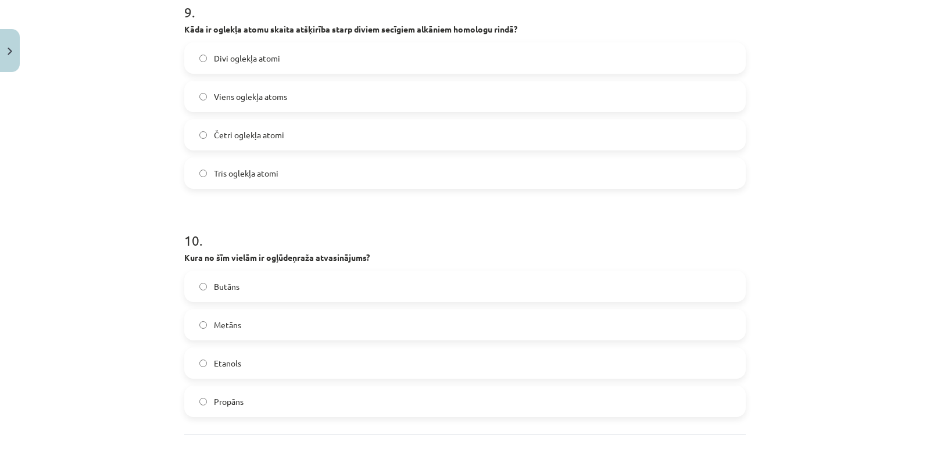
scroll to position [2177, 0]
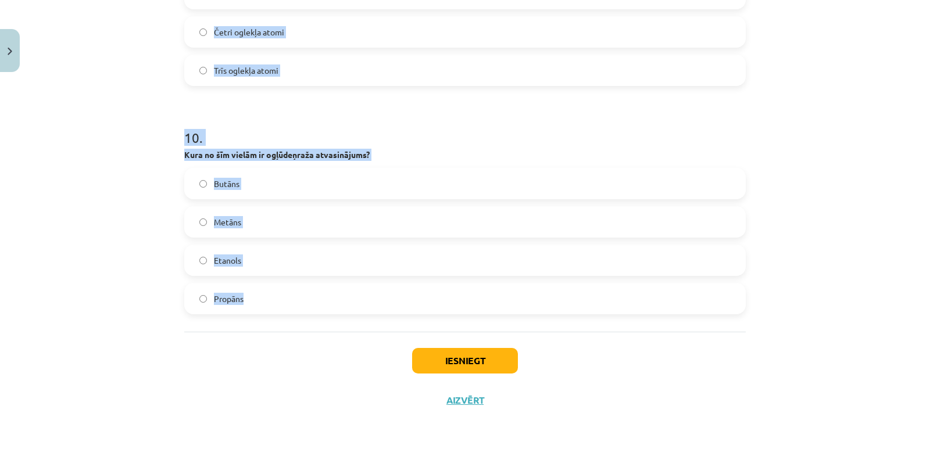
drag, startPoint x: 171, startPoint y: 247, endPoint x: 325, endPoint y: 303, distance: 164.0
click at [325, 303] on div "Mācību tēma: Ķīmijas i - 11. klases 4. ieskaites mācību materiāls - laboratorij…" at bounding box center [465, 224] width 930 height 449
copy form "0 . Lore ip dolo sitametconsec ad elitsedd eiusmodtem inc utlabor (E2​D8​)? Mag…"
